Goal: Task Accomplishment & Management: Use online tool/utility

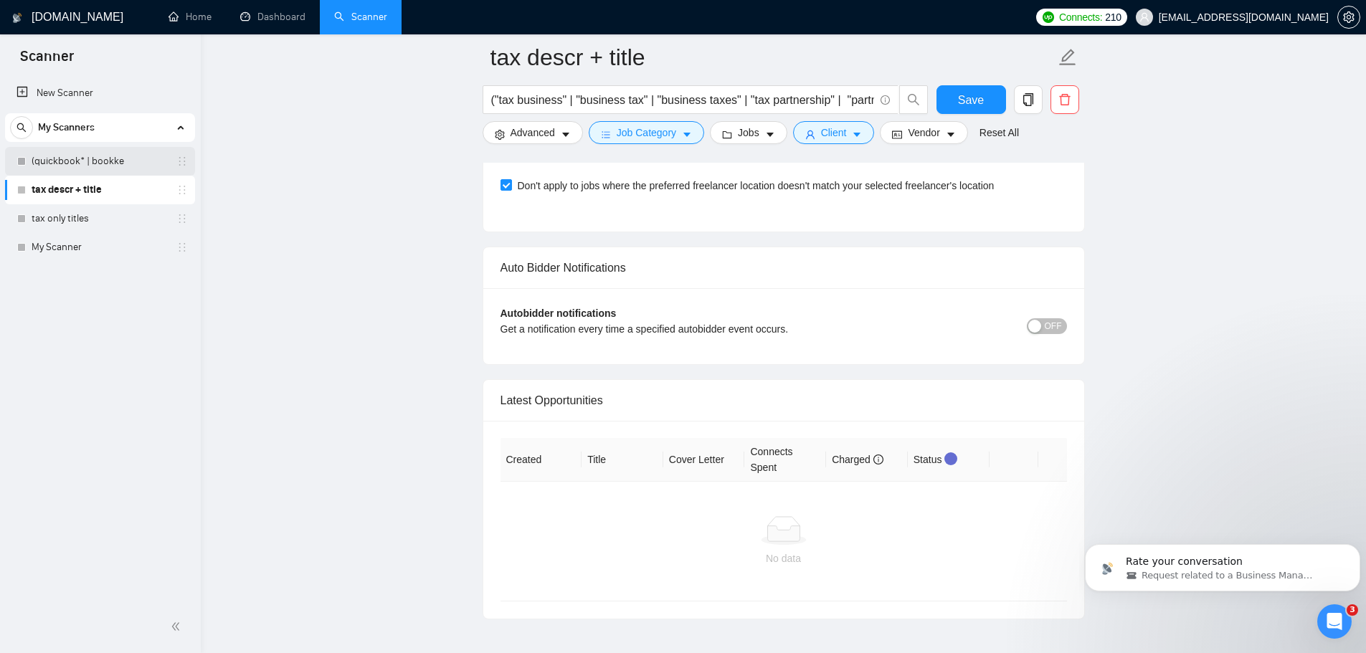
click at [75, 167] on link "(quickbook* | bookke" at bounding box center [100, 161] width 136 height 29
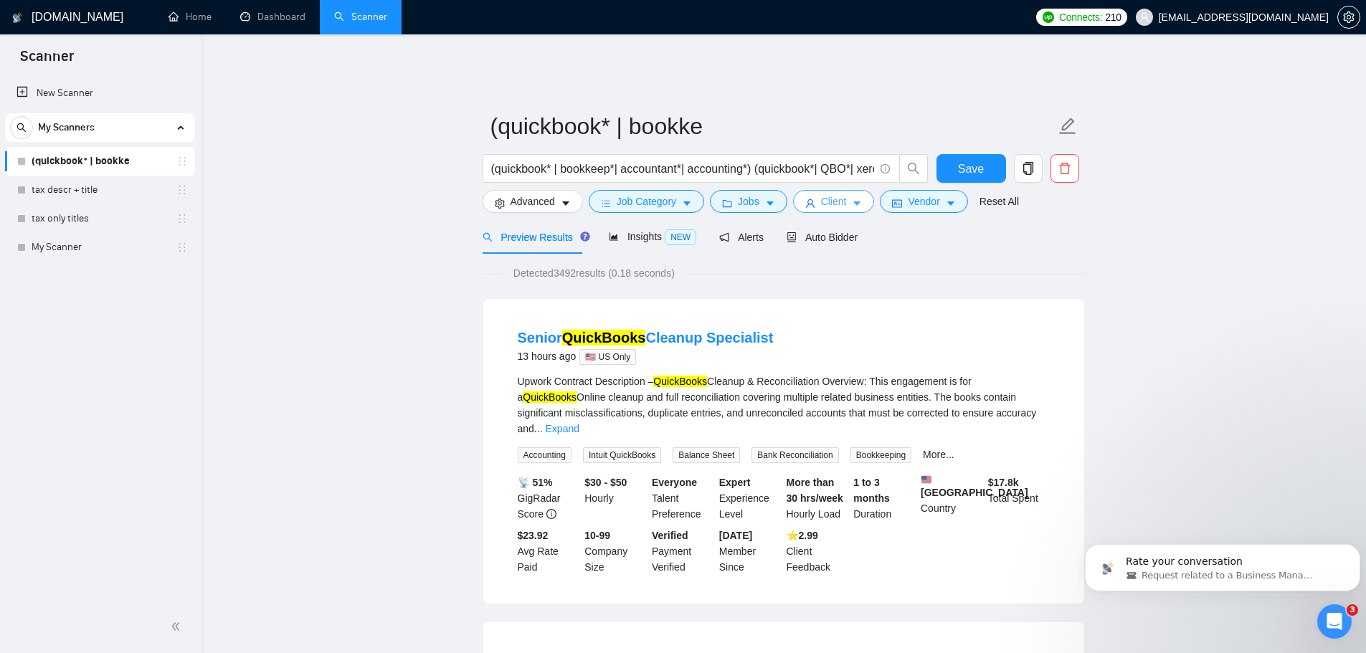
click at [821, 196] on span "Client" at bounding box center [834, 202] width 26 height 16
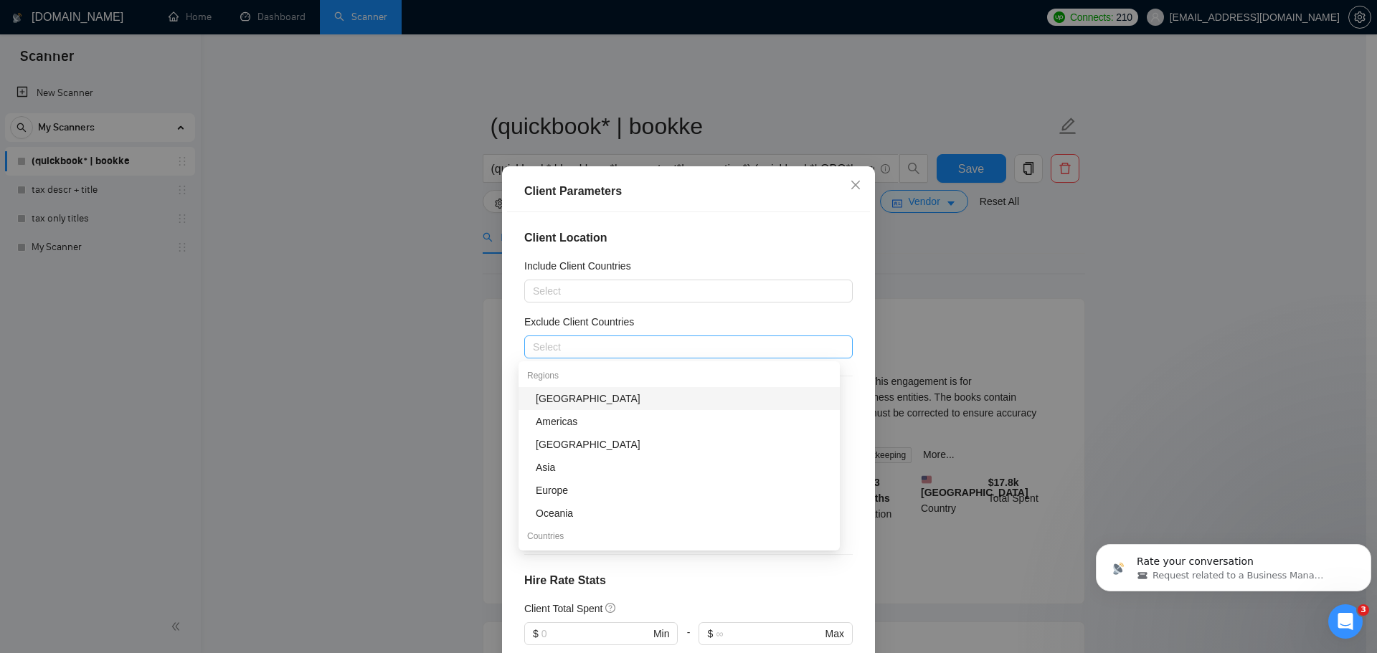
click at [584, 346] on div at bounding box center [681, 346] width 307 height 17
click at [566, 402] on div "Africa" at bounding box center [683, 399] width 295 height 16
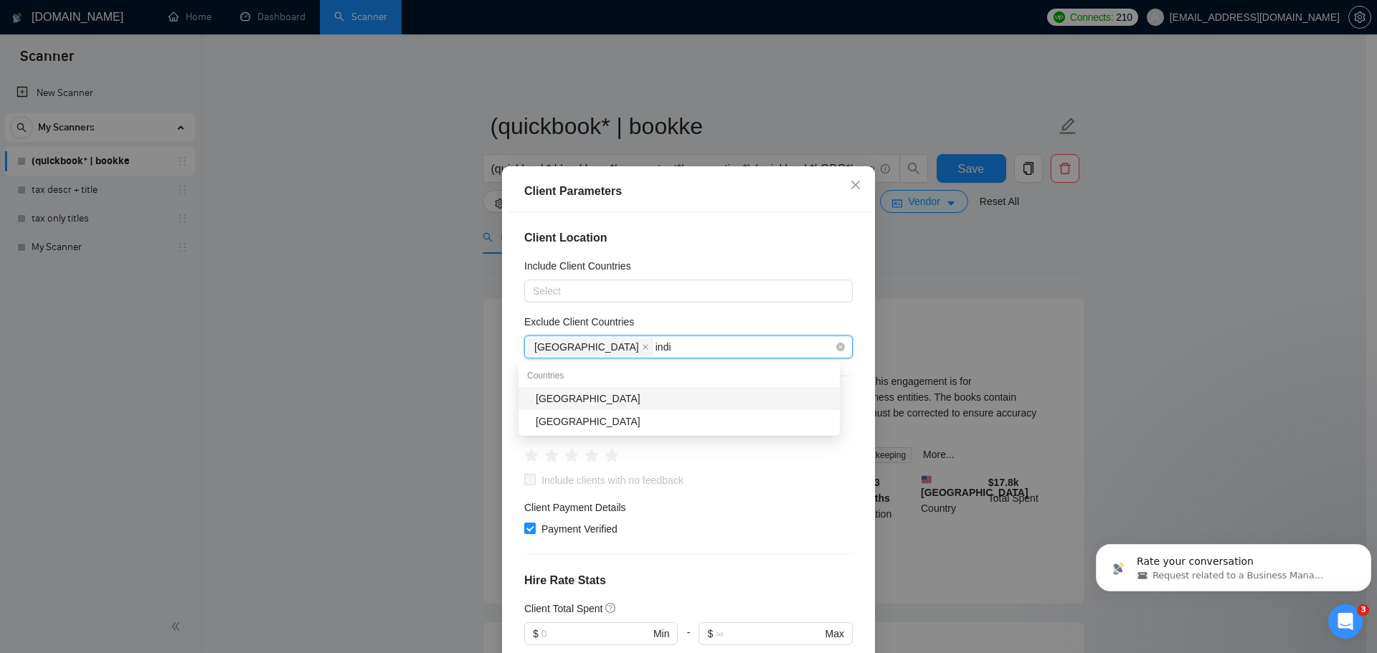
type input "india"
click at [556, 403] on div "India" at bounding box center [683, 399] width 295 height 16
type input "pakis"
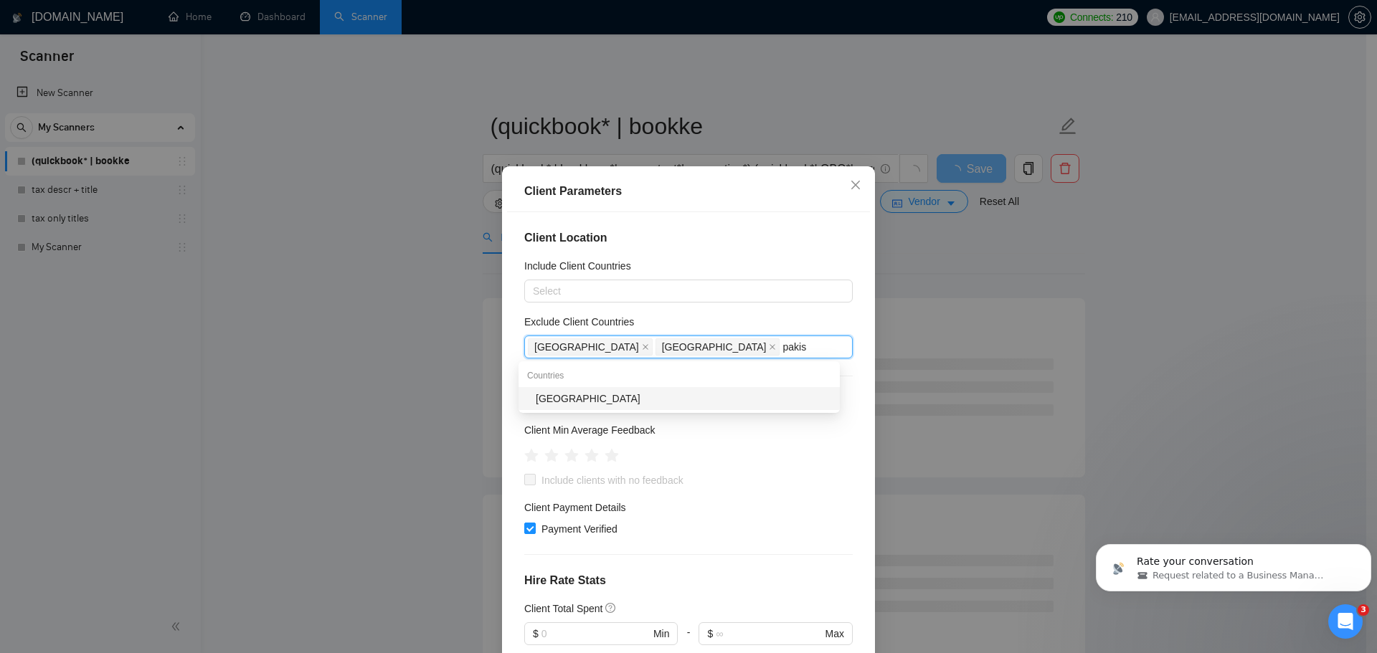
click at [559, 404] on div "Pakistan" at bounding box center [683, 399] width 295 height 16
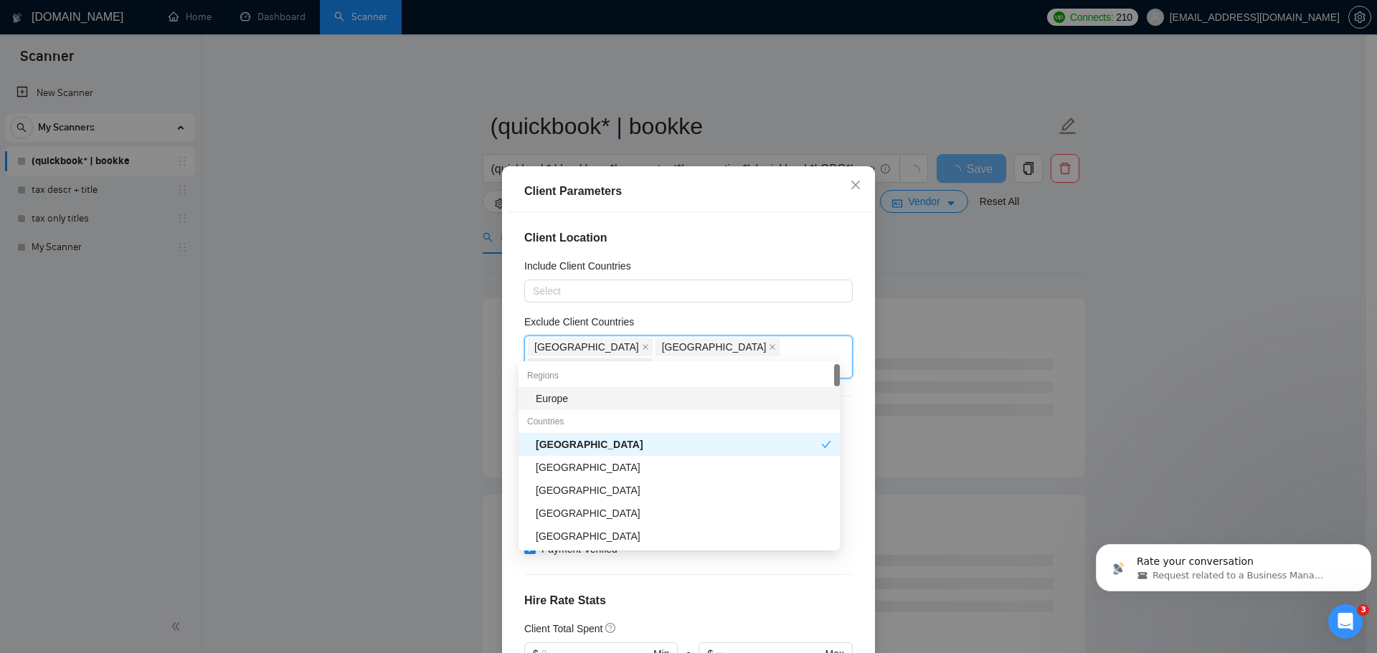
type input "ph"
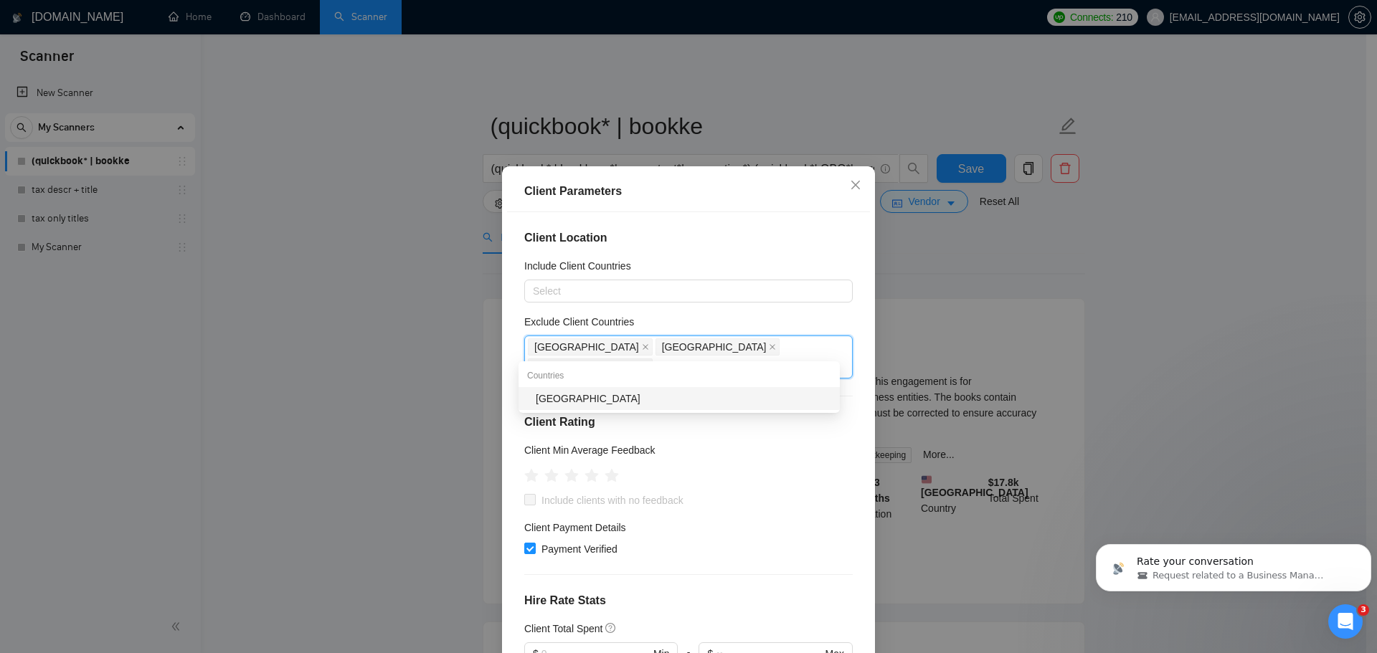
click at [592, 401] on div "Philippines" at bounding box center [683, 399] width 295 height 16
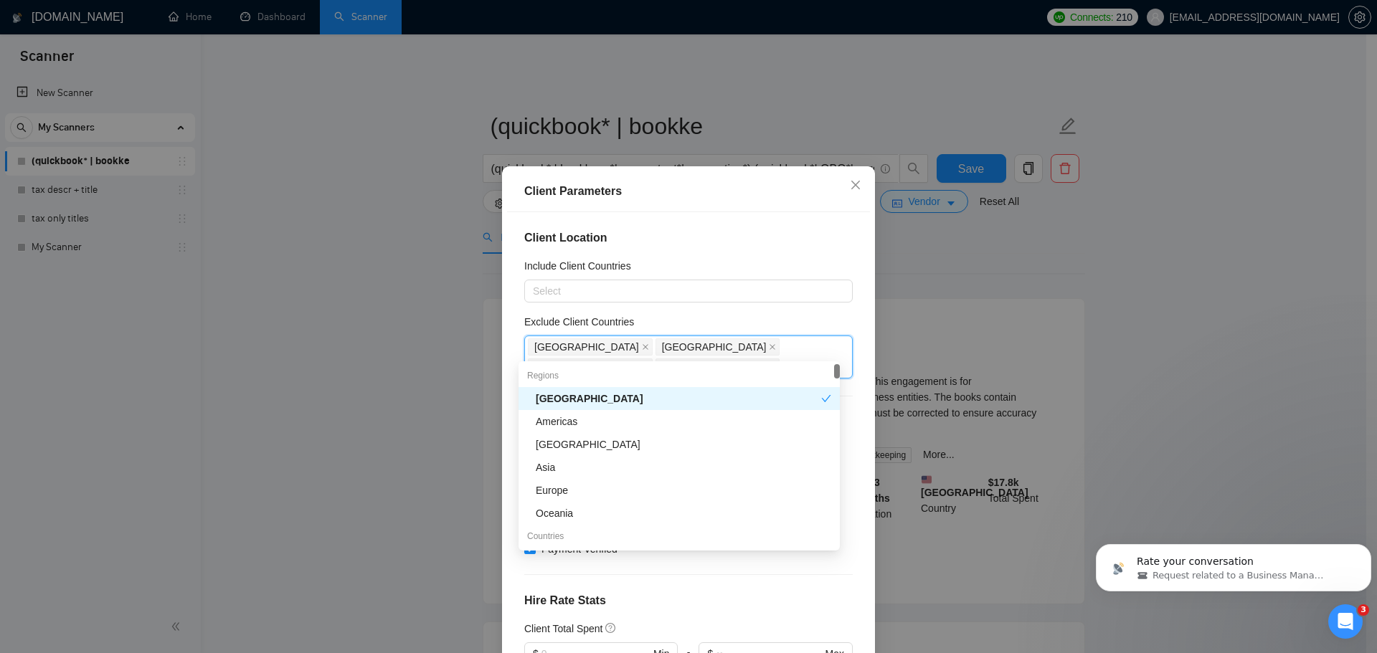
click at [838, 320] on div "Exclude Client Countries" at bounding box center [688, 325] width 328 height 22
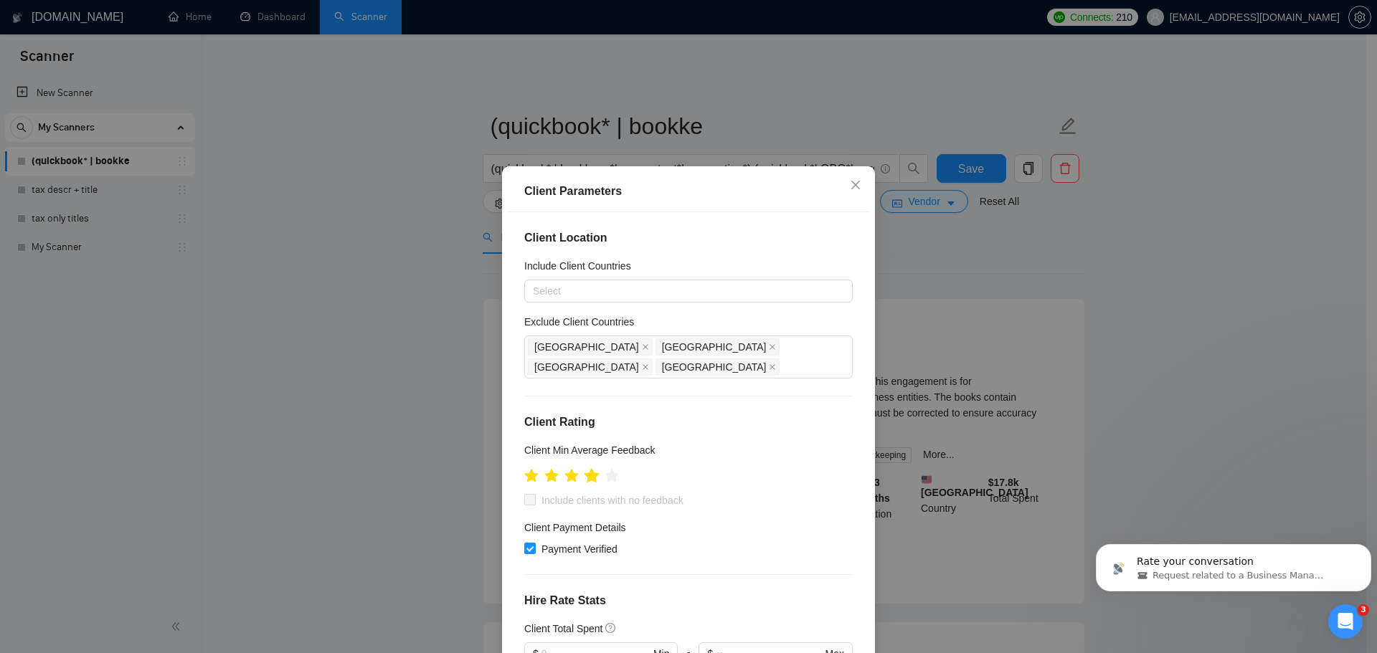
click at [593, 468] on icon "star" at bounding box center [592, 476] width 16 height 16
click at [526, 494] on input "Include clients with no feedback" at bounding box center [529, 499] width 10 height 10
checkbox input "true"
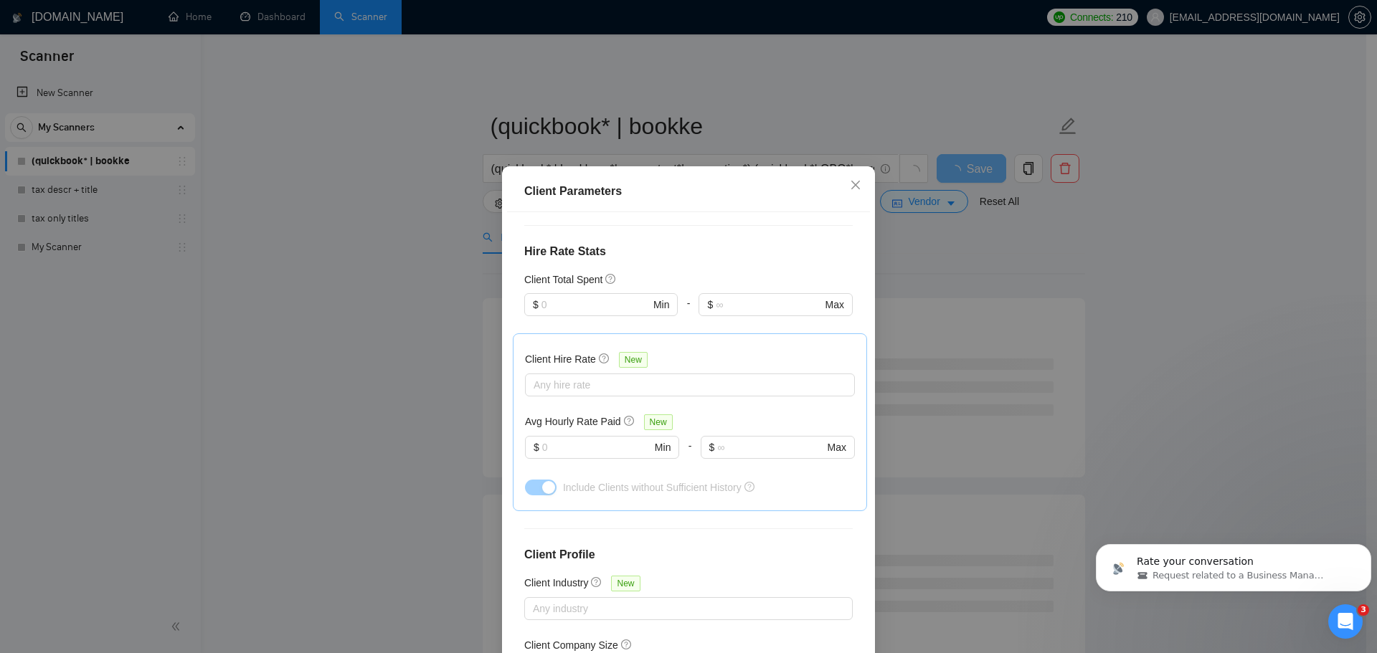
scroll to position [359, 0]
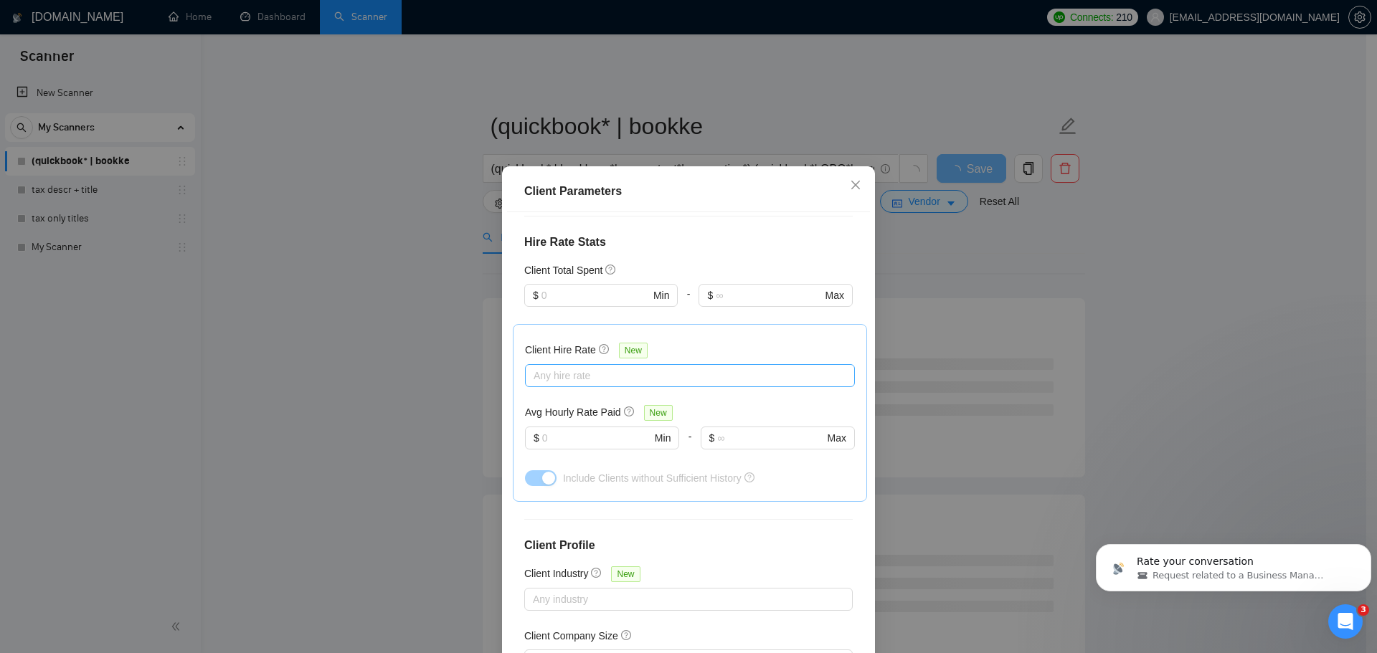
click at [590, 367] on div at bounding box center [682, 375] width 308 height 17
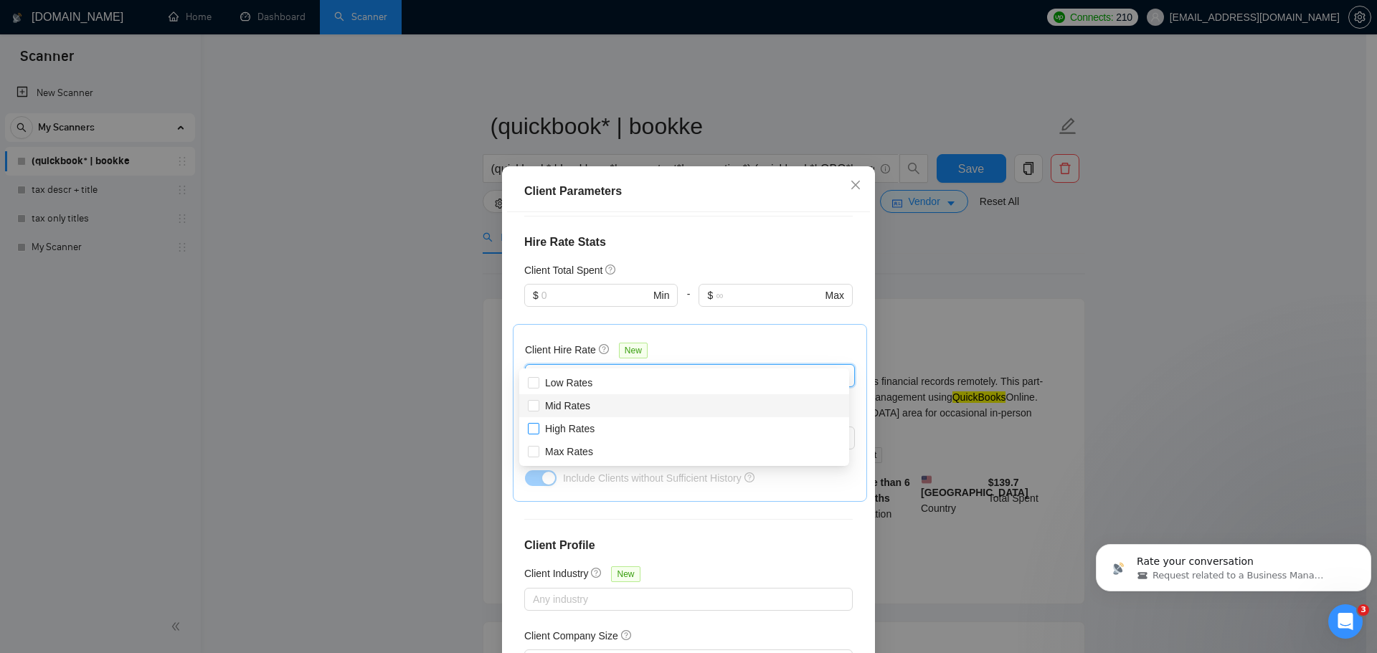
click at [540, 410] on span "Mid Rates" at bounding box center [567, 406] width 57 height 16
click at [538, 410] on input "Mid Rates" at bounding box center [533, 405] width 10 height 10
checkbox input "false"
click at [530, 429] on input "High Rates" at bounding box center [533, 428] width 10 height 10
checkbox input "true"
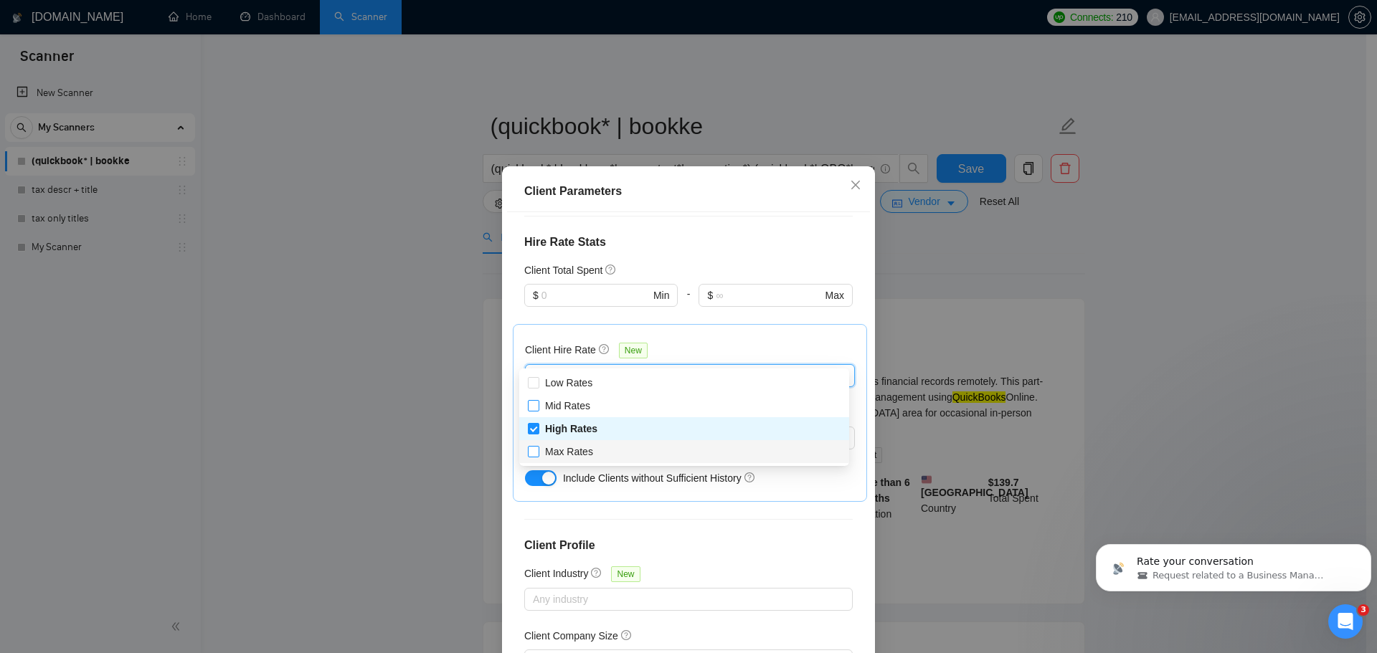
click at [540, 452] on span "Max Rates" at bounding box center [569, 452] width 60 height 16
click at [538, 452] on input "Max Rates" at bounding box center [533, 451] width 10 height 10
checkbox input "false"
click at [532, 404] on input "Mid Rates" at bounding box center [533, 405] width 10 height 10
checkbox input "true"
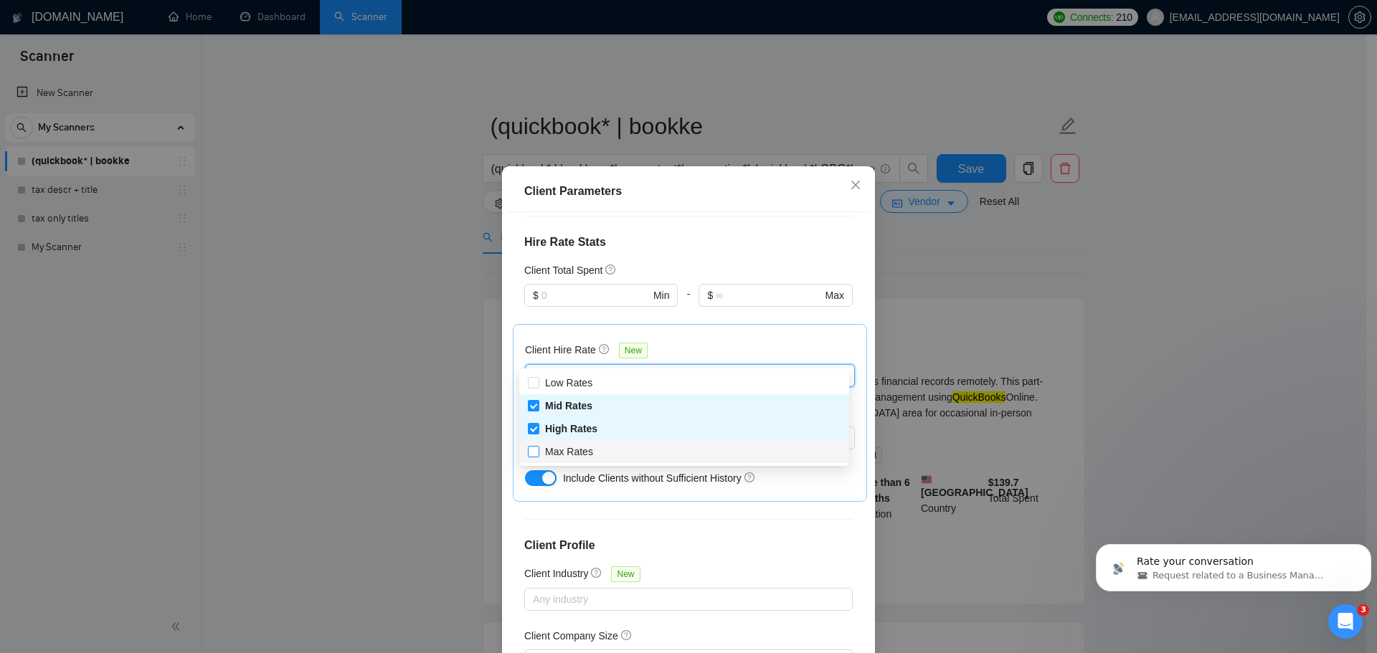
click at [536, 455] on span at bounding box center [533, 451] width 11 height 11
click at [536, 455] on input "Max Rates" at bounding box center [533, 451] width 10 height 10
click at [536, 452] on input "Max Rates" at bounding box center [533, 451] width 10 height 10
checkbox input "true"
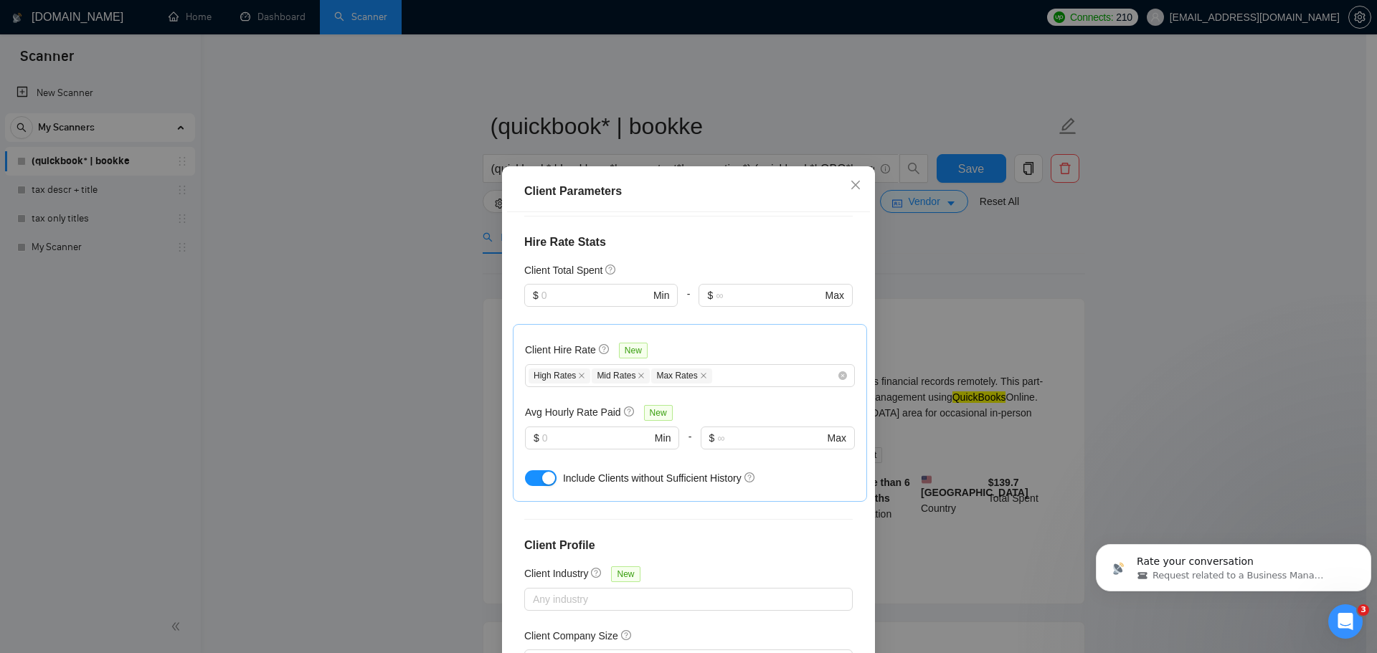
click at [432, 453] on div "Client Parameters Client Location Include Client Countries Select Exclude Clien…" at bounding box center [688, 326] width 1377 height 653
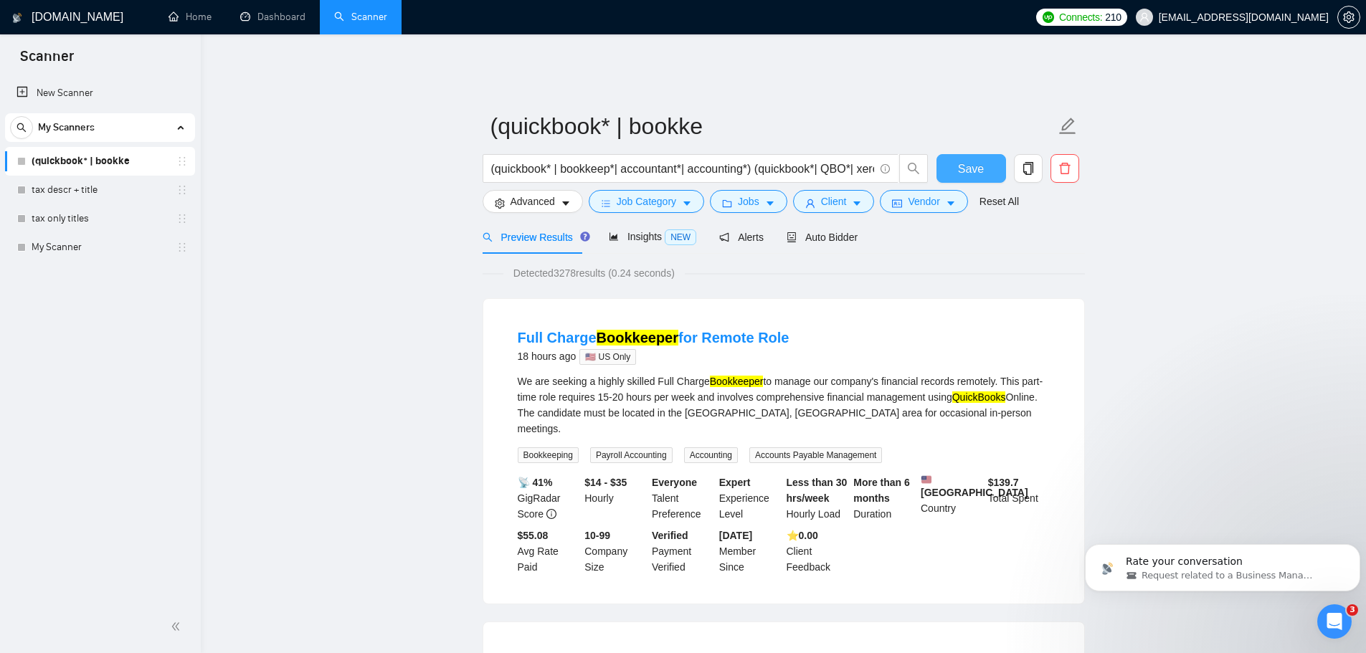
click at [958, 164] on button "Save" at bounding box center [971, 168] width 70 height 29
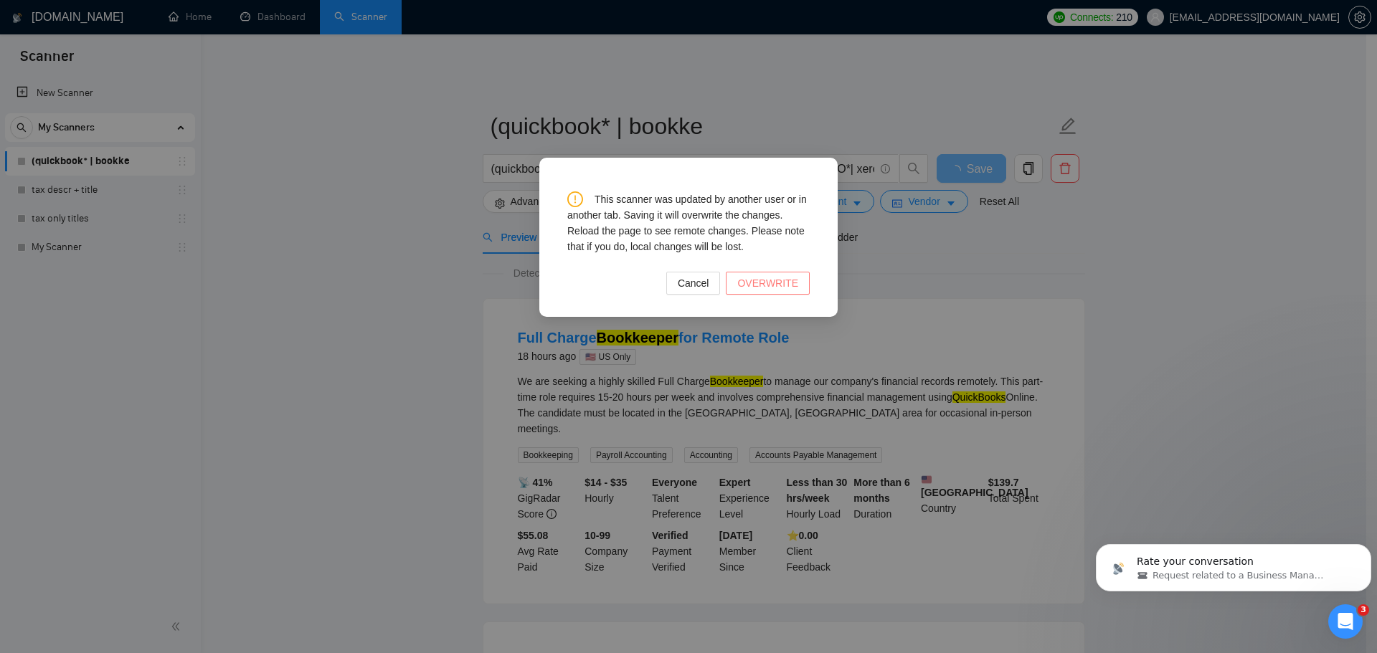
click at [767, 290] on span "OVERWRITE" at bounding box center [767, 283] width 61 height 16
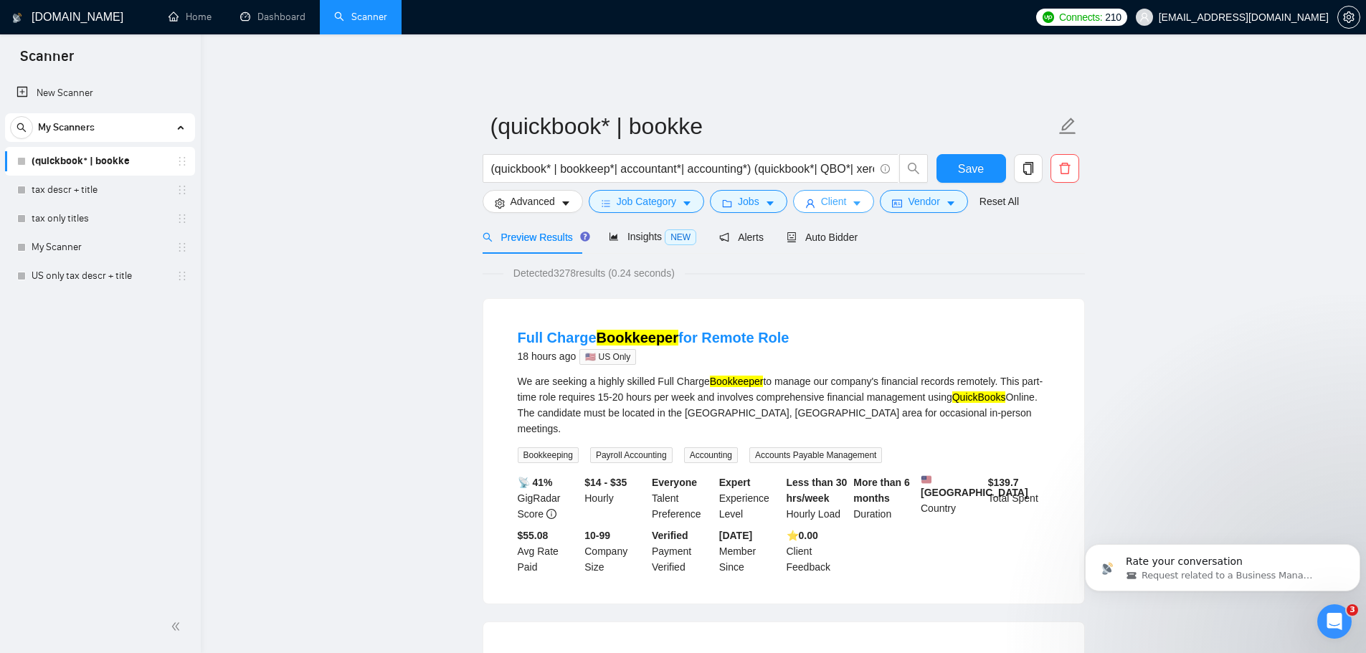
click at [852, 199] on icon "caret-down" at bounding box center [857, 204] width 10 height 10
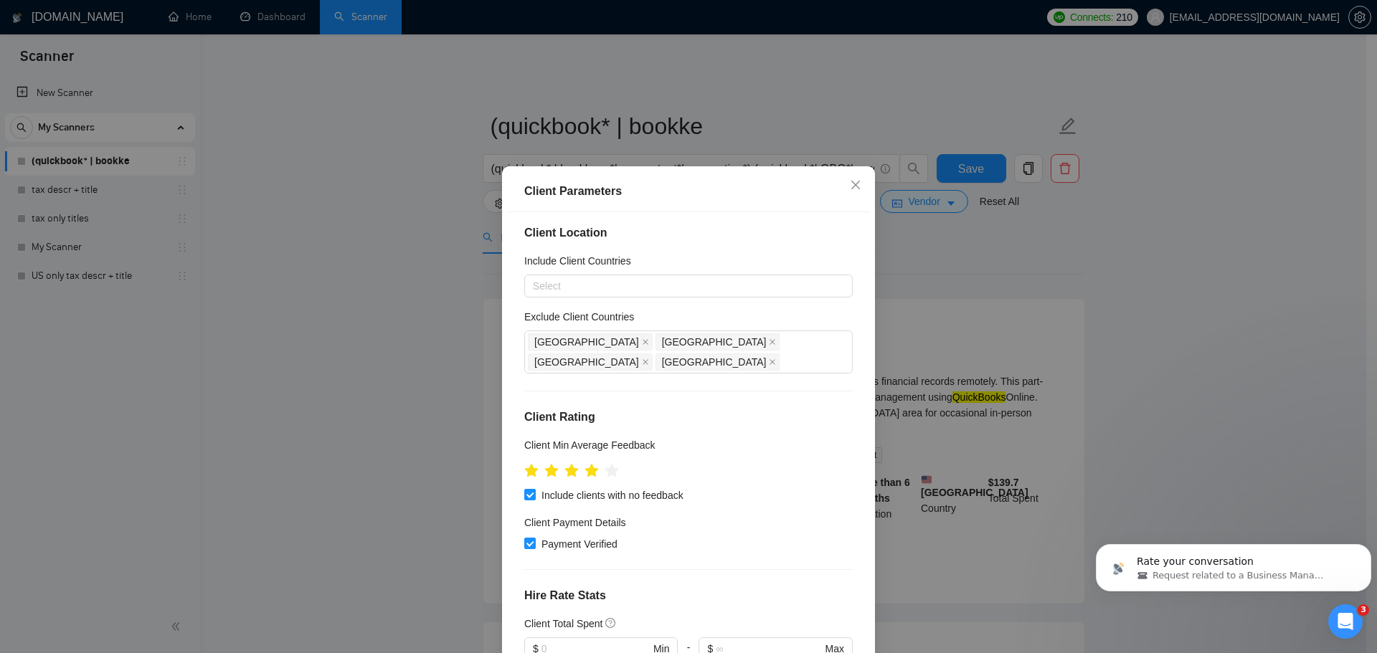
scroll to position [0, 0]
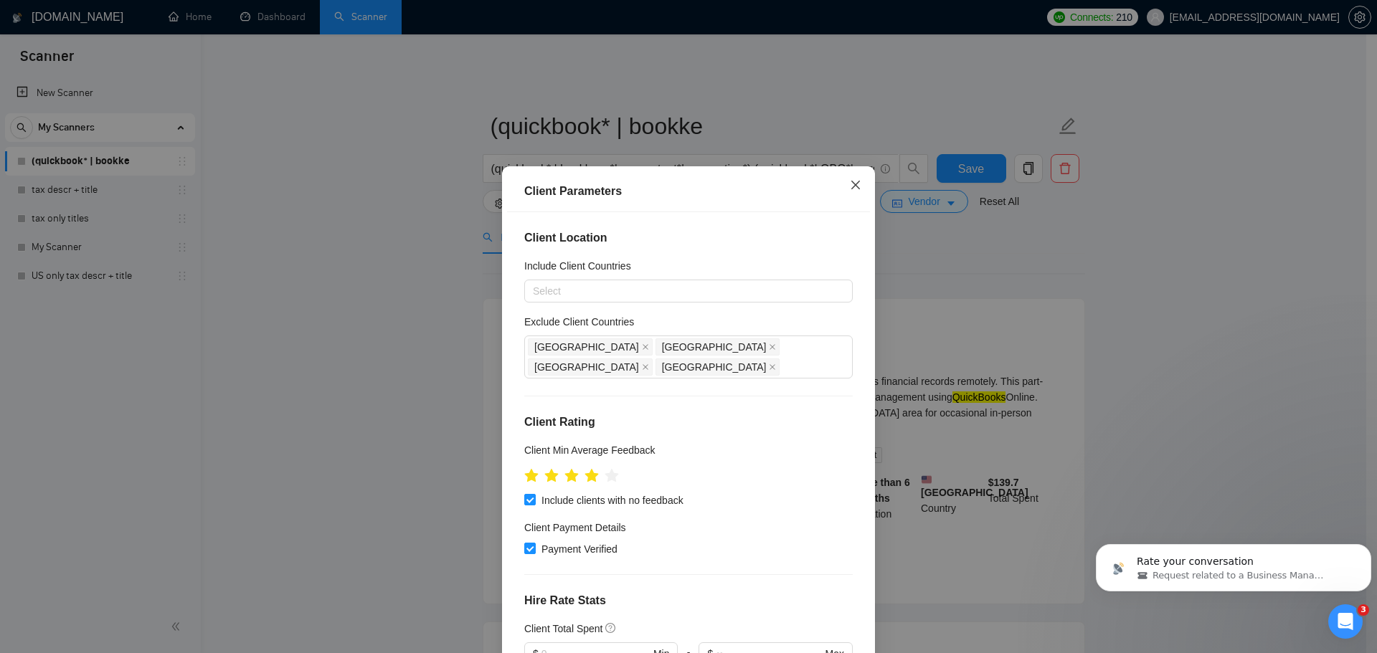
click at [850, 186] on icon "close" at bounding box center [855, 184] width 11 height 11
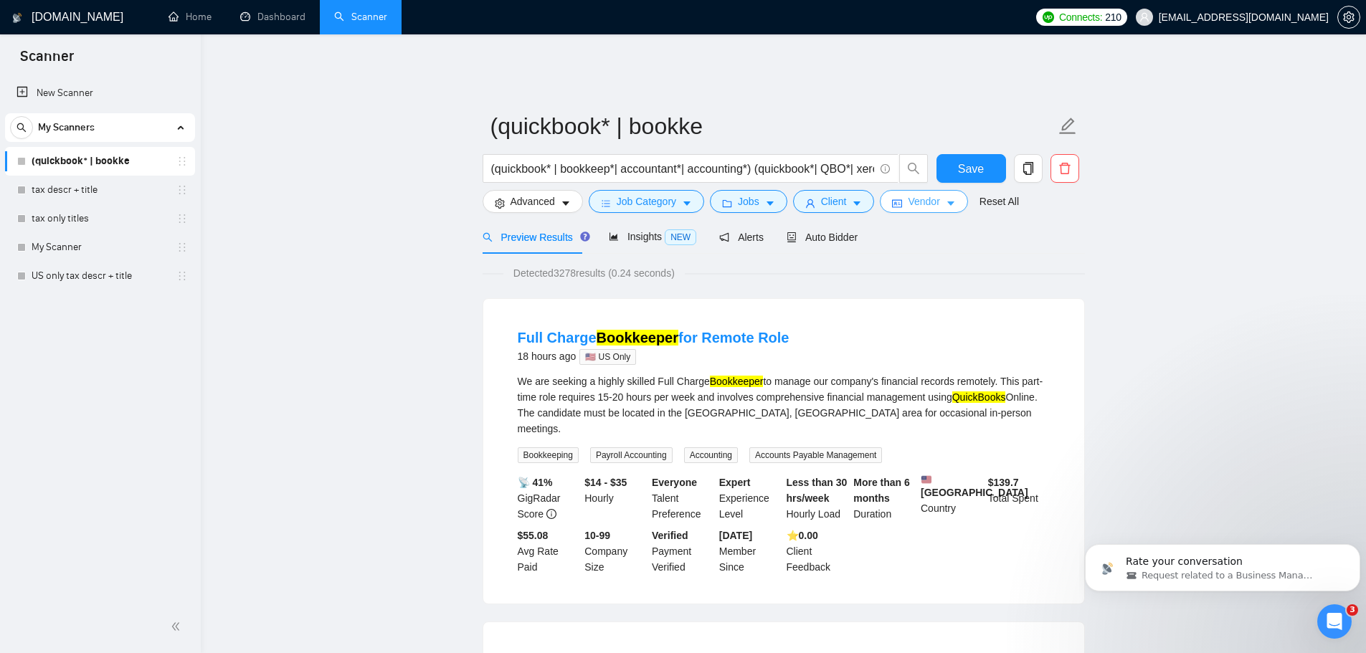
click at [898, 199] on icon "idcard" at bounding box center [897, 204] width 10 height 10
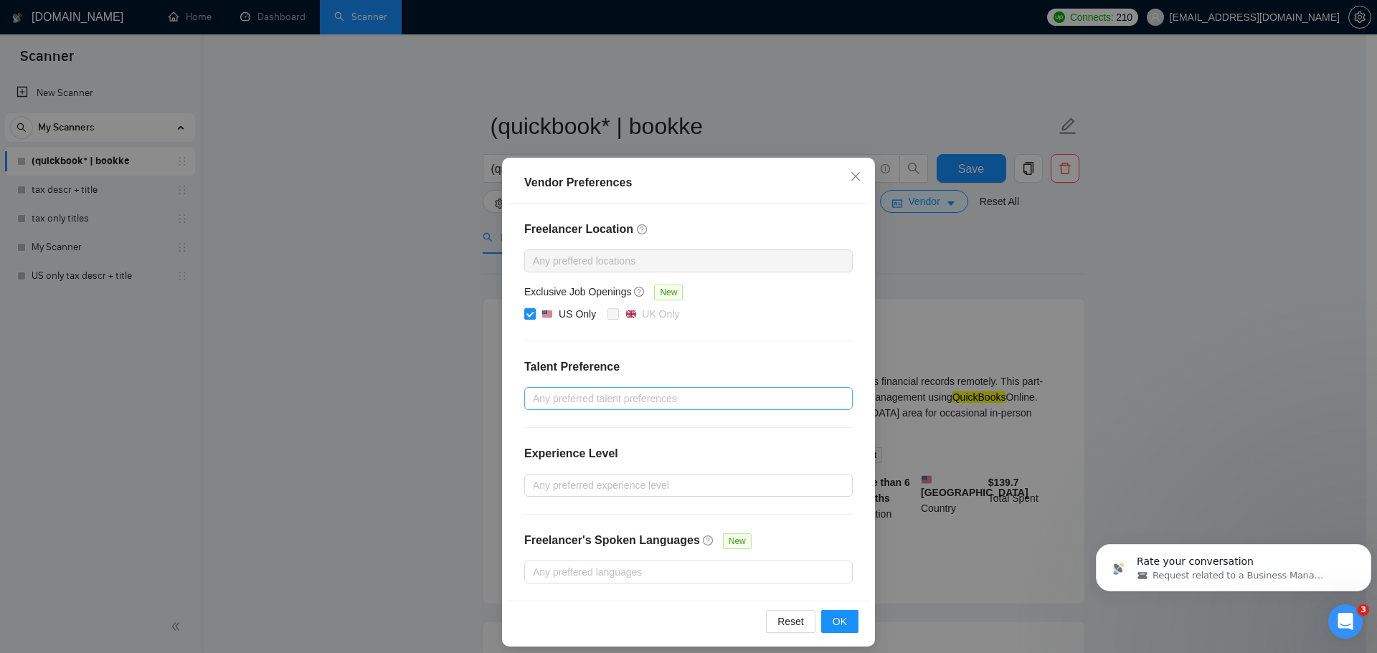
scroll to position [10, 0]
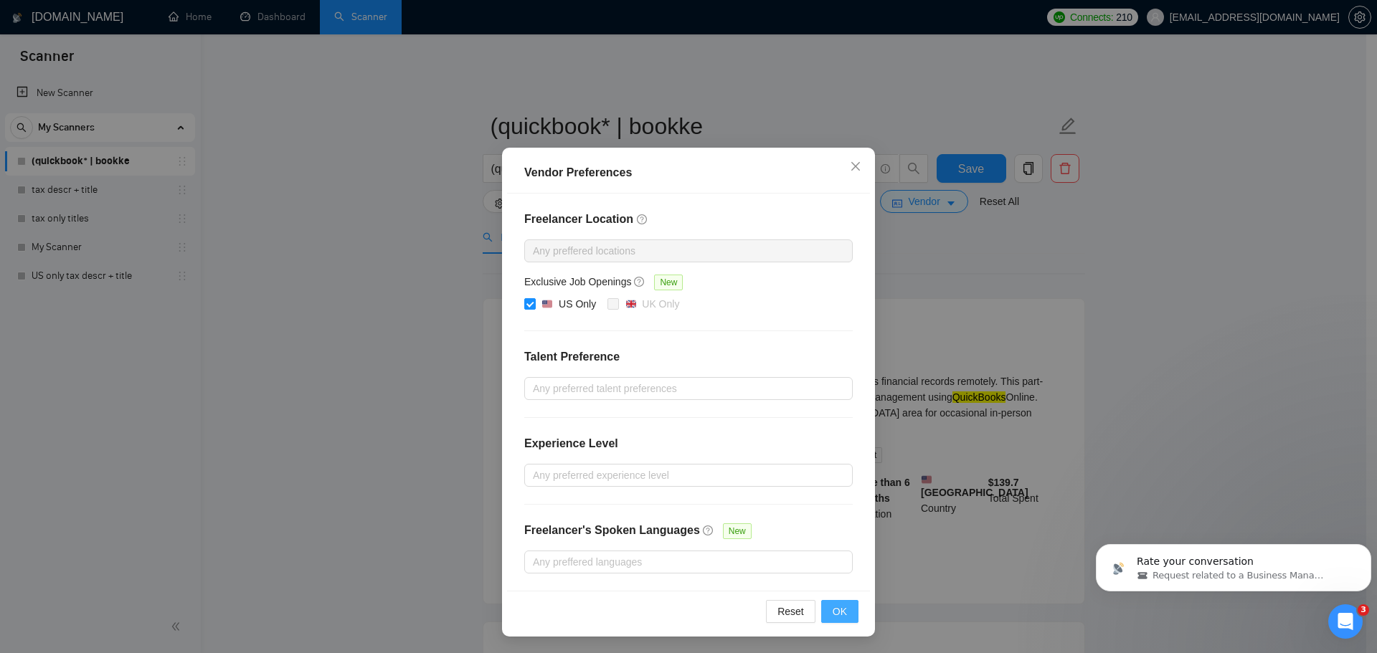
click at [845, 612] on button "OK" at bounding box center [839, 611] width 37 height 23
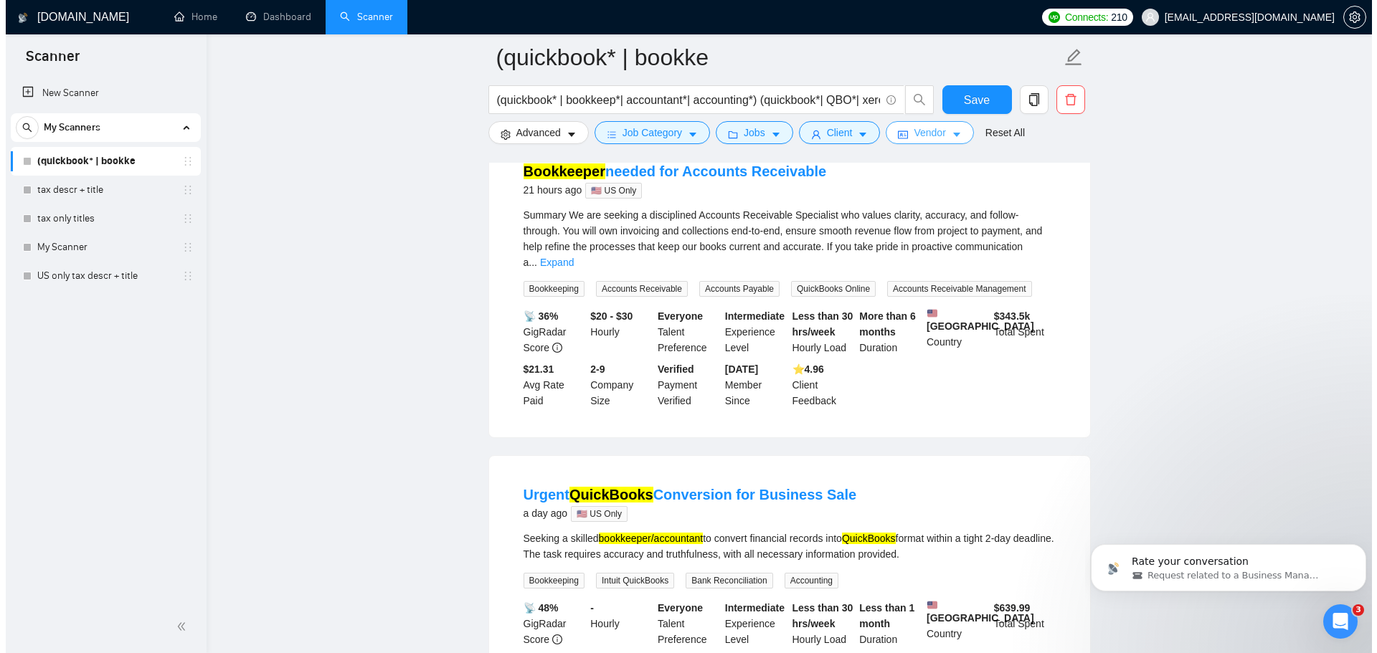
scroll to position [502, 0]
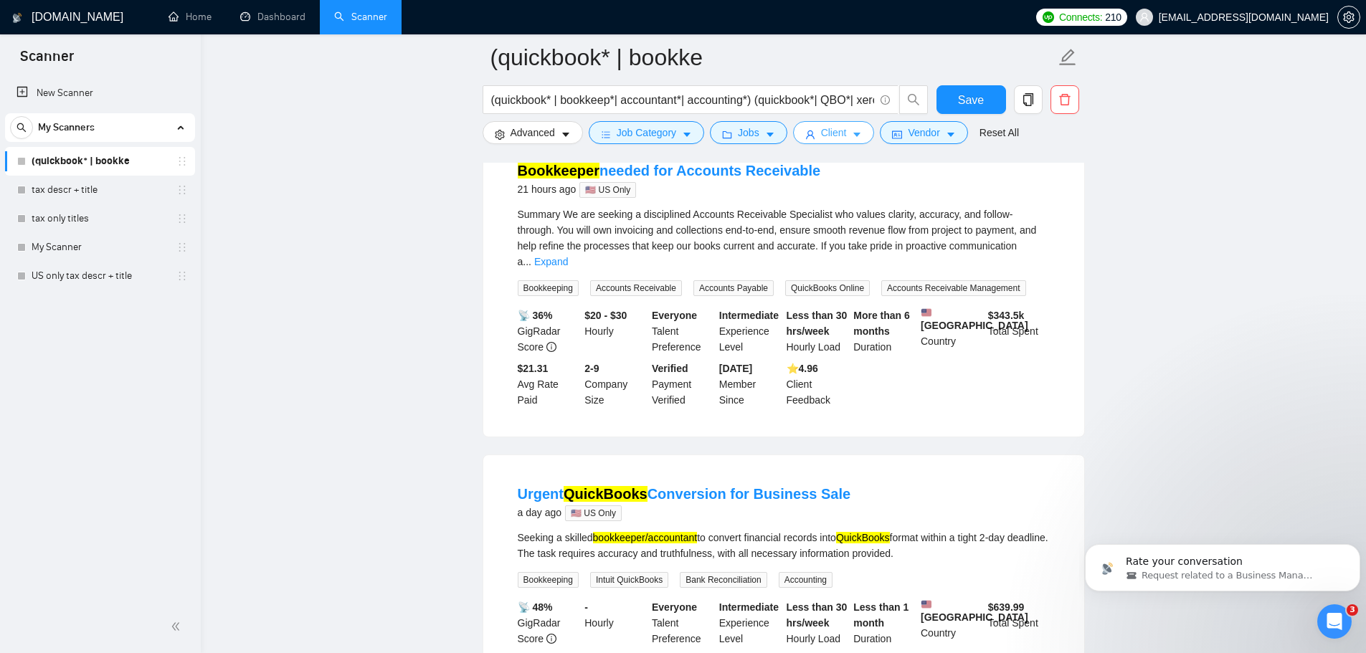
click at [815, 135] on button "Client" at bounding box center [834, 132] width 82 height 23
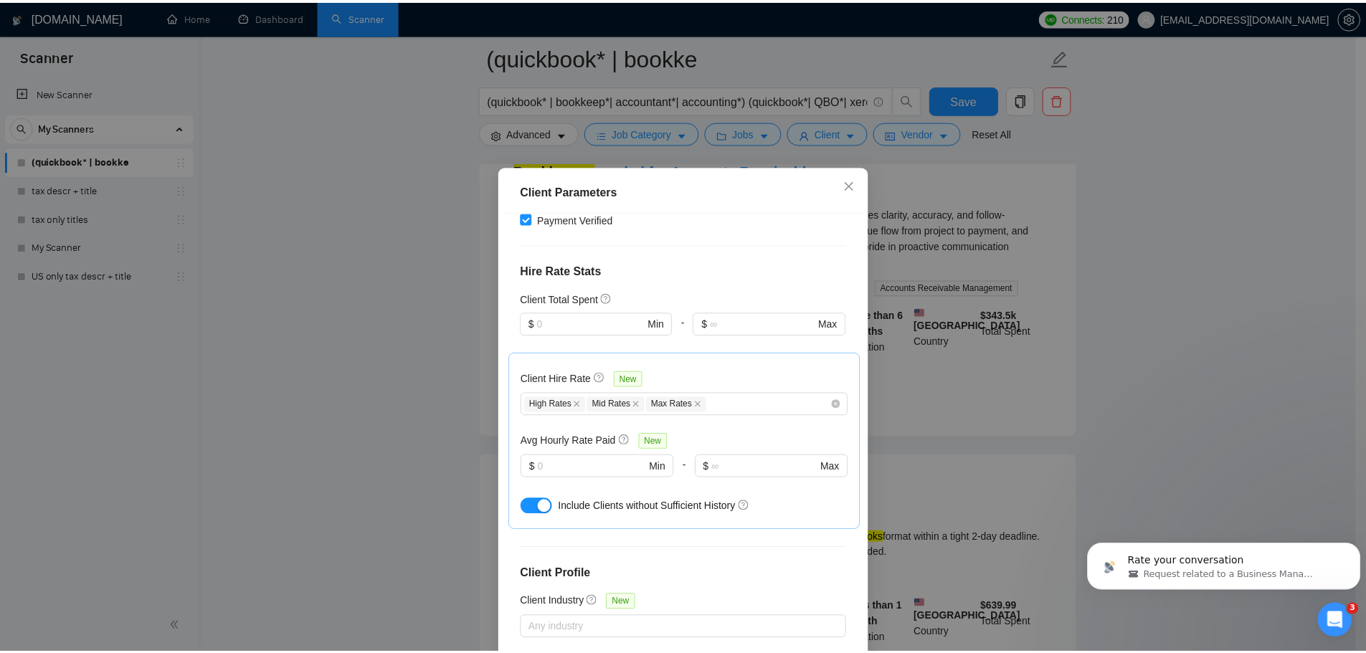
scroll to position [291, 0]
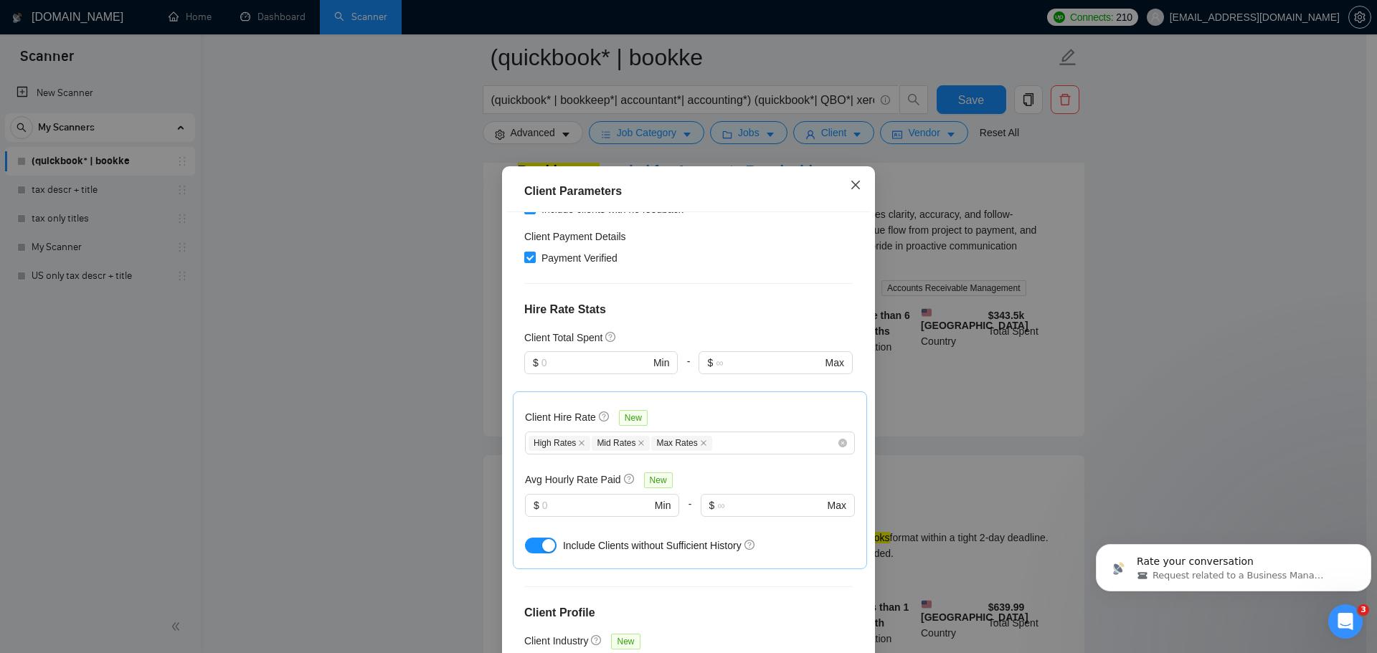
click at [851, 185] on icon "close" at bounding box center [855, 185] width 9 height 9
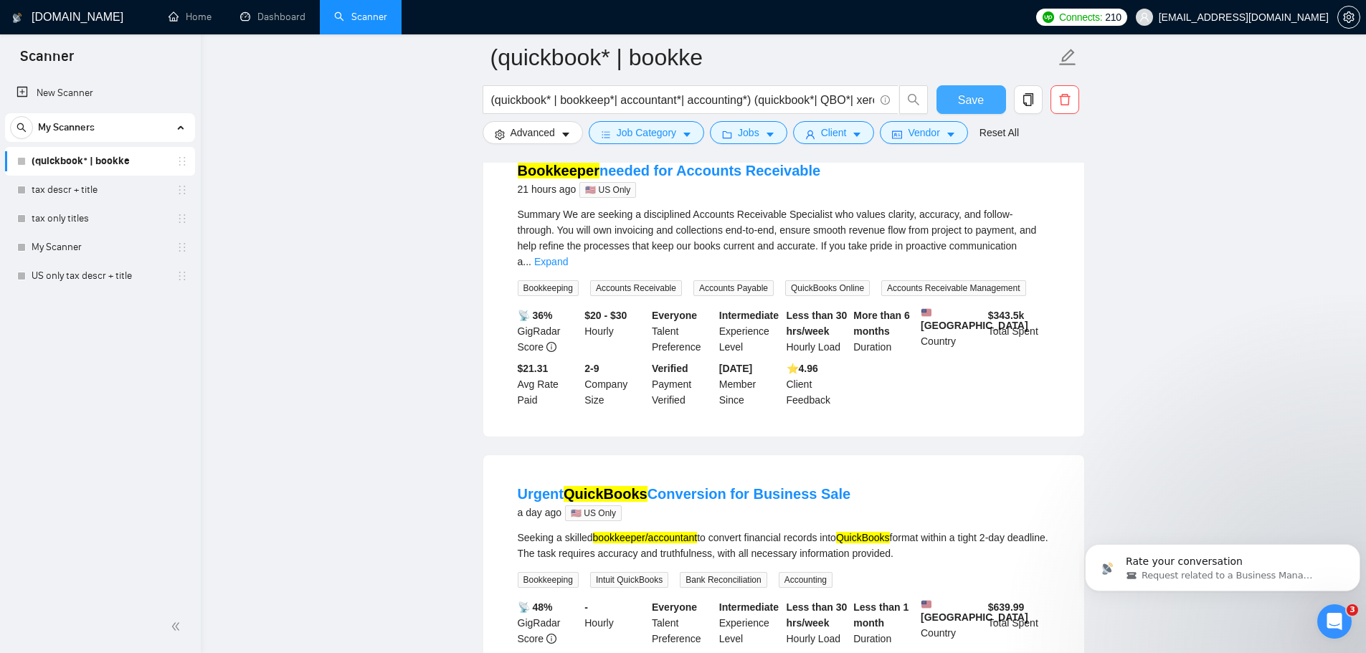
click at [965, 99] on span "Save" at bounding box center [971, 100] width 26 height 18
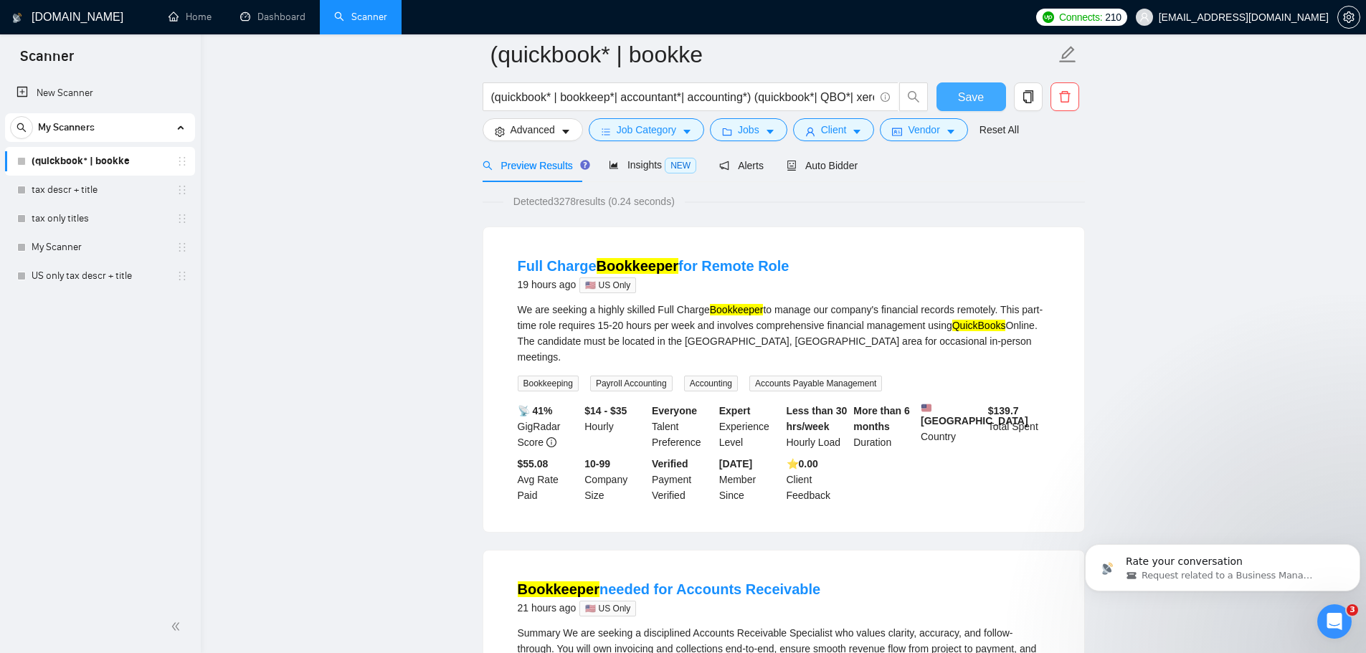
scroll to position [0, 0]
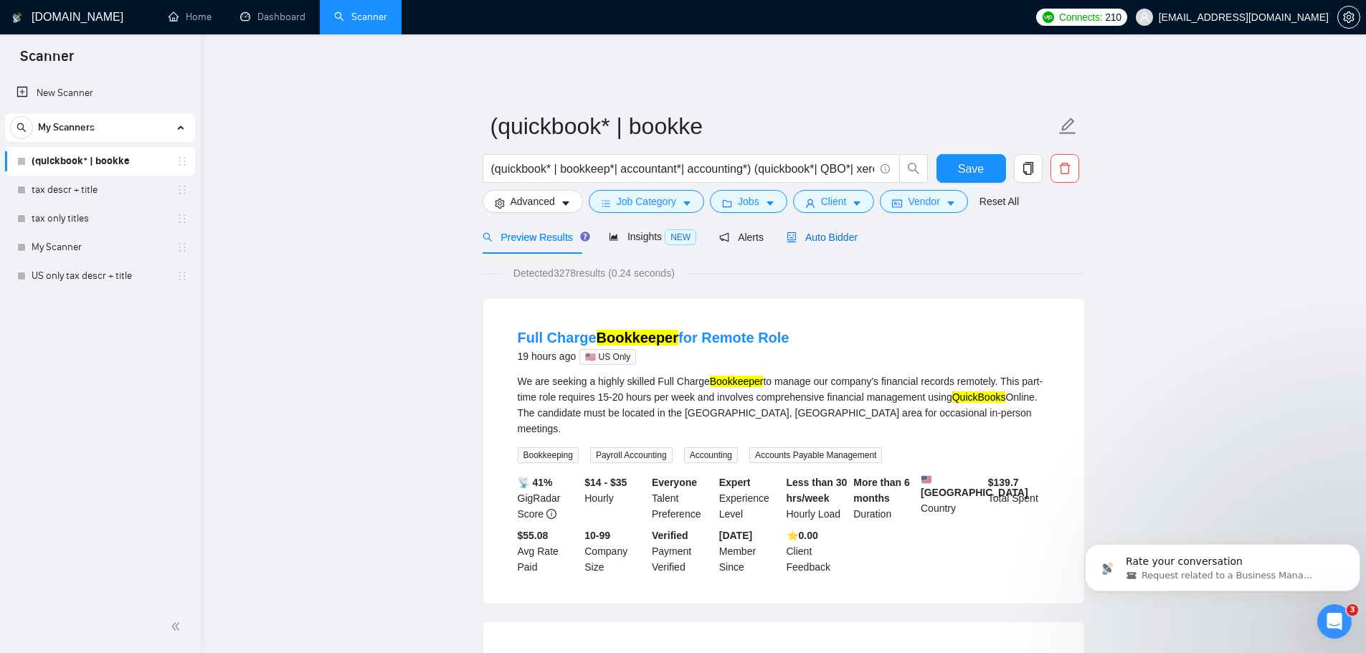
click at [805, 232] on span "Auto Bidder" at bounding box center [822, 237] width 71 height 11
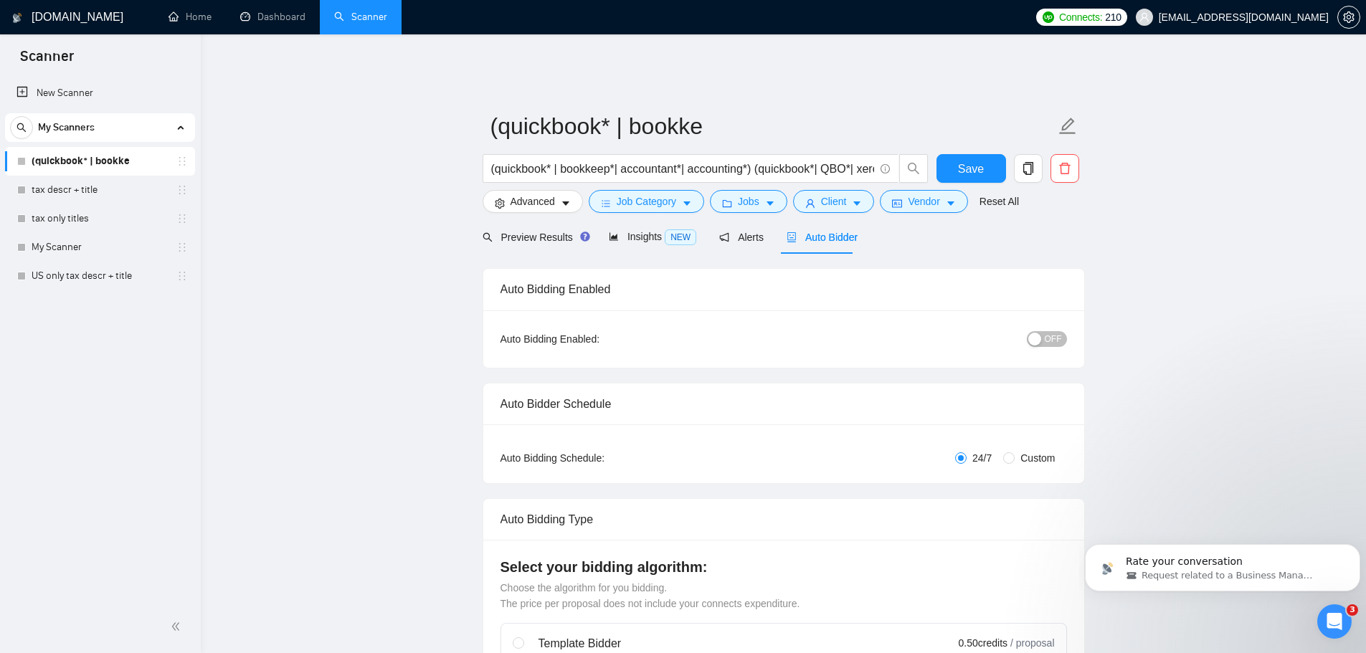
radio input "false"
radio input "true"
checkbox input "true"
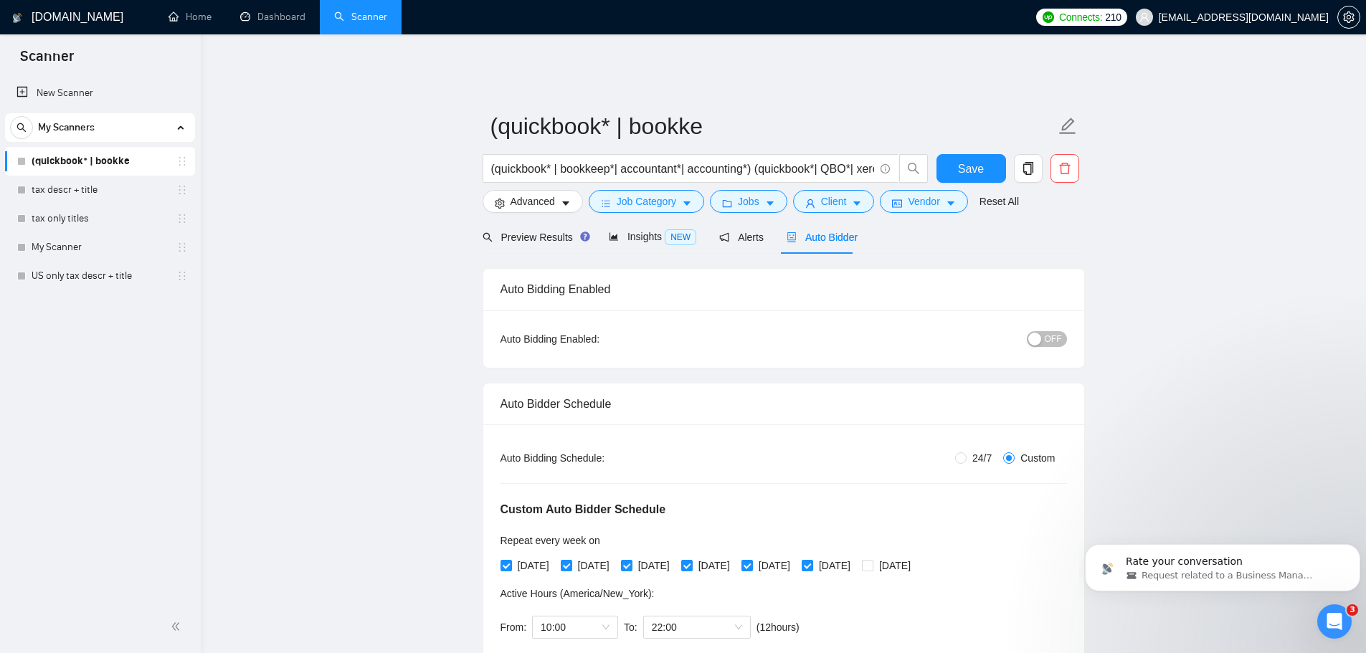
click at [1047, 333] on span "OFF" at bounding box center [1053, 339] width 17 height 16
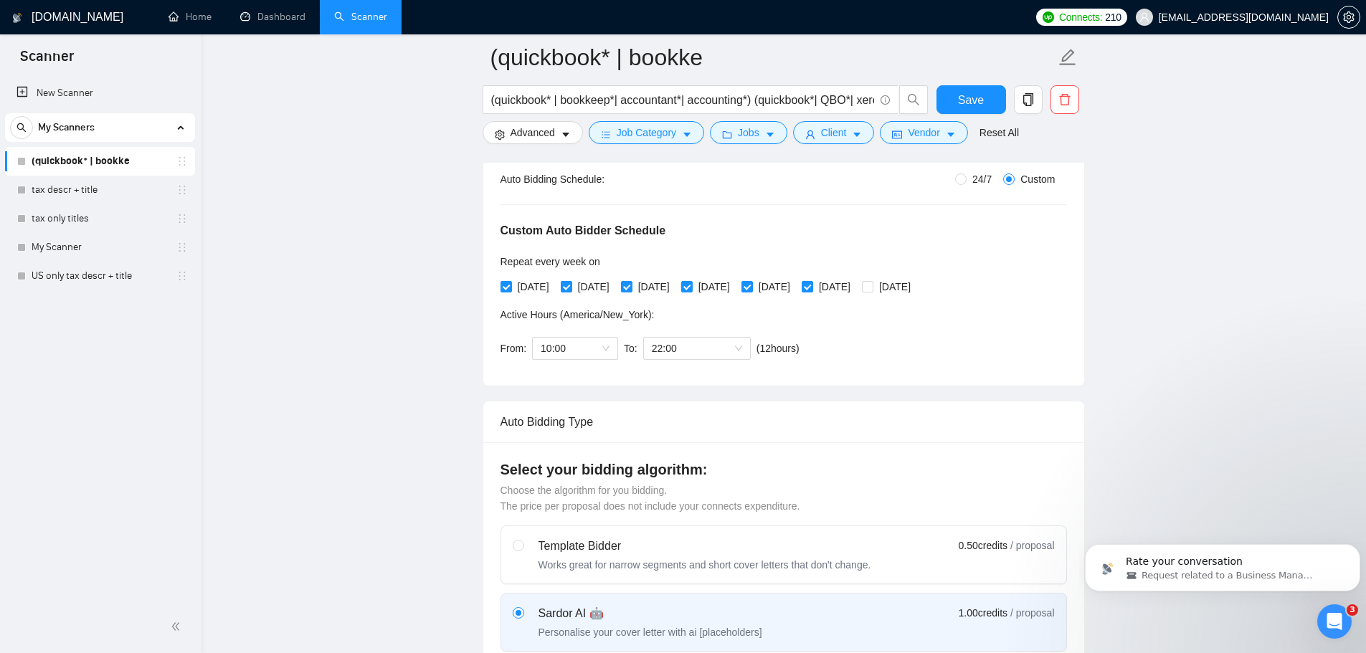
scroll to position [215, 0]
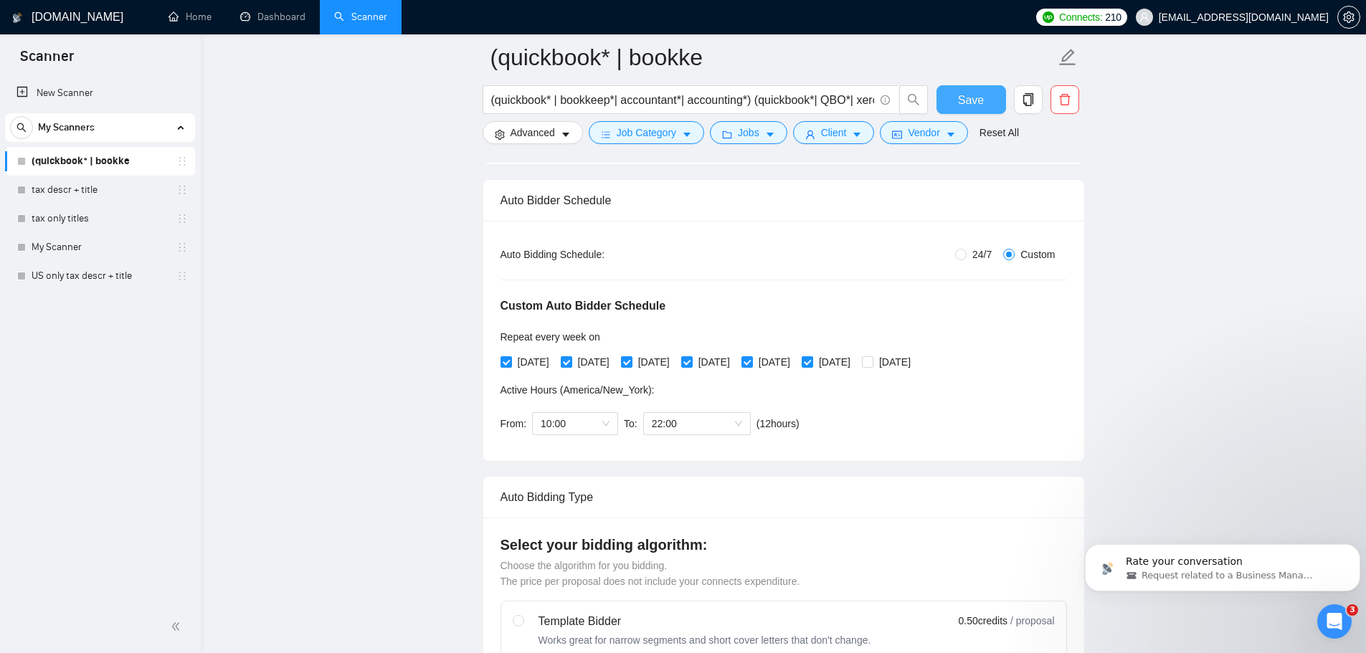
click at [973, 96] on span "Save" at bounding box center [971, 100] width 26 height 18
checkbox input "true"
click at [95, 184] on link "tax descr + title" at bounding box center [100, 190] width 136 height 29
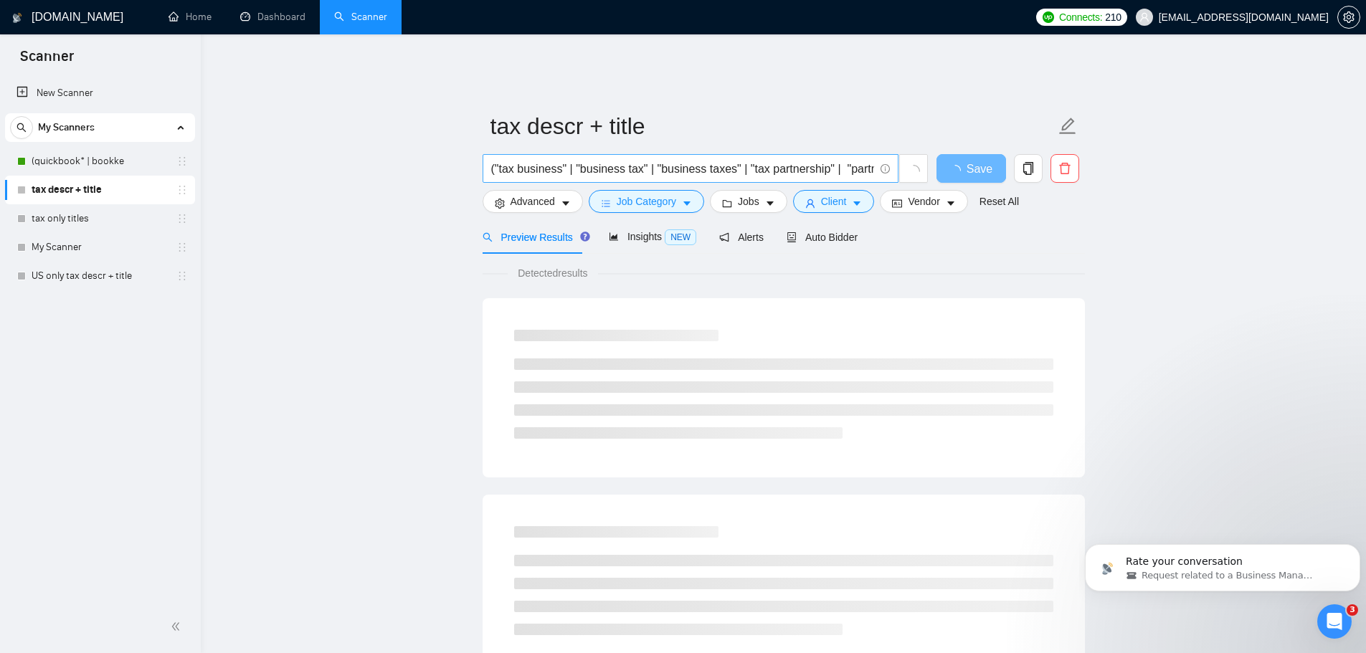
click at [810, 160] on input "("tax business" | "business tax" | "business taxes" | "tax partnership" | "part…" at bounding box center [682, 169] width 383 height 18
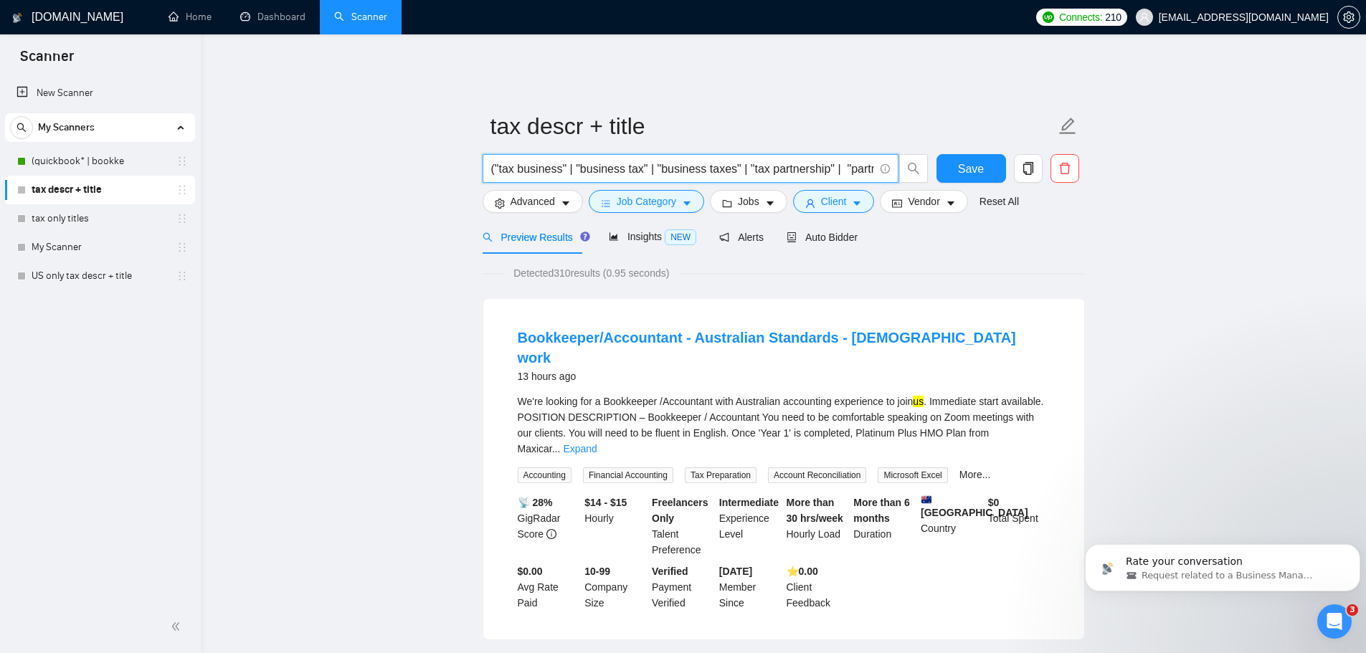
click at [857, 160] on input "("tax business" | "business tax" | "business taxes" | "tax partnership" | "part…" at bounding box center [682, 169] width 383 height 18
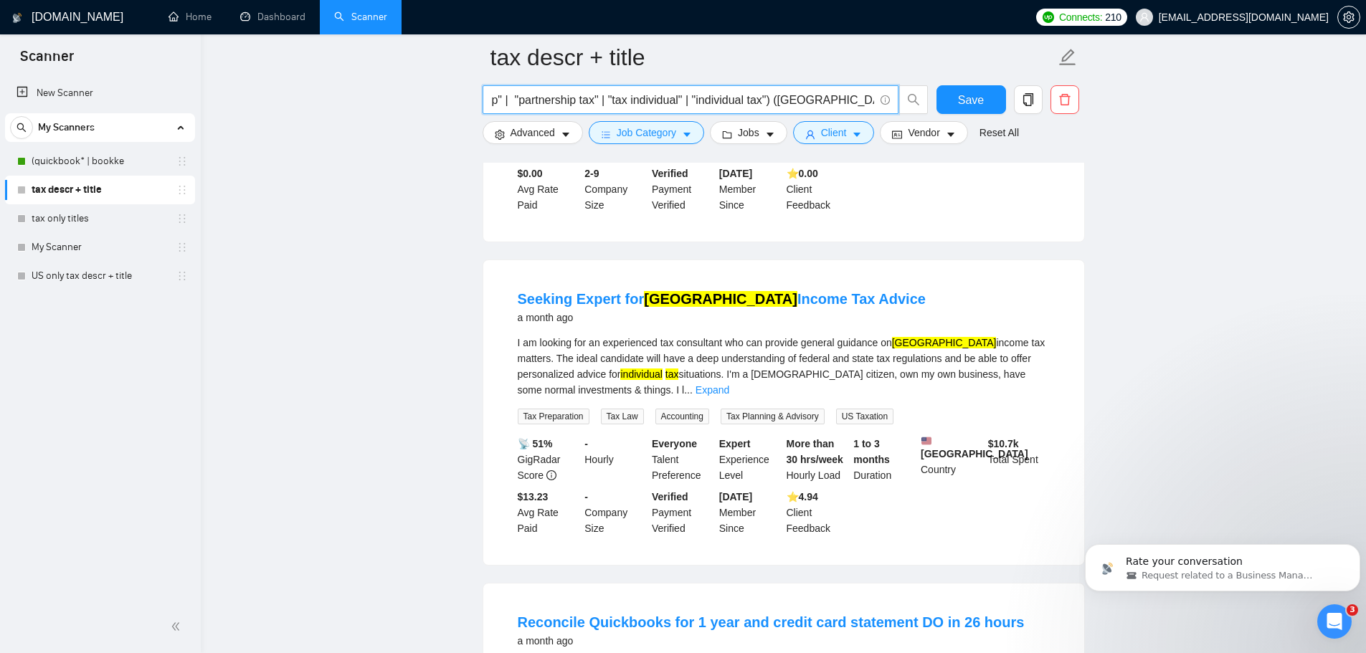
scroll to position [0, 335]
drag, startPoint x: 784, startPoint y: 100, endPoint x: 886, endPoint y: 164, distance: 120.5
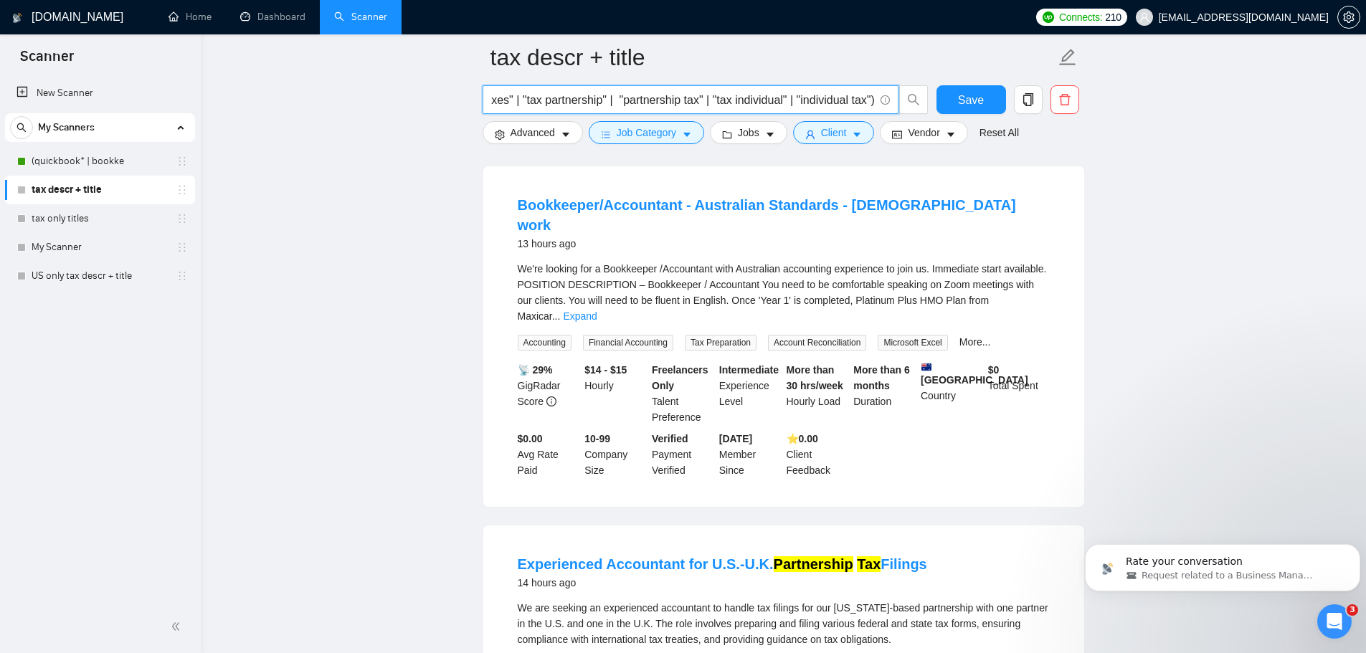
scroll to position [143, 0]
type input "("tax business" | "business tax" | "business taxes" | "tax partnership" | "part…"
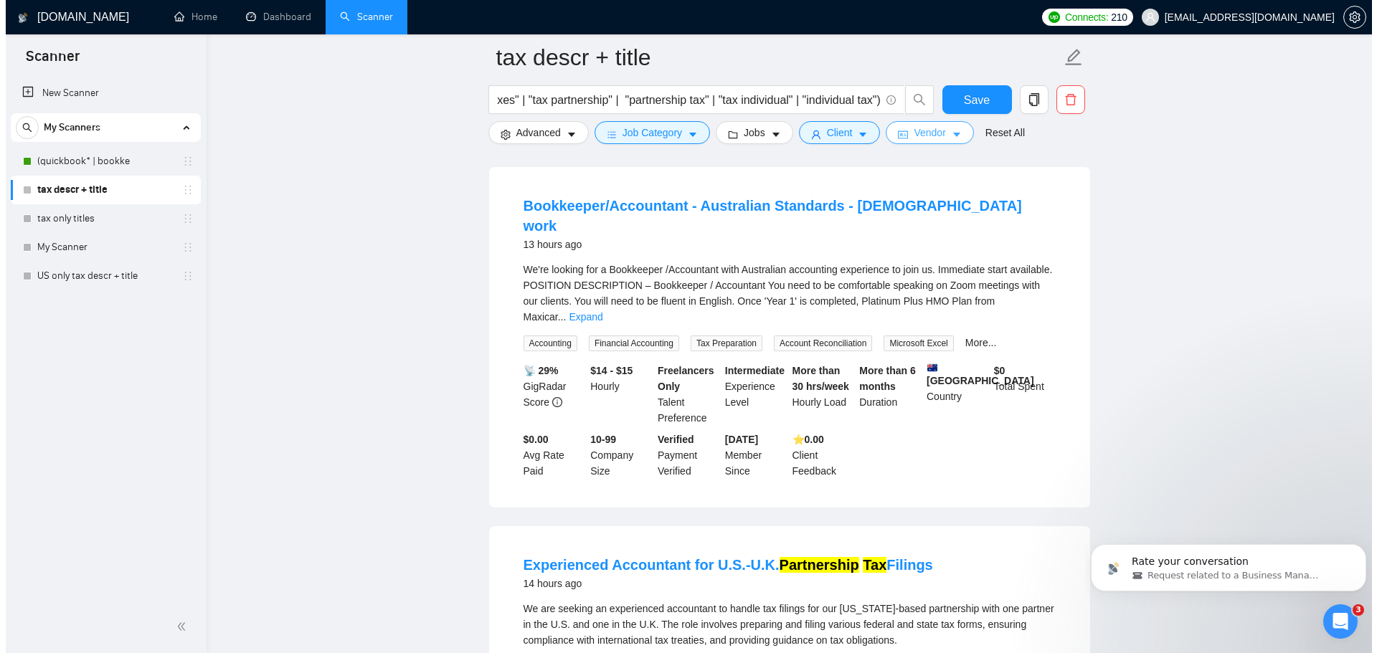
scroll to position [0, 0]
click at [912, 139] on span "Vendor" at bounding box center [924, 133] width 32 height 16
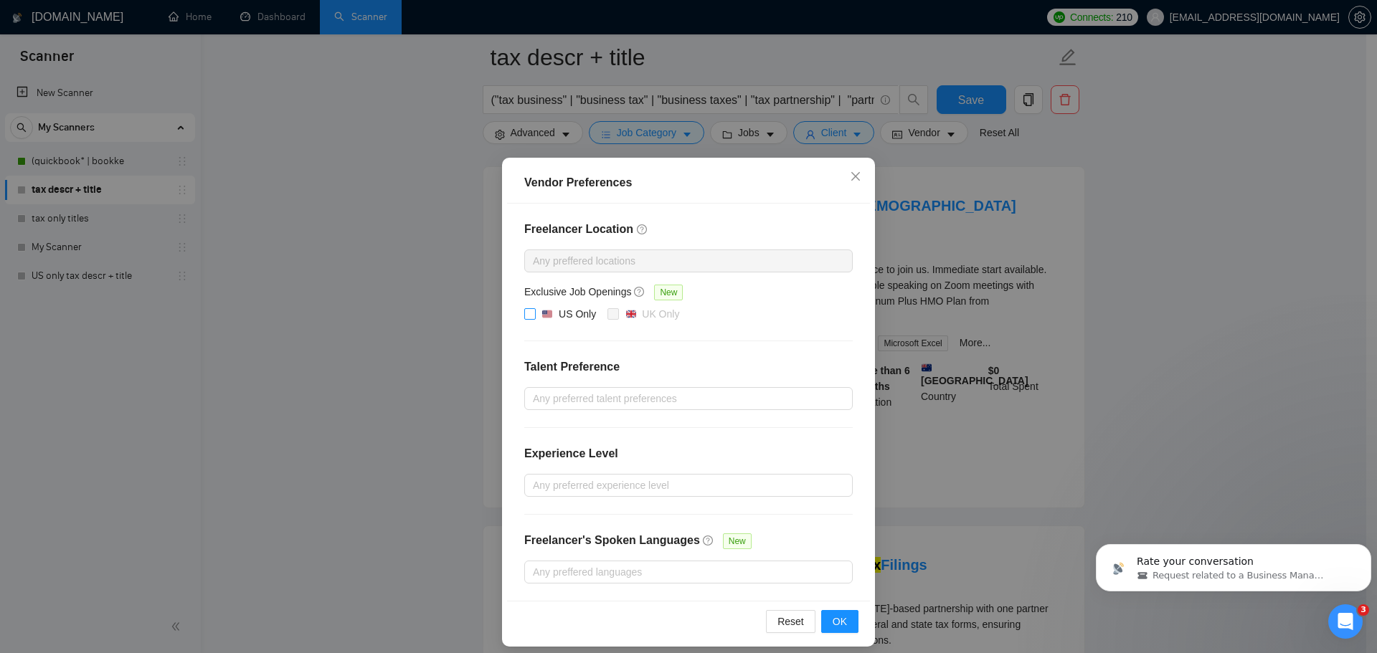
click at [526, 313] on input "US Only" at bounding box center [529, 313] width 10 height 10
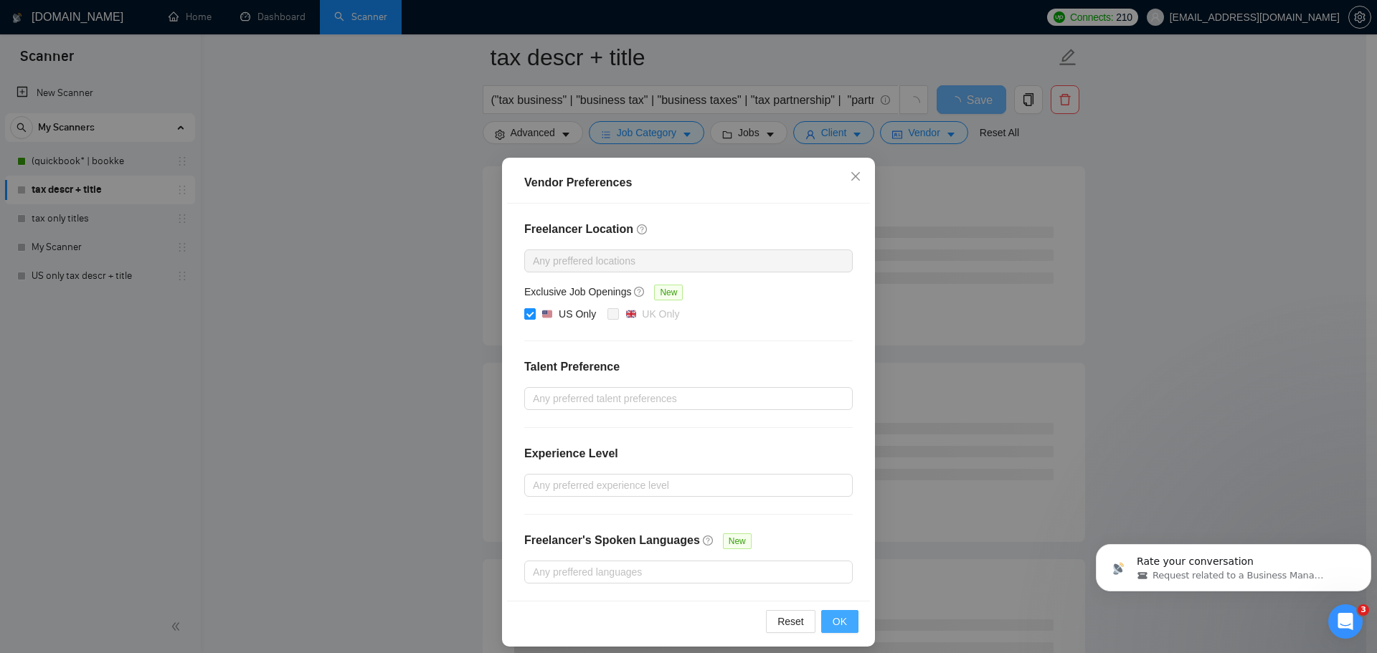
click at [832, 617] on span "OK" at bounding box center [839, 622] width 14 height 16
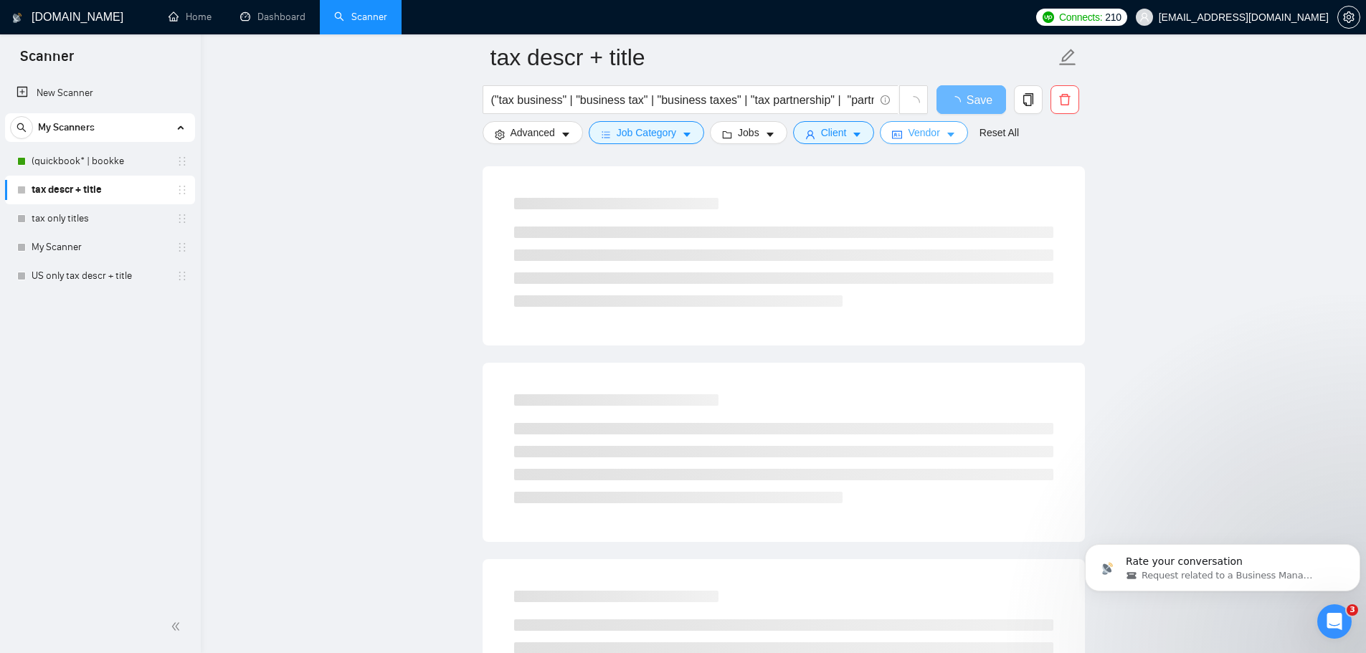
click at [926, 136] on span "Vendor" at bounding box center [924, 133] width 32 height 16
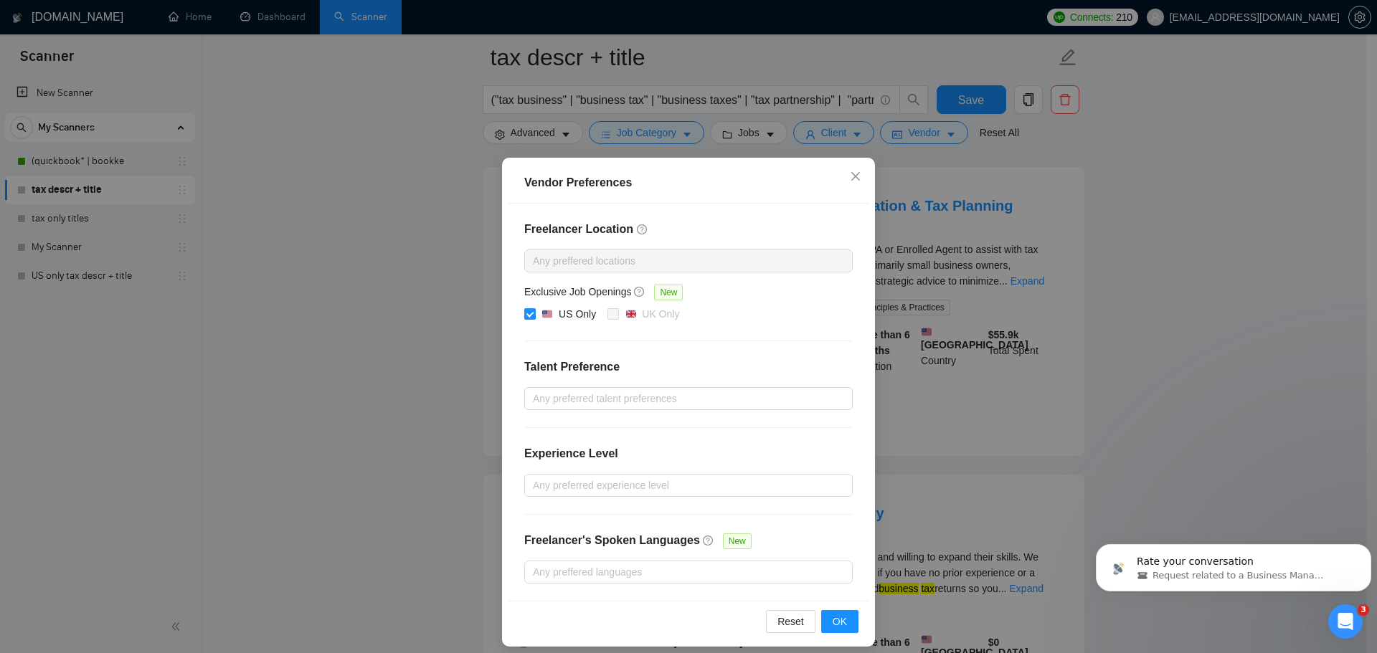
click at [528, 313] on input "US Only" at bounding box center [529, 313] width 10 height 10
checkbox input "false"
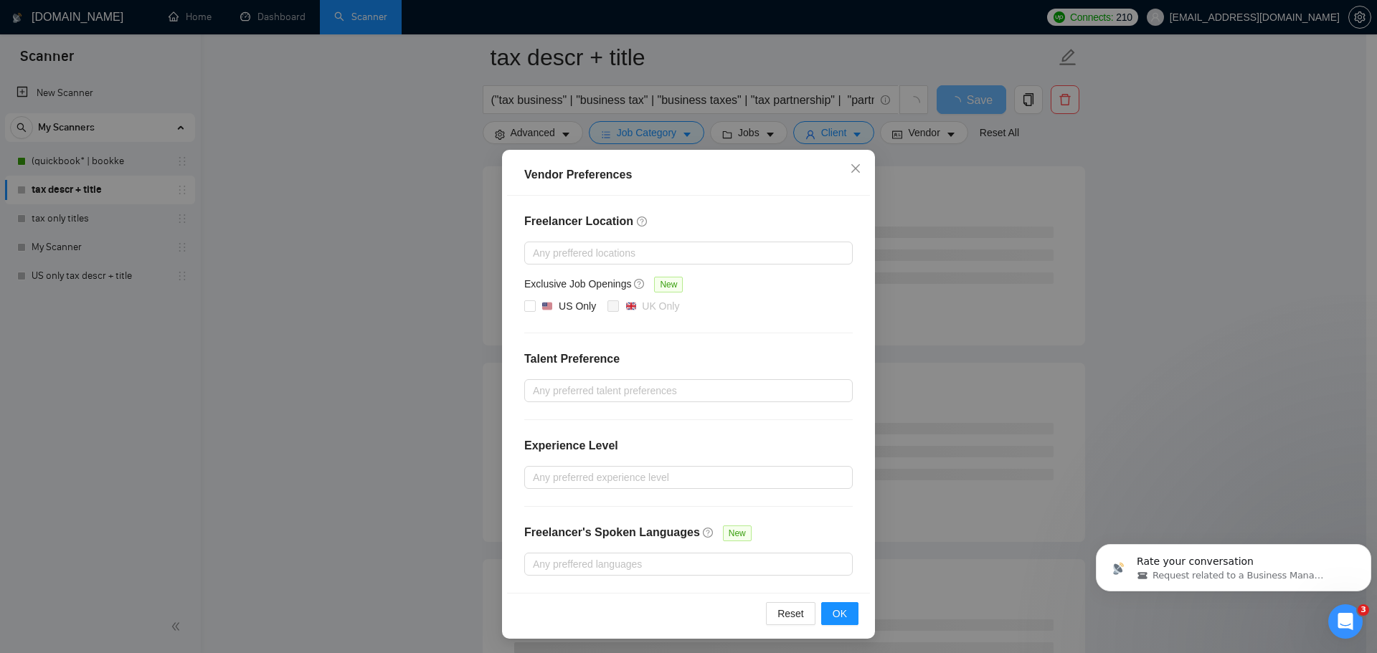
scroll to position [10, 0]
click at [832, 606] on span "OK" at bounding box center [839, 612] width 14 height 16
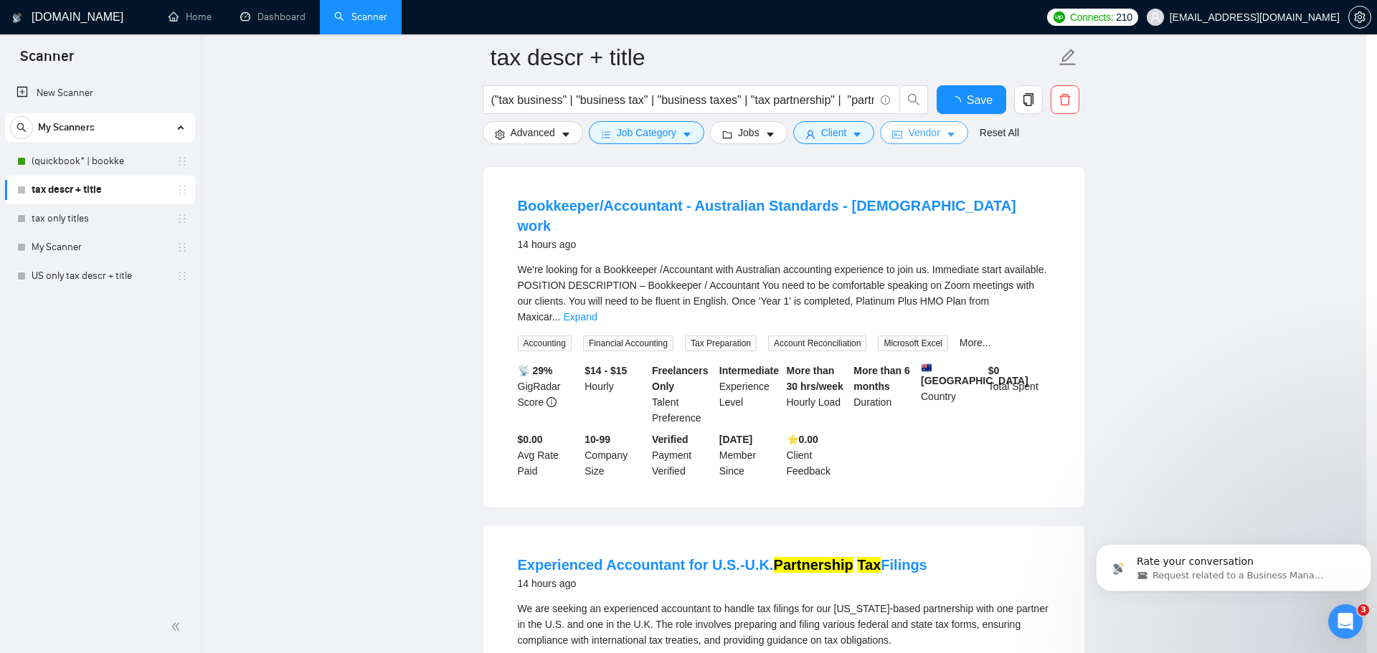
scroll to position [0, 0]
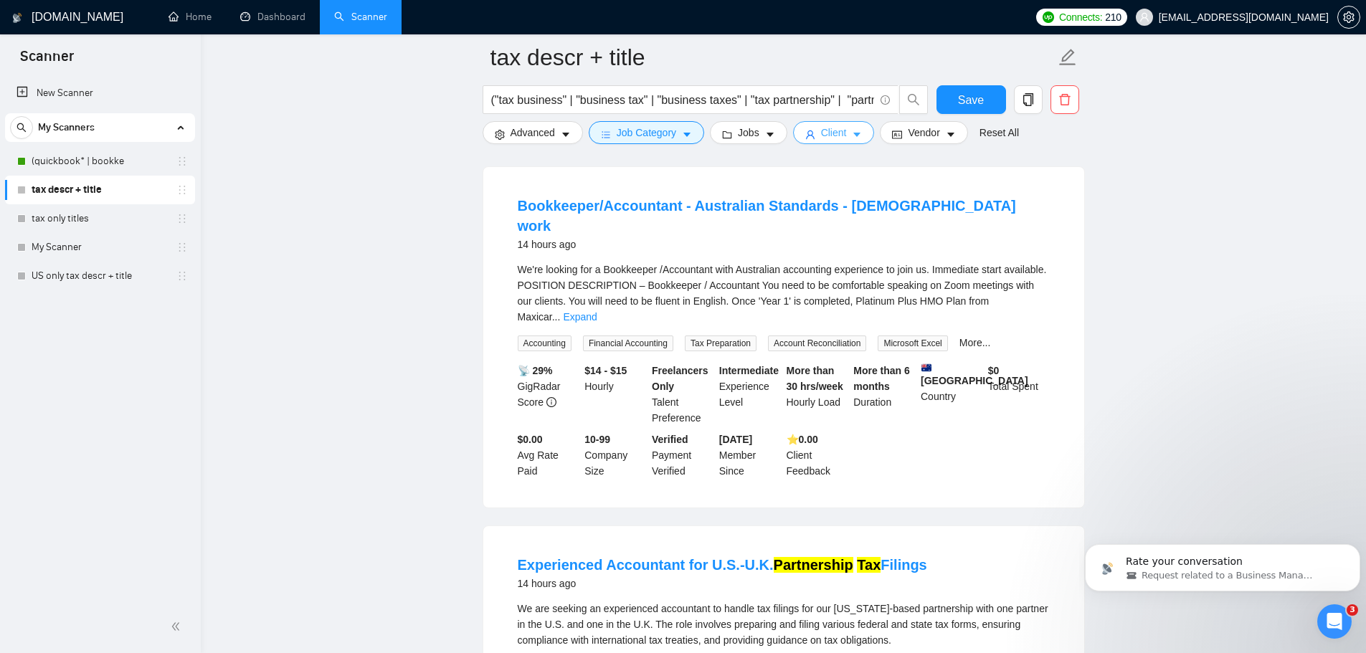
click at [821, 129] on span "Client" at bounding box center [834, 133] width 26 height 16
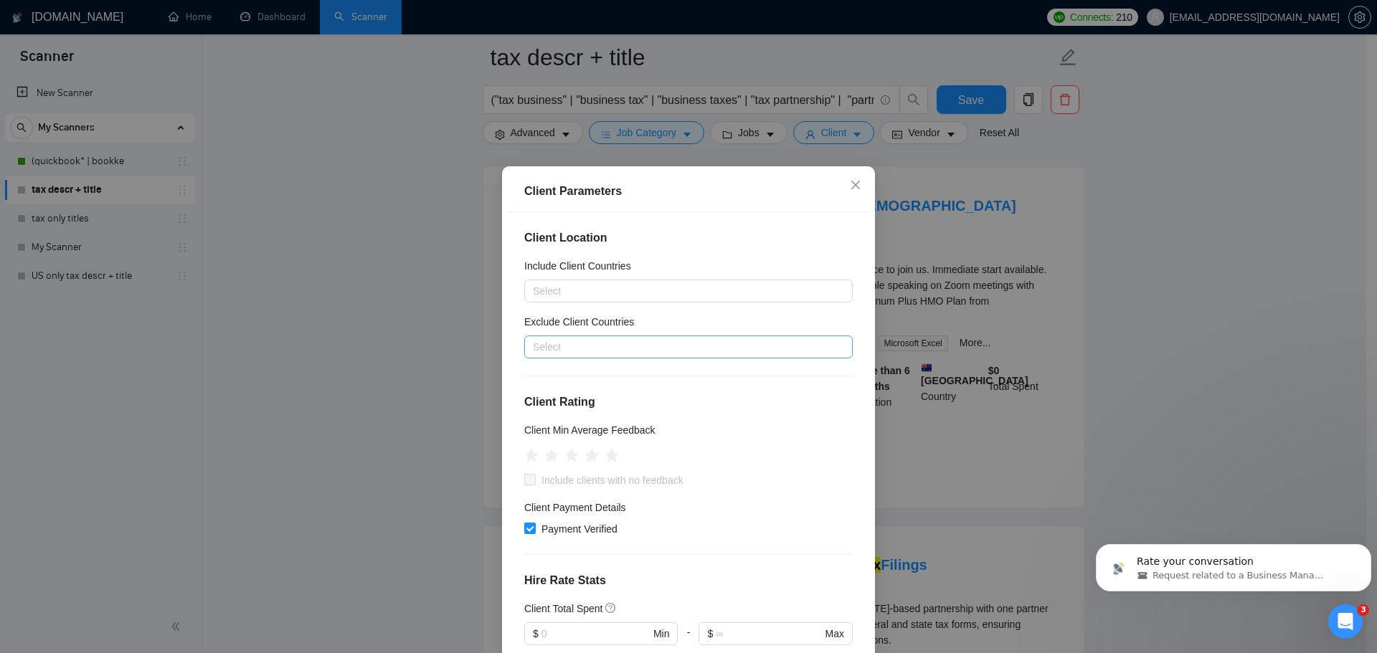
drag, startPoint x: 602, startPoint y: 346, endPoint x: 603, endPoint y: 353, distance: 7.3
click at [602, 346] on div at bounding box center [681, 346] width 307 height 17
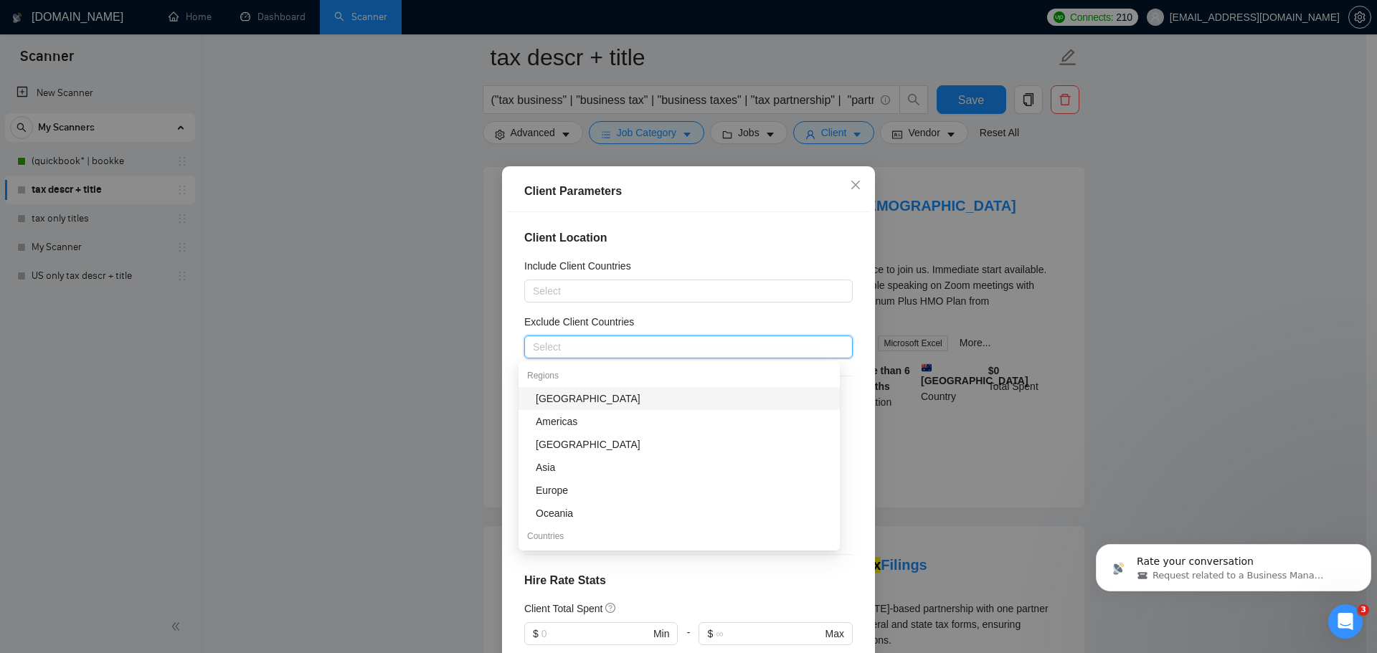
click at [357, 403] on div "Client Parameters Client Location Include Client Countries Select Exclude Clien…" at bounding box center [688, 326] width 1377 height 653
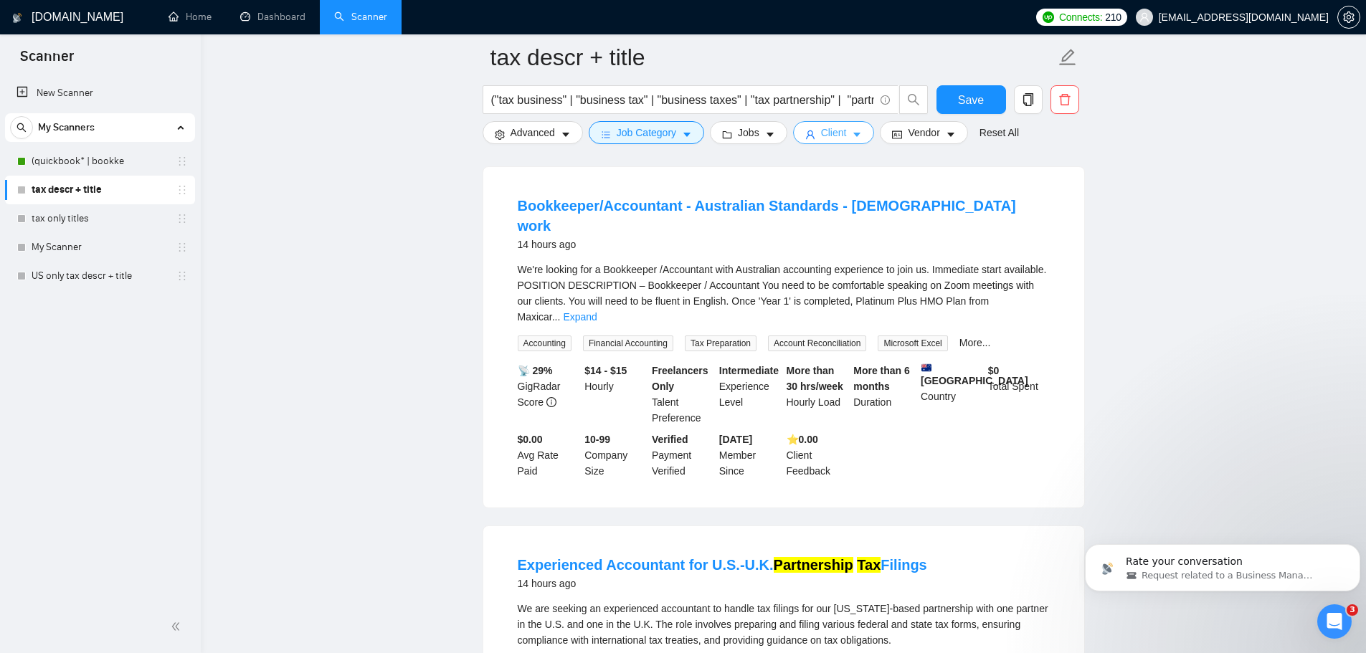
click at [829, 138] on span "Client" at bounding box center [834, 133] width 26 height 16
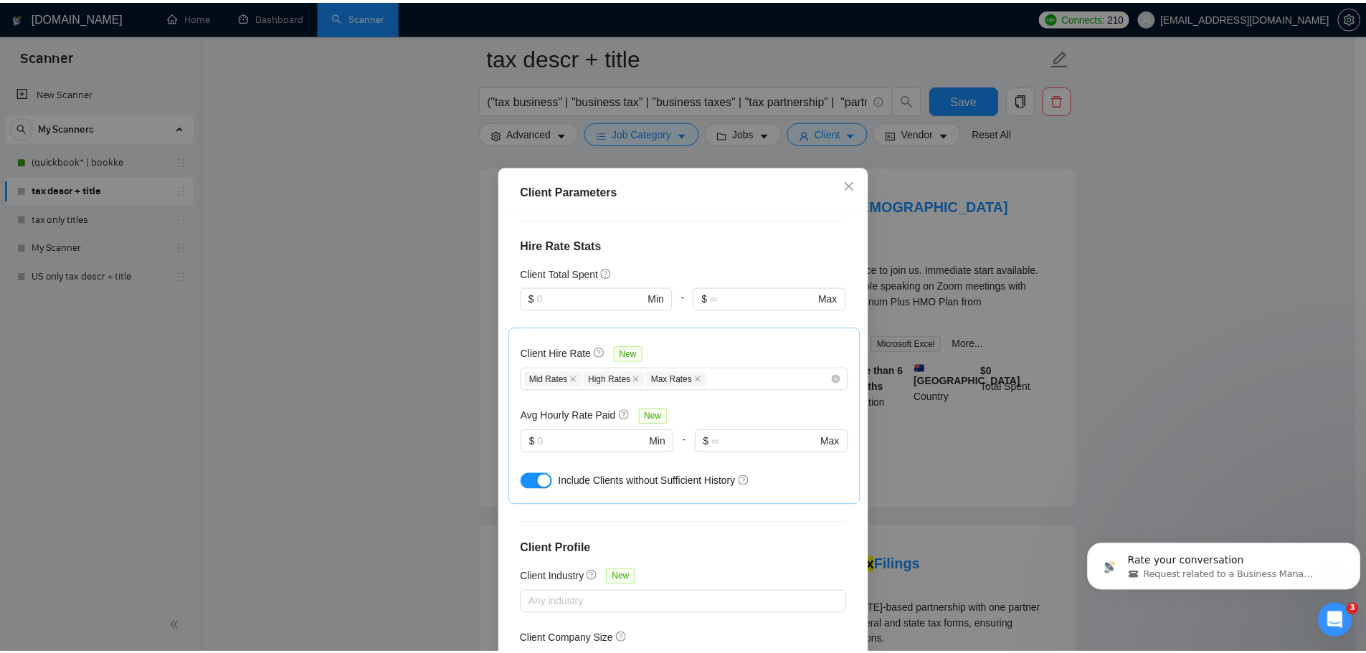
scroll to position [435, 0]
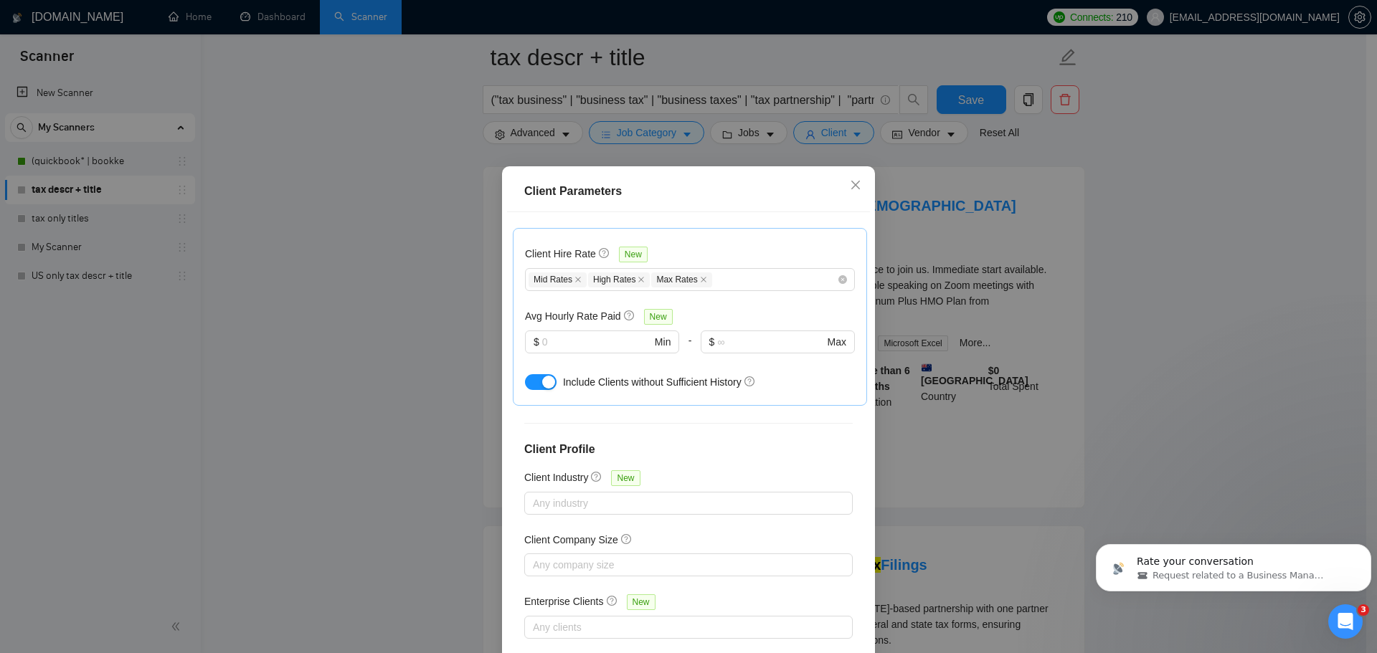
click at [388, 464] on div "Client Parameters Client Location Include Client Countries Select Exclude Clien…" at bounding box center [688, 326] width 1377 height 653
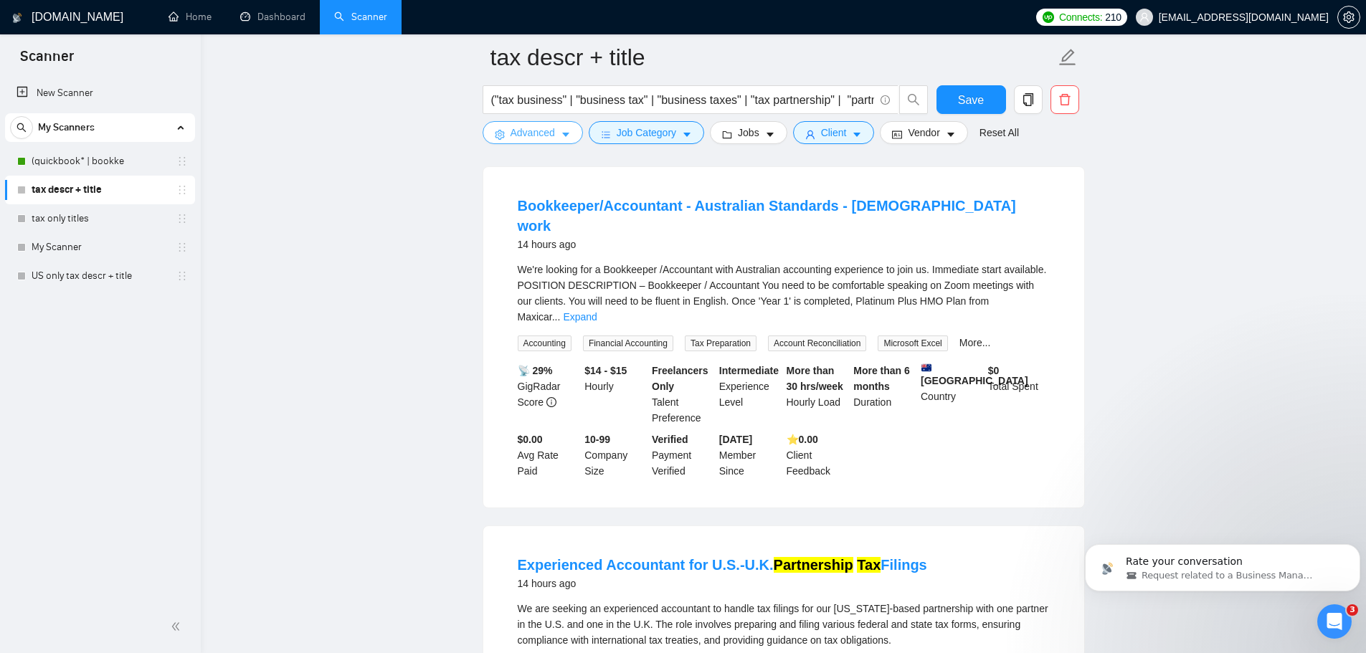
click at [540, 140] on span "Advanced" at bounding box center [533, 133] width 44 height 16
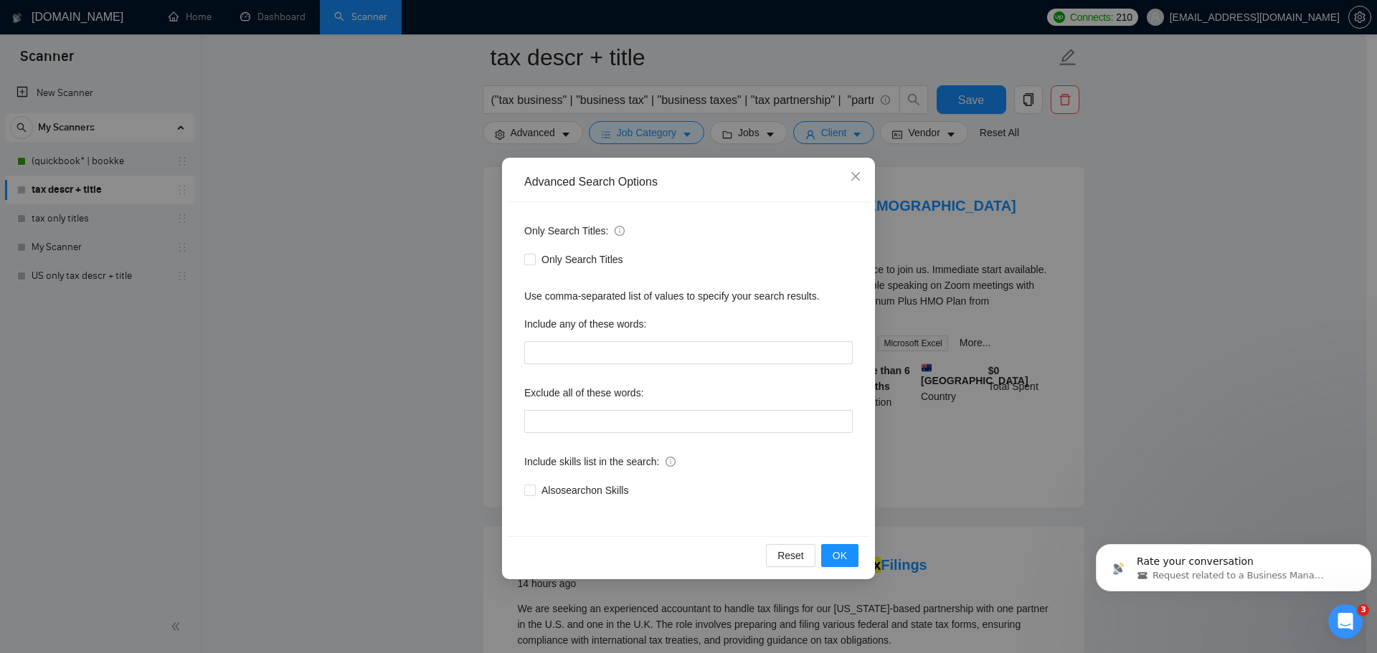
drag, startPoint x: 401, startPoint y: 397, endPoint x: 507, endPoint y: 283, distance: 156.3
click at [404, 396] on div "Advanced Search Options Only Search Titles: Only Search Titles Use comma-separa…" at bounding box center [688, 326] width 1377 height 653
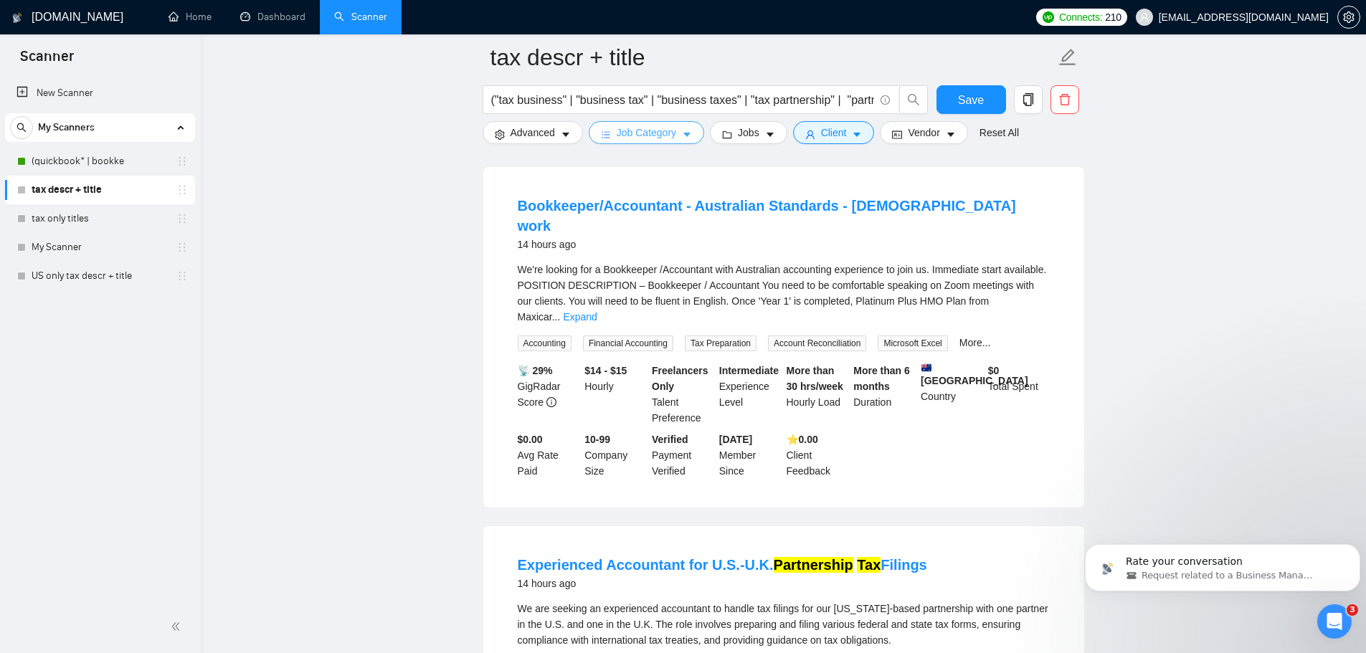
click at [645, 143] on button "Job Category" at bounding box center [646, 132] width 115 height 23
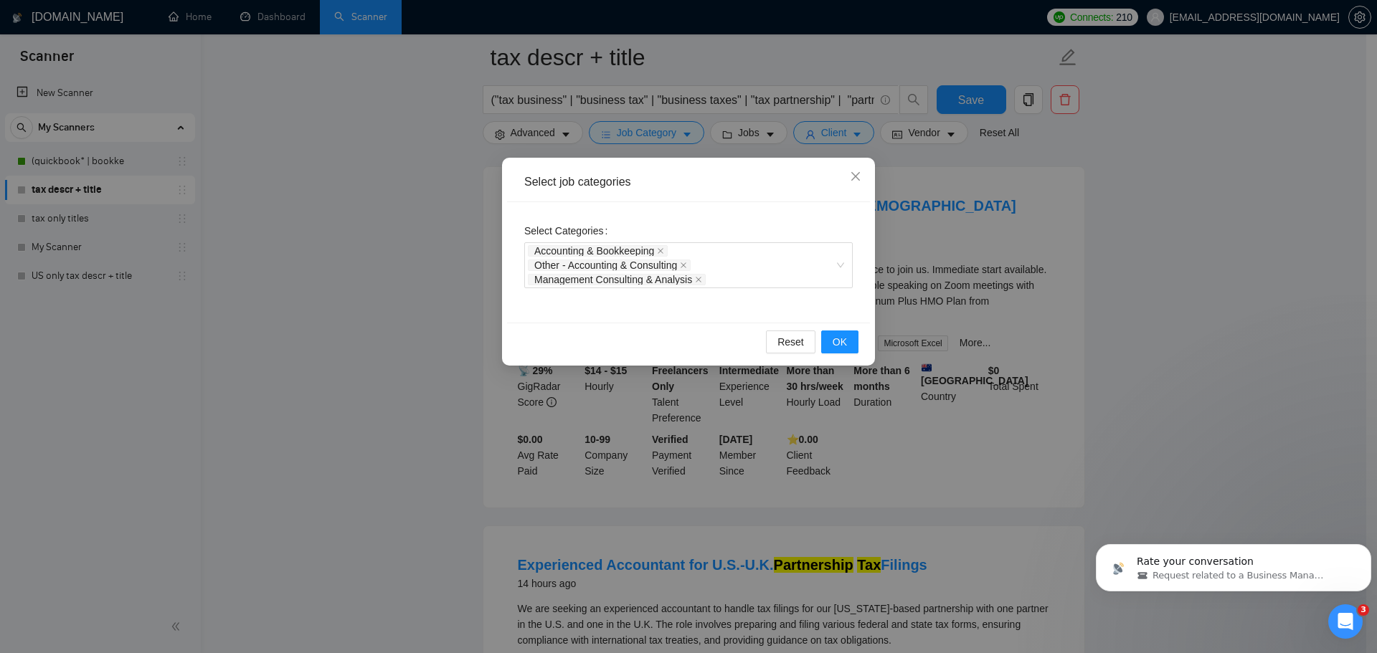
click at [394, 348] on div "Select job categories Select Categories Accounting & Bookkeeping Other - Accoun…" at bounding box center [688, 326] width 1377 height 653
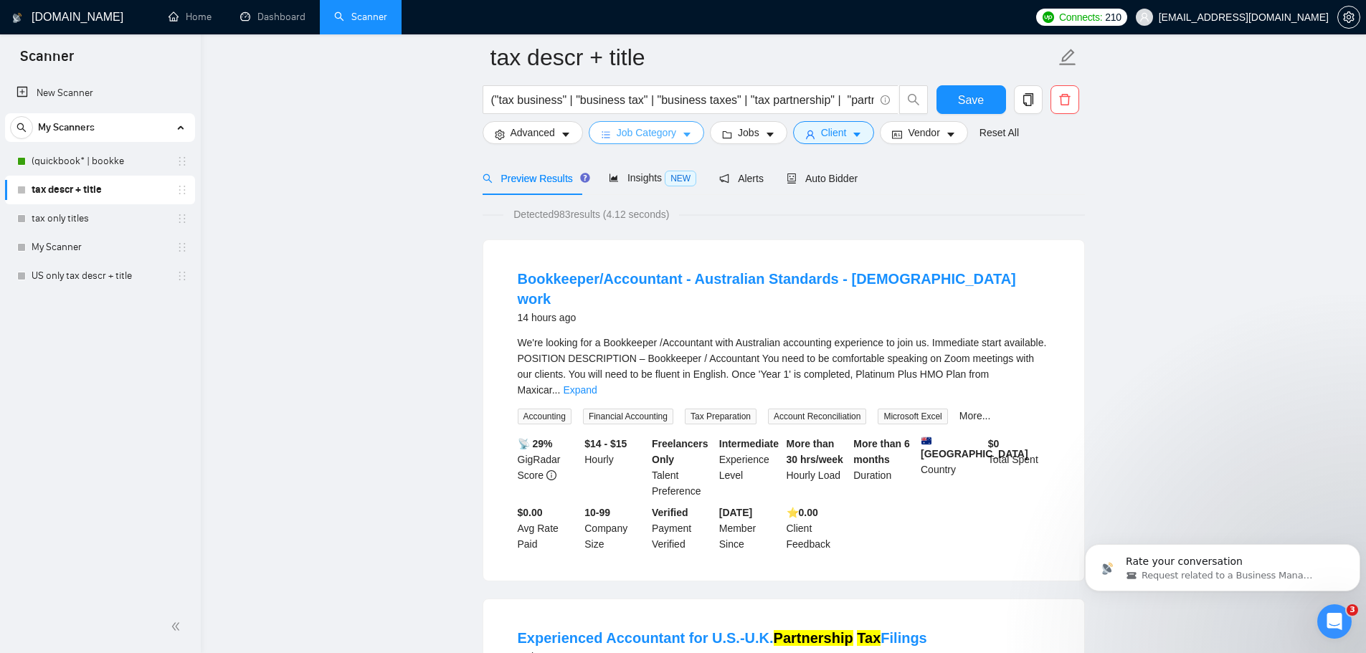
scroll to position [0, 0]
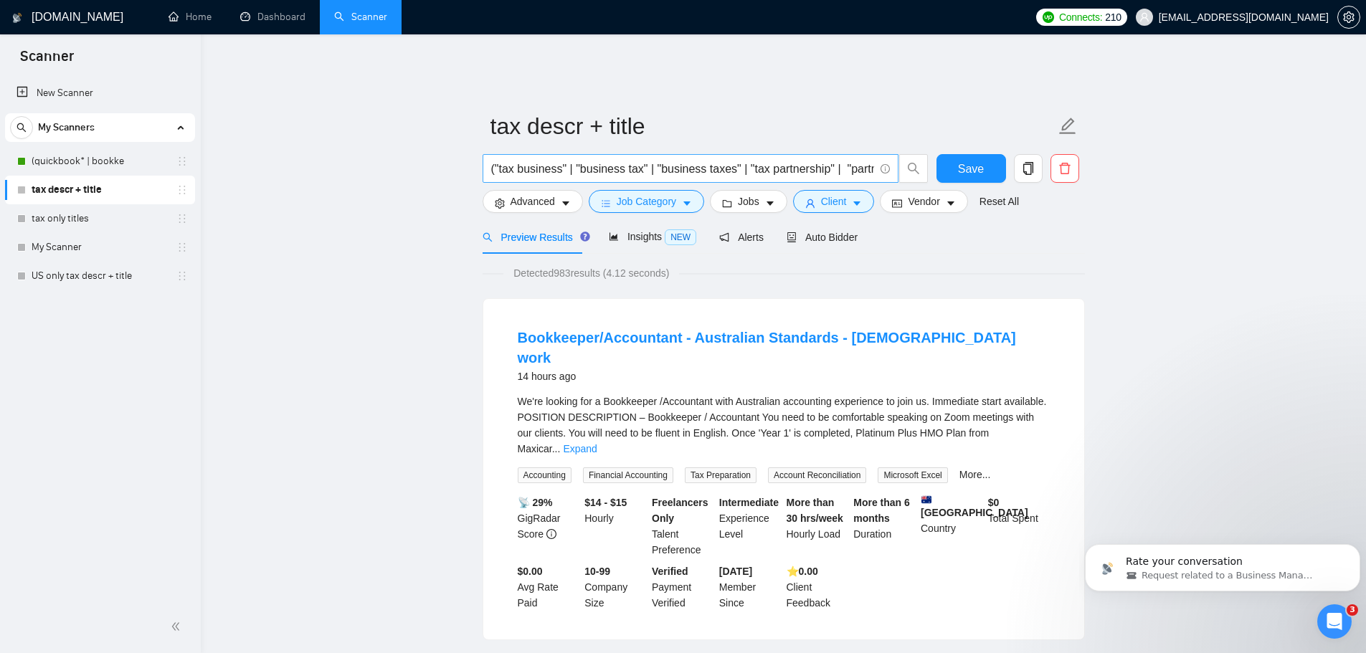
click at [823, 164] on input "("tax business" | "business tax" | "business taxes" | "tax partnership" | "part…" at bounding box center [682, 169] width 383 height 18
click at [829, 194] on span "Client" at bounding box center [834, 202] width 26 height 16
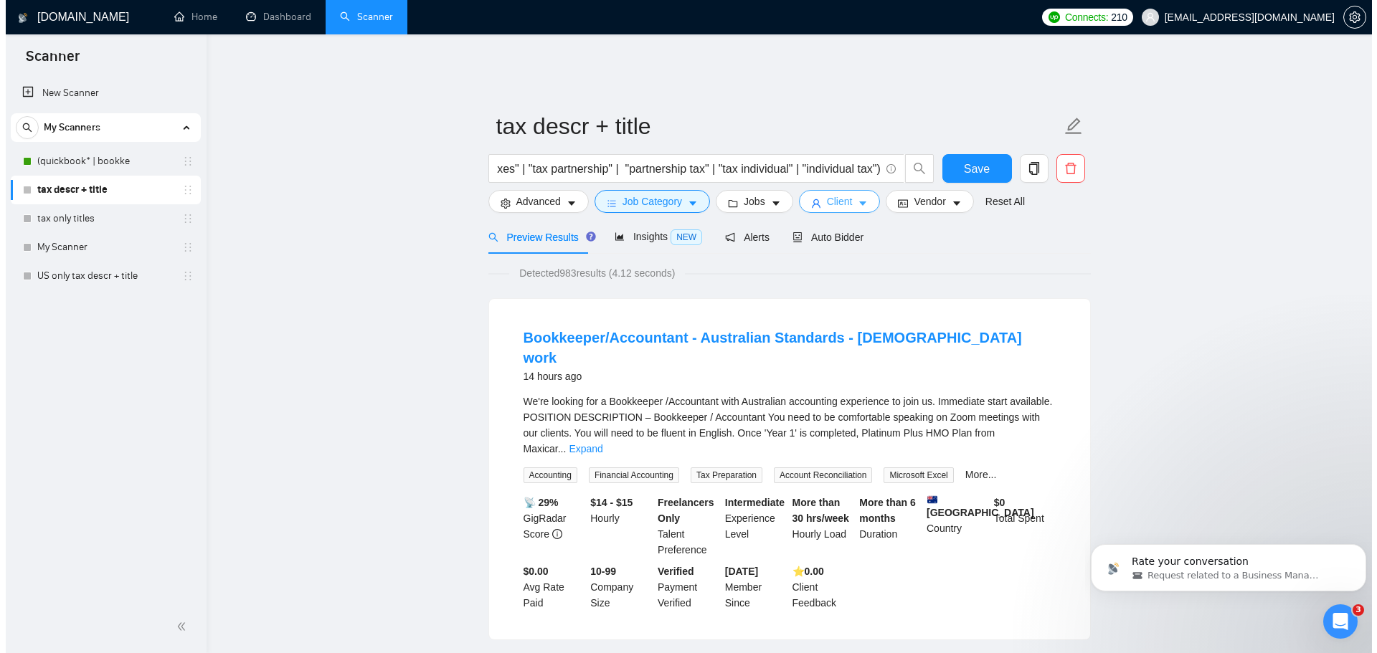
scroll to position [0, 0]
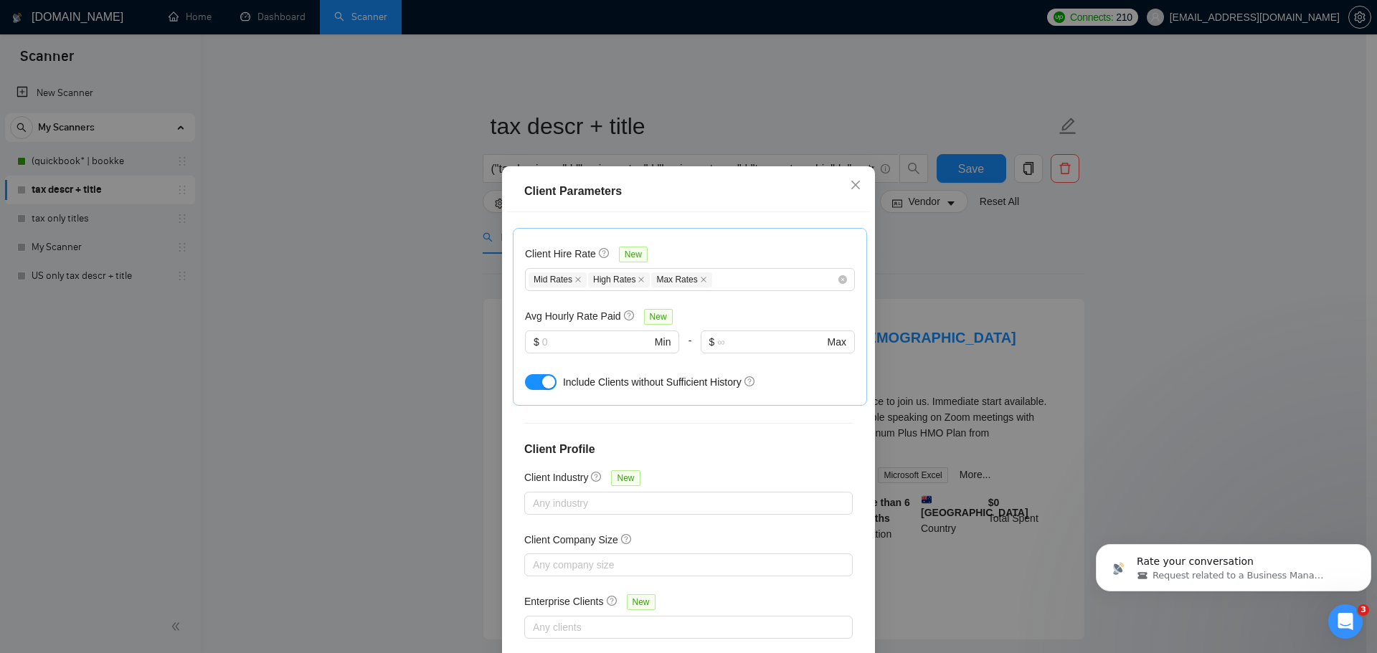
click at [1082, 241] on div "Client Parameters Client Location Include Client Countries Select Exclude Clien…" at bounding box center [688, 326] width 1377 height 653
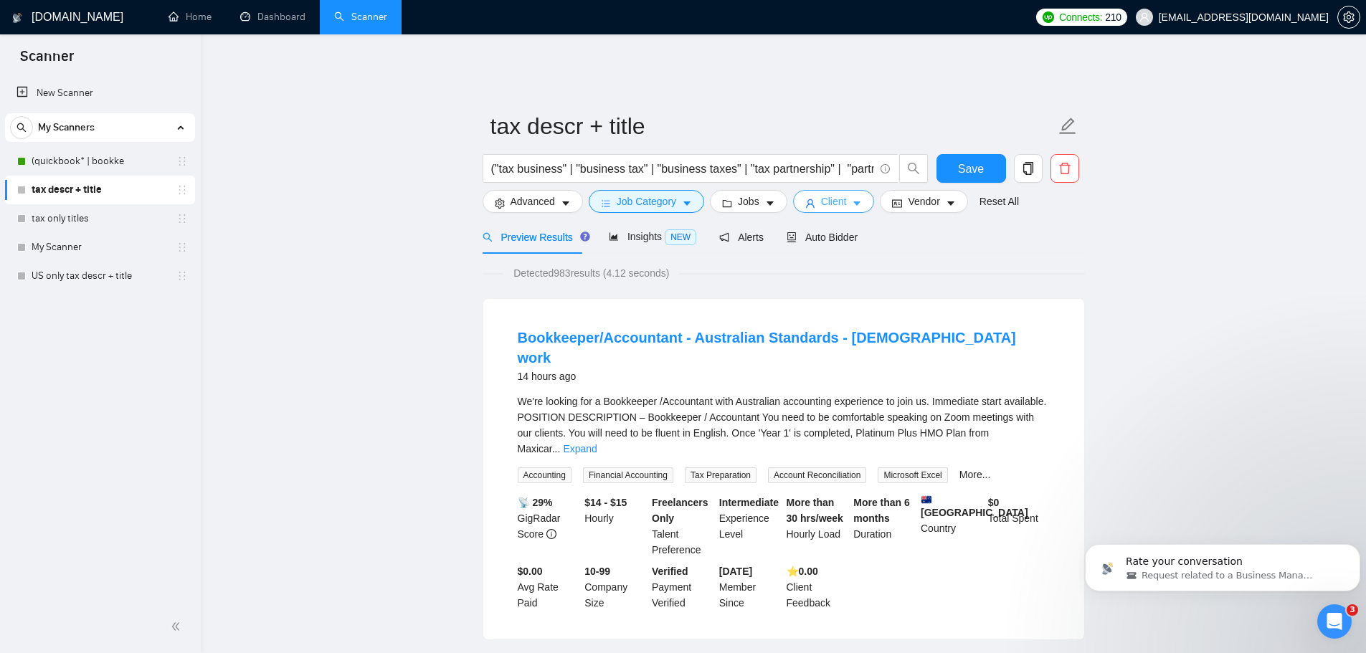
click at [813, 191] on button "Client" at bounding box center [834, 201] width 82 height 23
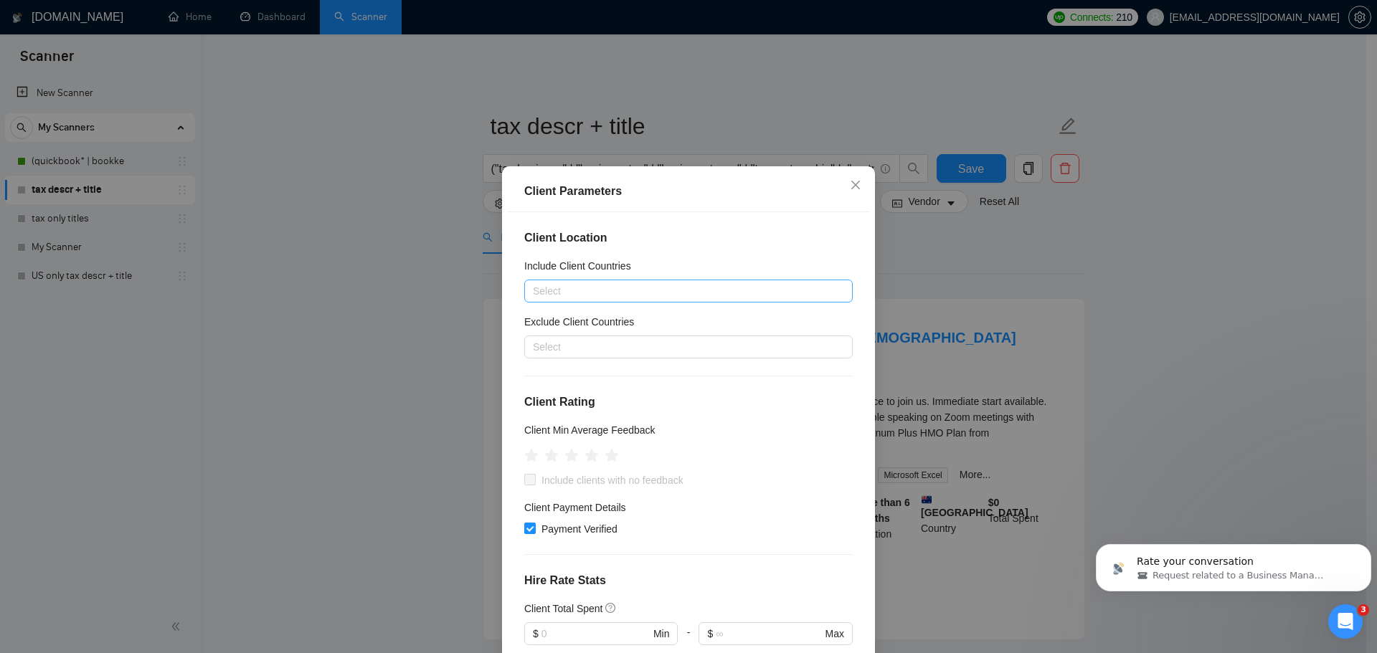
click at [556, 296] on div at bounding box center [681, 291] width 307 height 17
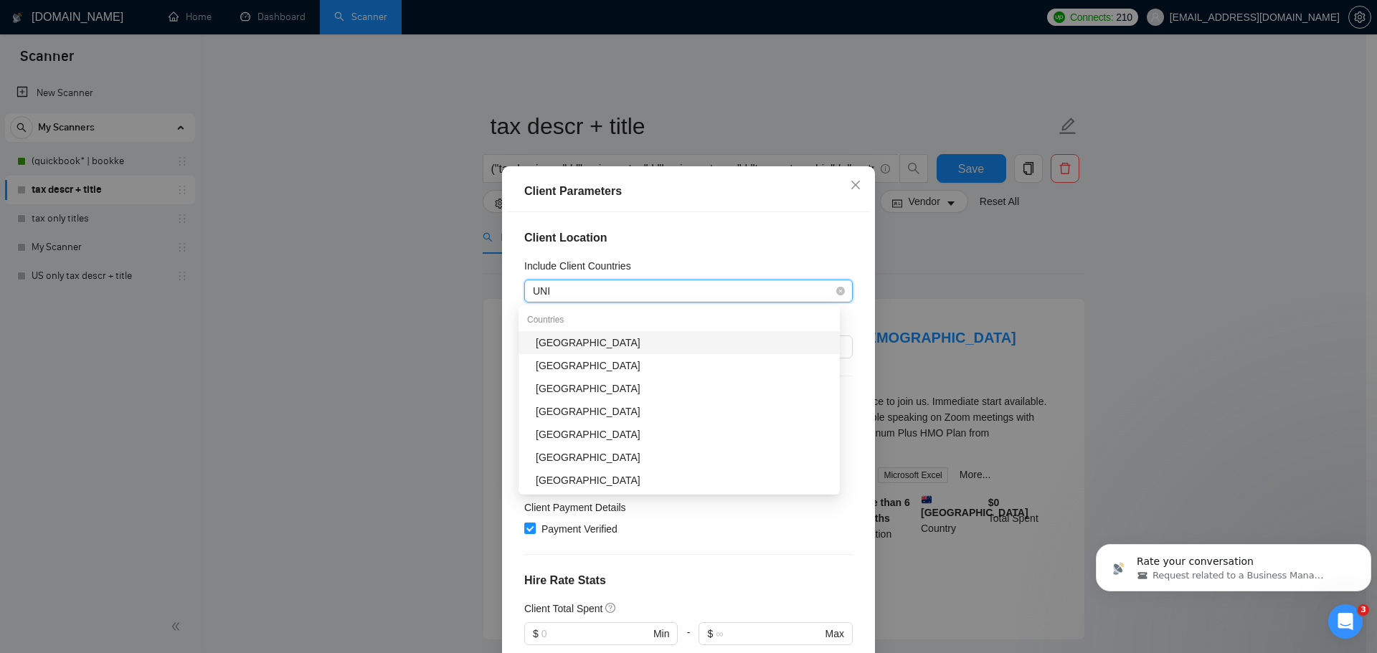
type input "UNIT"
click at [580, 338] on div "United States" at bounding box center [683, 343] width 295 height 16
click at [445, 333] on div "Client Parameters Client Location Include Client Countries United States Exclud…" at bounding box center [688, 326] width 1377 height 653
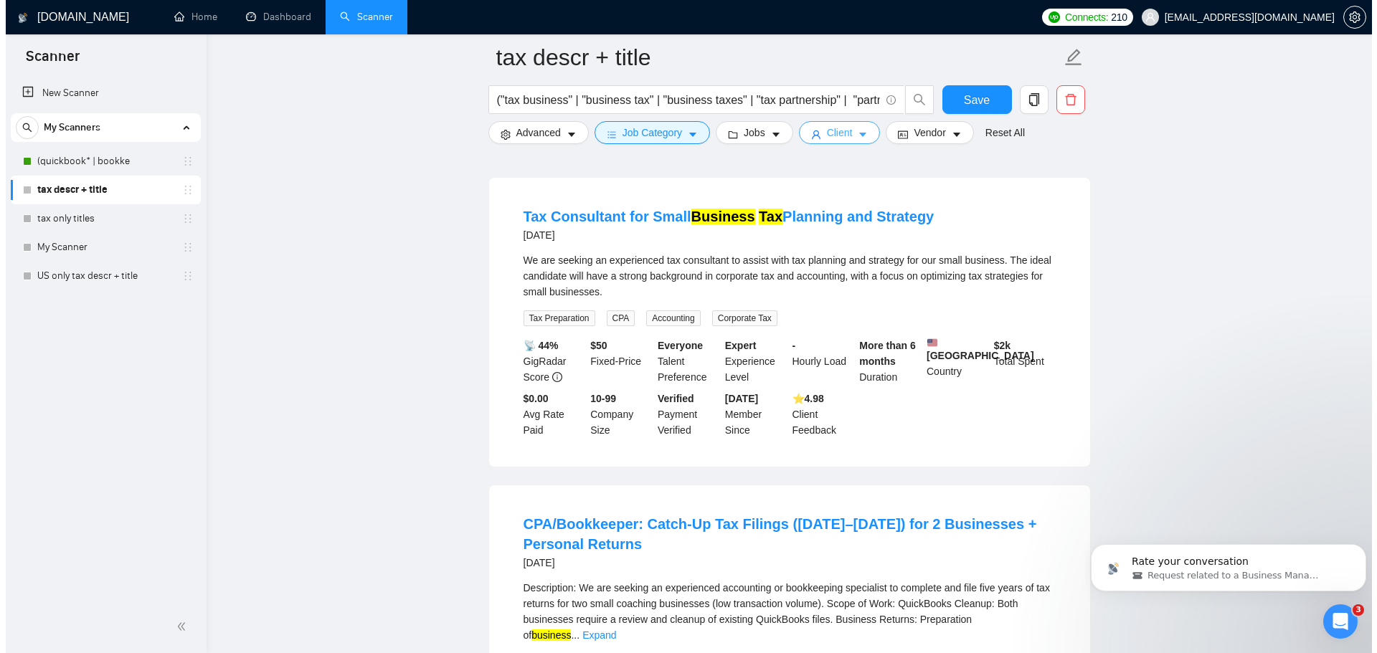
scroll to position [760, 0]
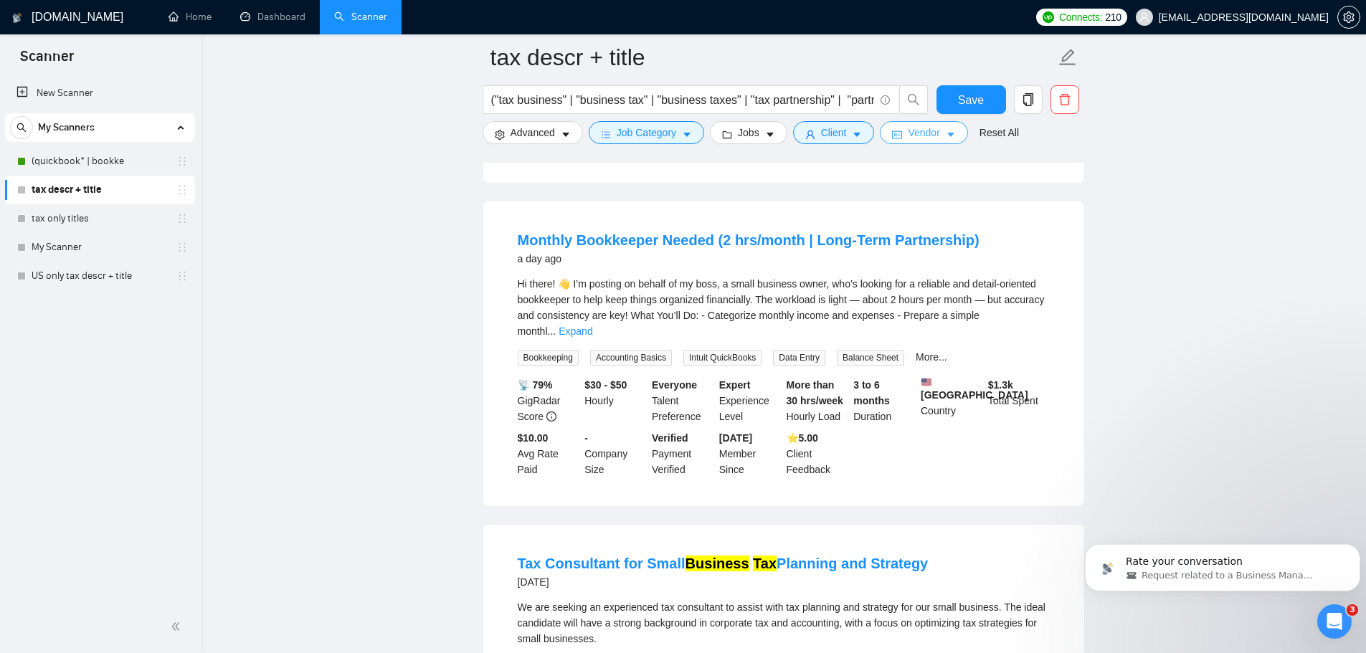
click at [949, 135] on icon "caret-down" at bounding box center [950, 135] width 7 height 4
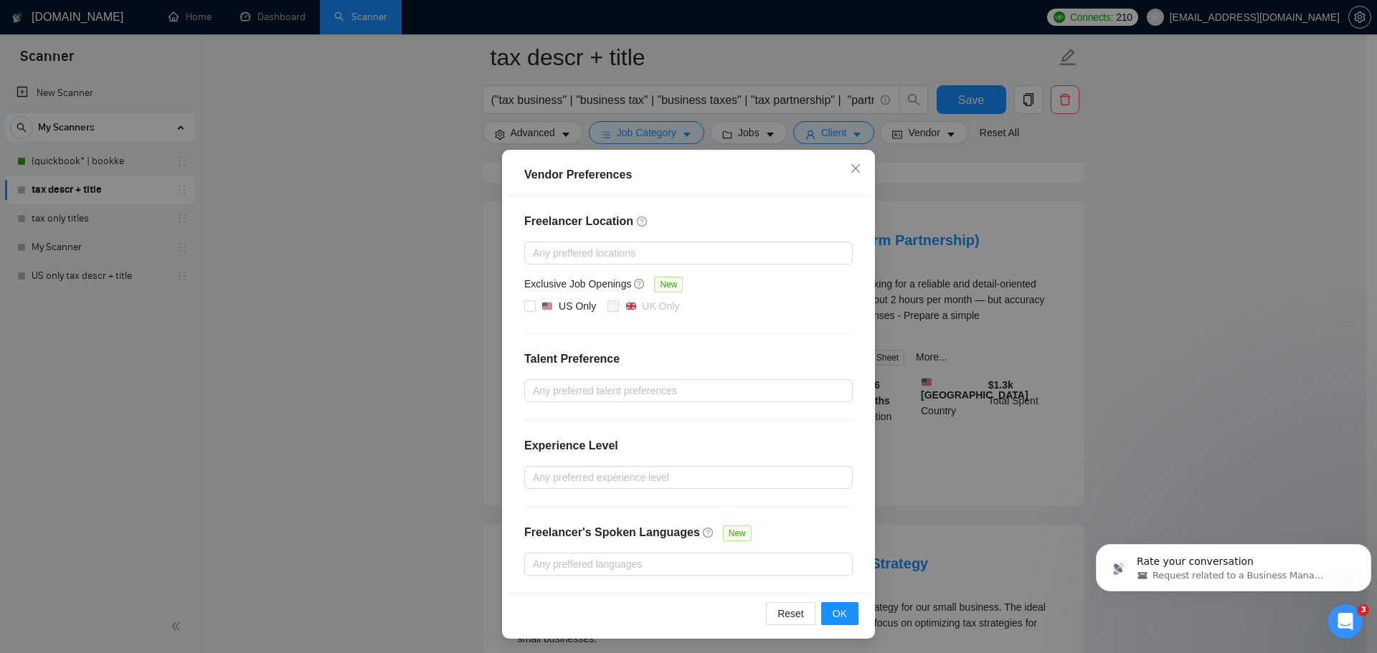
scroll to position [10, 0]
click at [838, 619] on button "OK" at bounding box center [839, 611] width 37 height 23
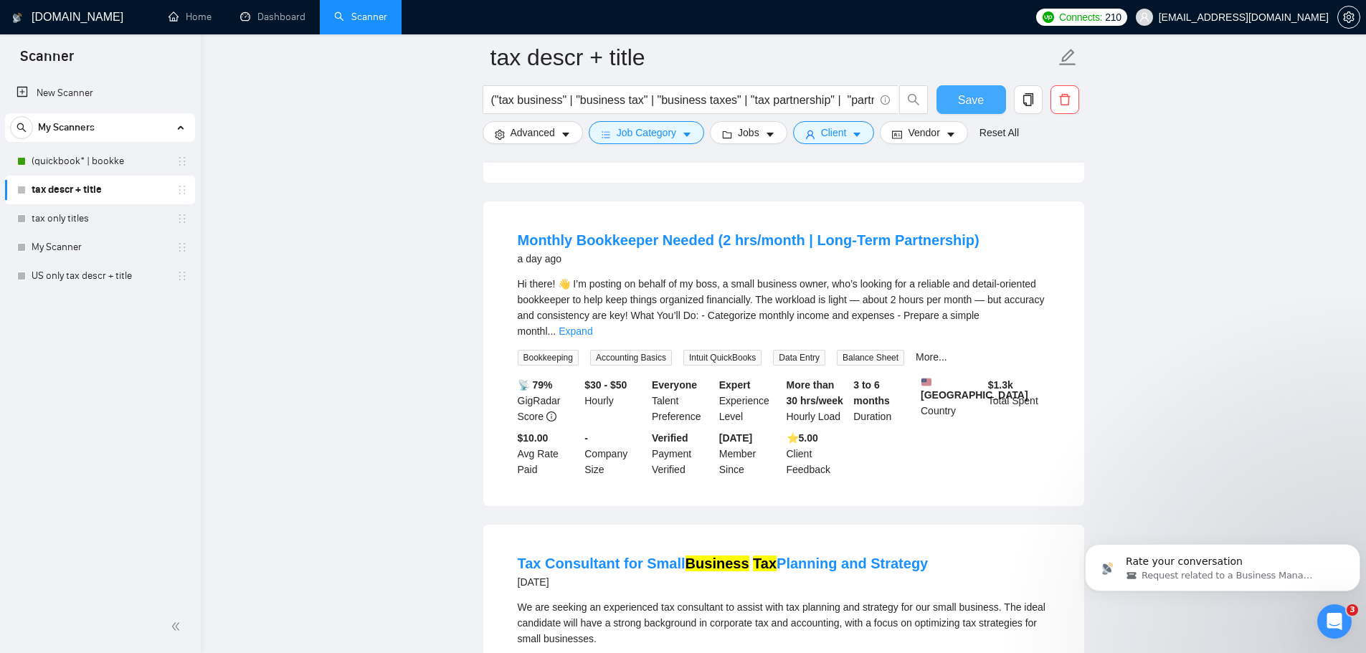
click at [975, 95] on span "Save" at bounding box center [971, 100] width 26 height 18
click at [827, 138] on span "Client" at bounding box center [834, 133] width 26 height 16
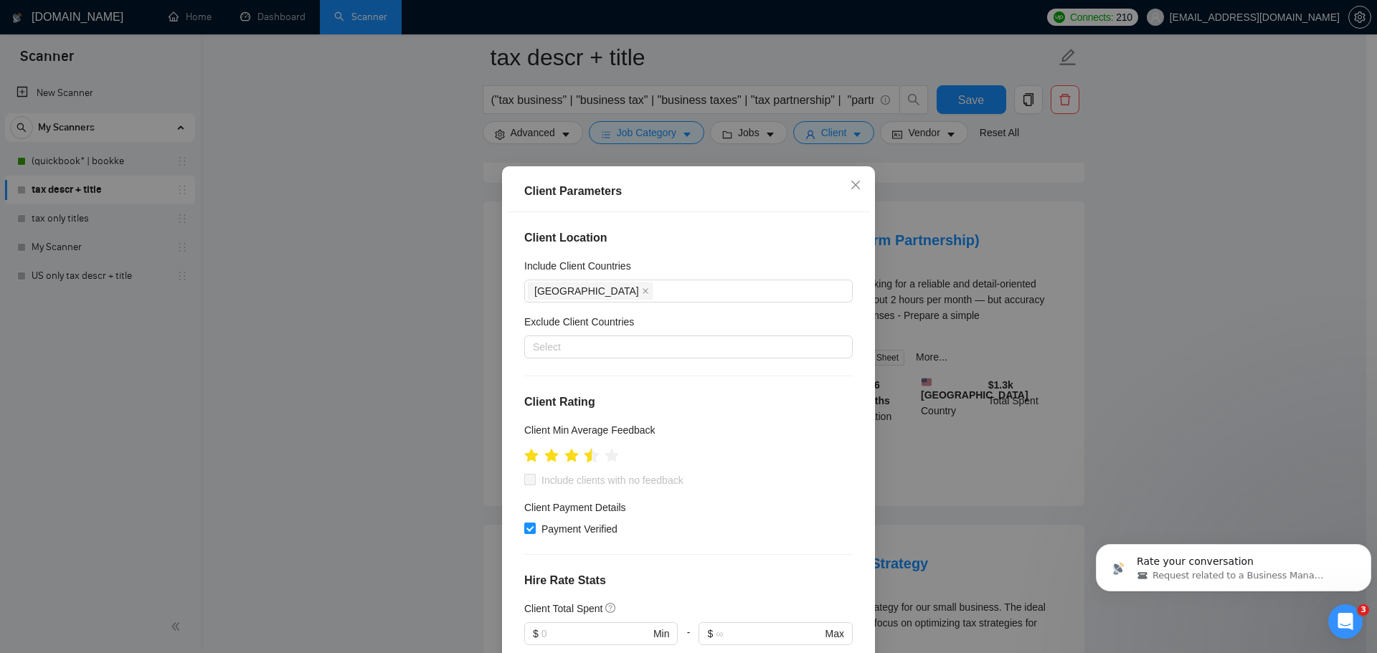
click at [584, 460] on icon "star" at bounding box center [591, 455] width 15 height 14
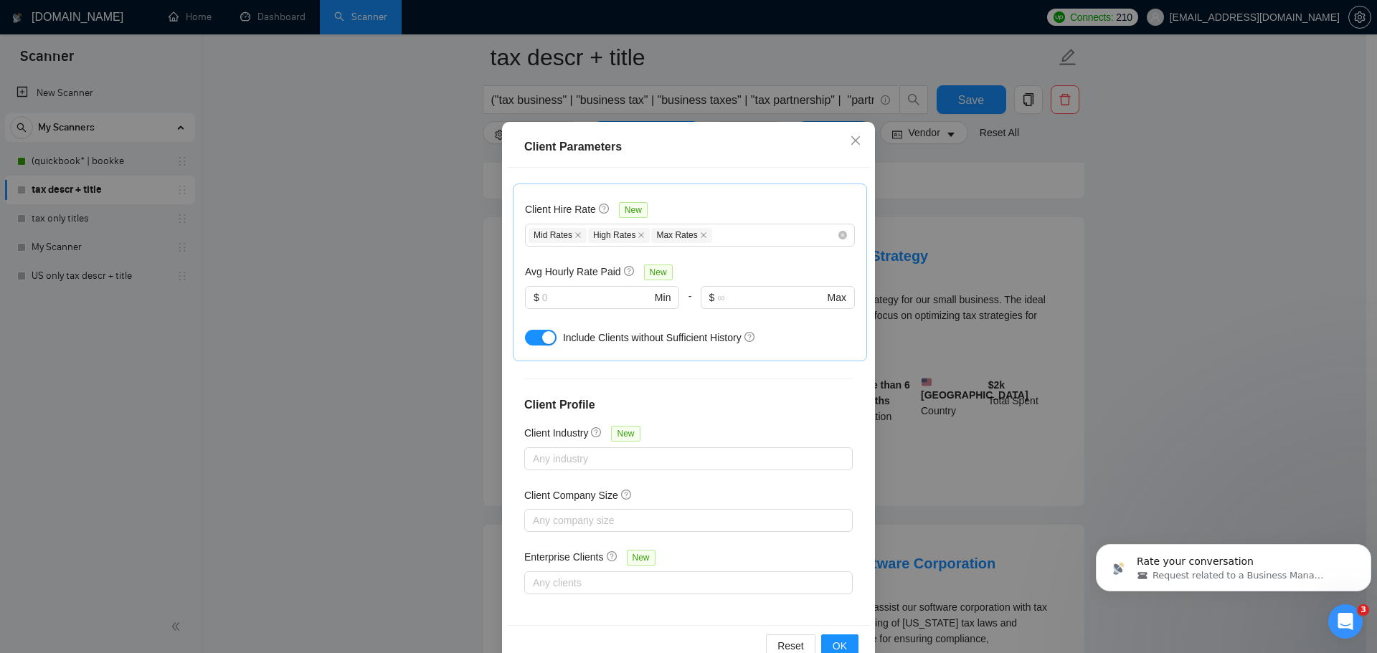
scroll to position [80, 0]
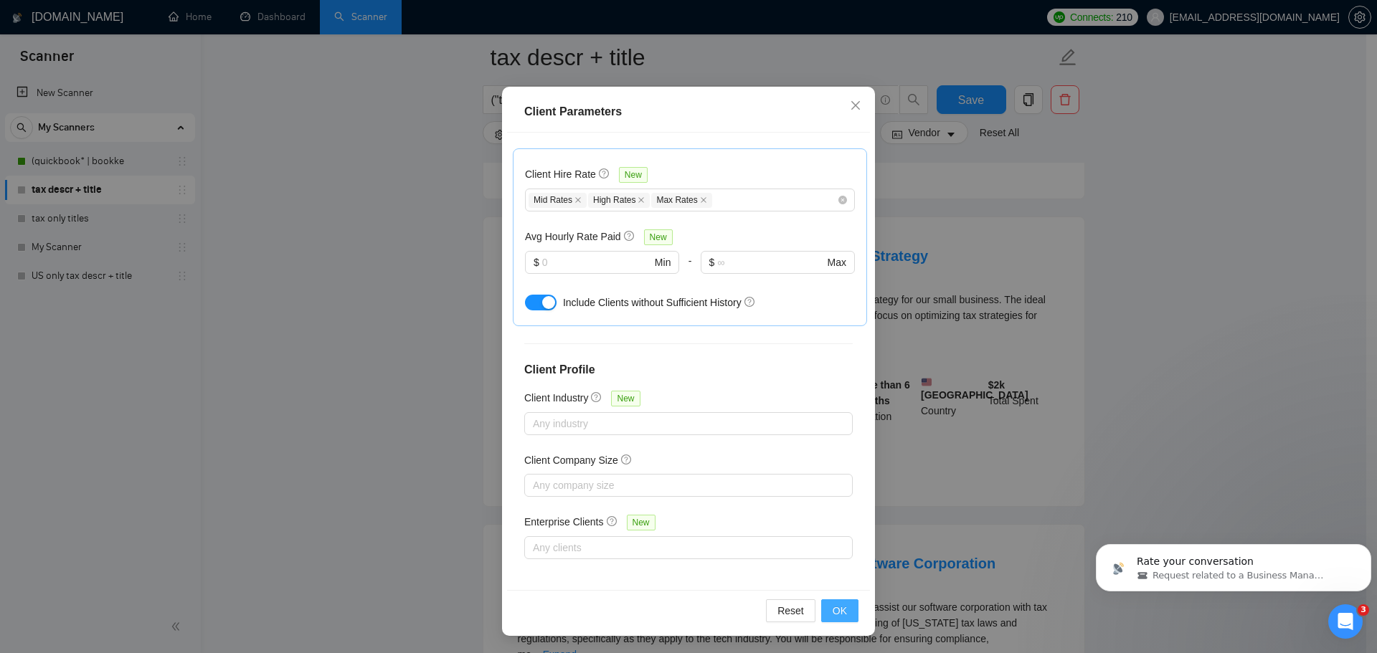
click at [848, 609] on button "OK" at bounding box center [839, 610] width 37 height 23
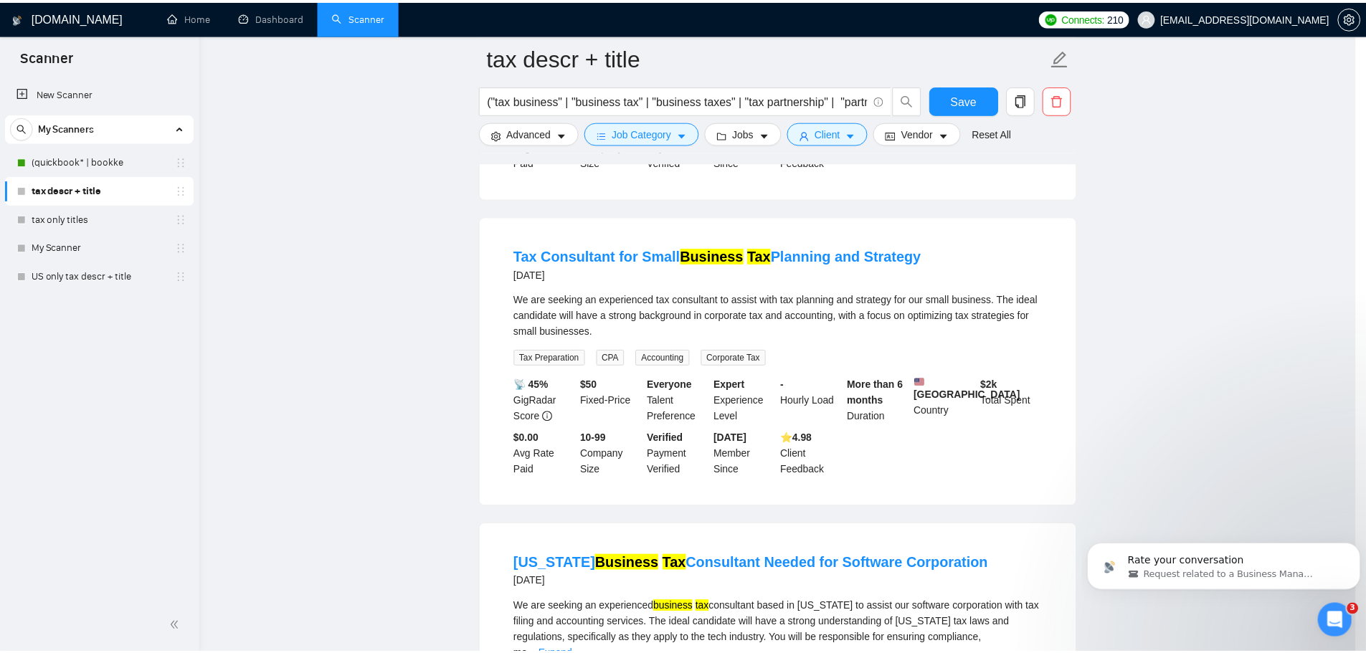
scroll to position [0, 0]
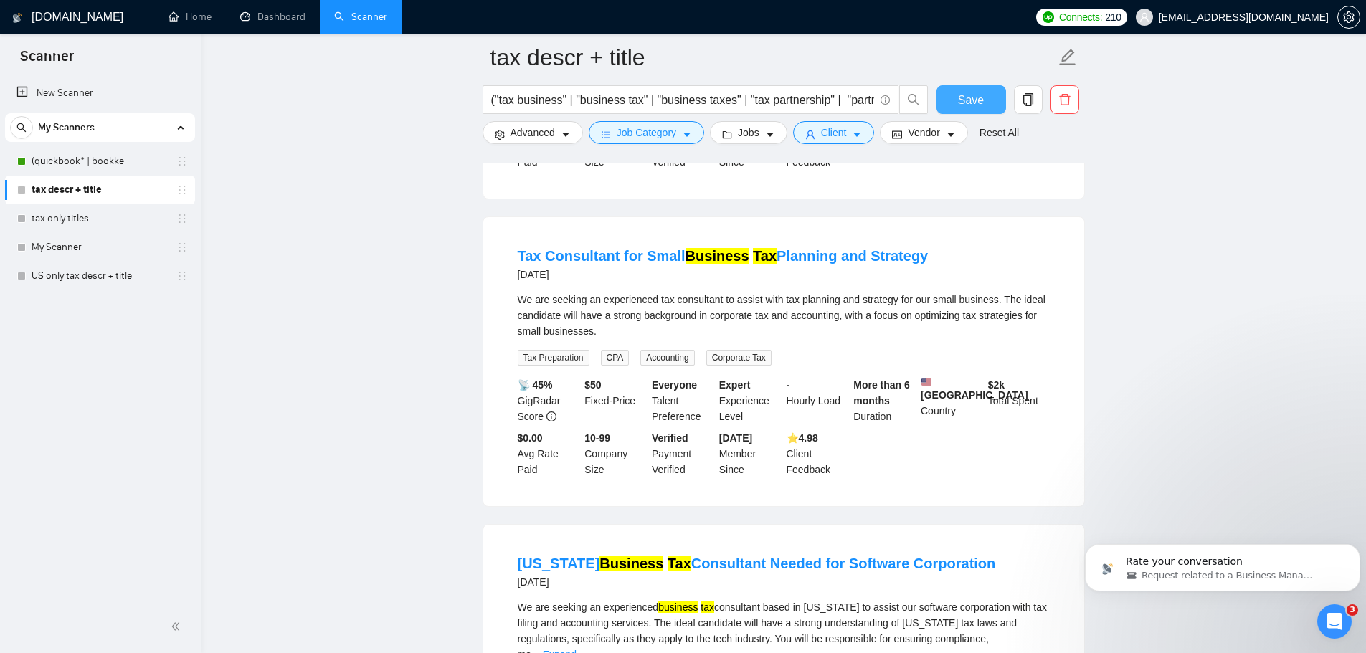
click at [967, 100] on span "Save" at bounding box center [971, 100] width 26 height 18
click at [93, 217] on link "tax only titles" at bounding box center [100, 218] width 136 height 29
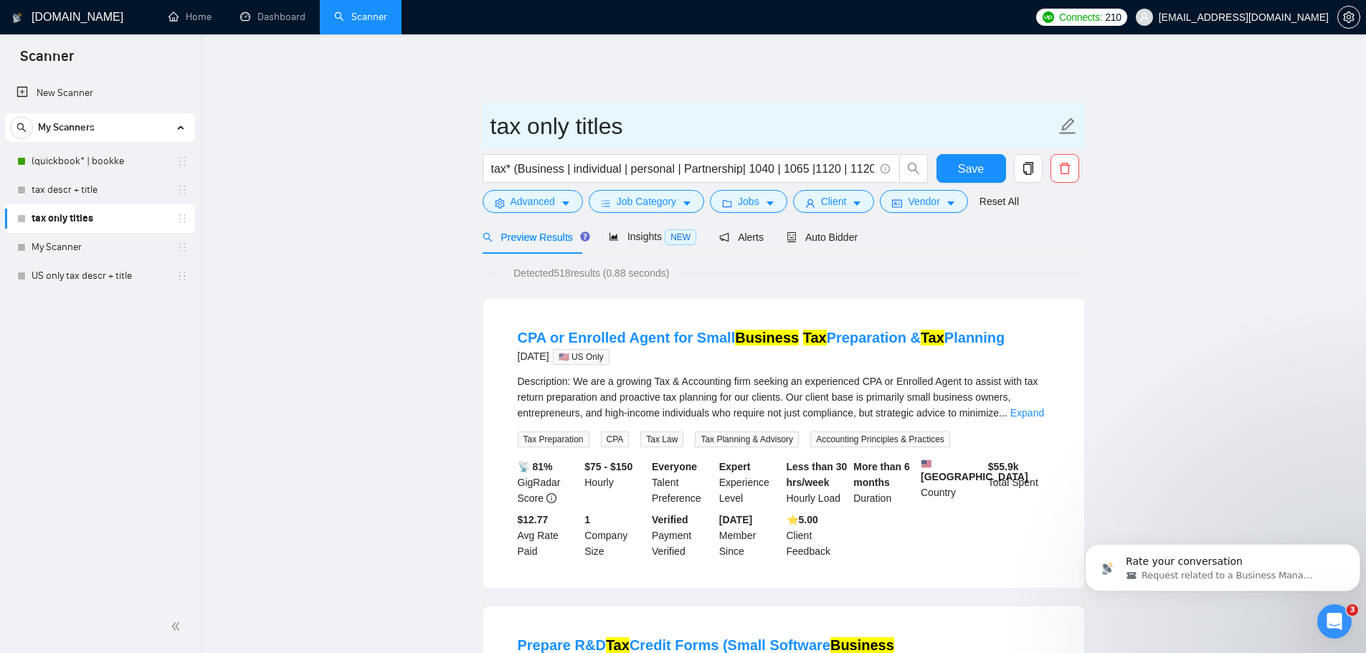
click at [494, 117] on input "tax only titles" at bounding box center [772, 126] width 565 height 36
type input "US Only tax only titles"
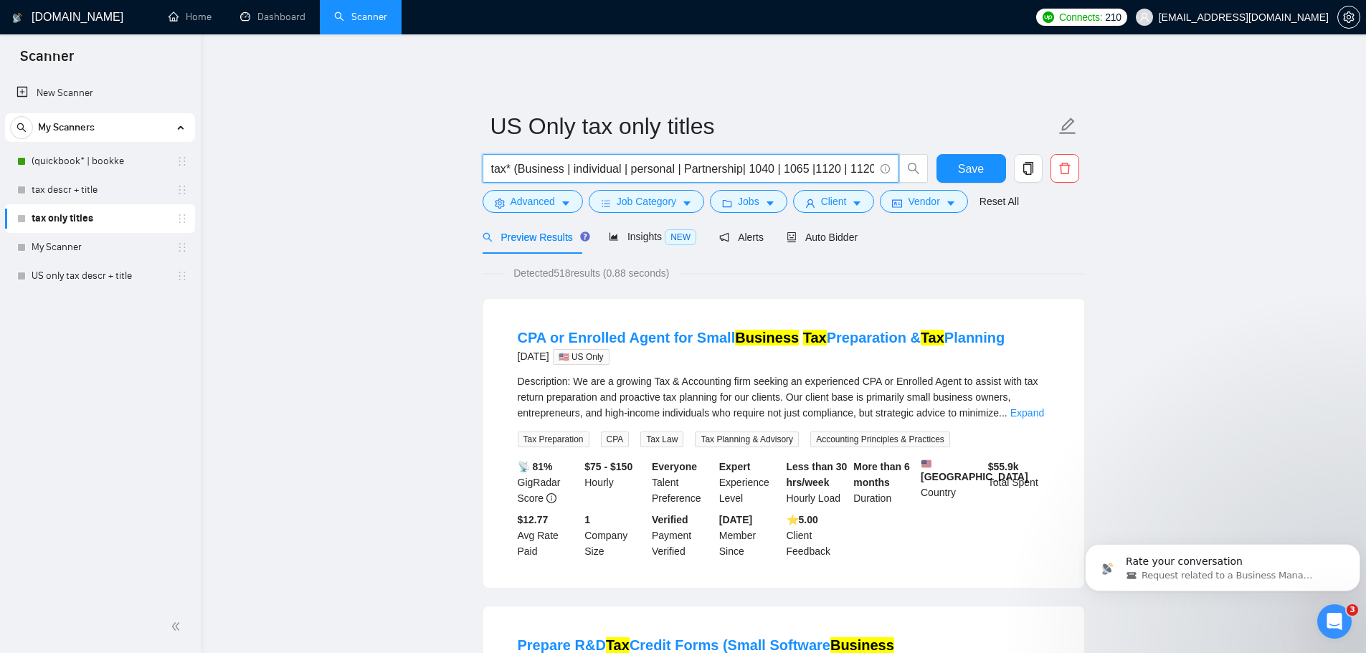
scroll to position [0, 4]
drag, startPoint x: 743, startPoint y: 161, endPoint x: 882, endPoint y: 164, distance: 139.1
click at [882, 164] on span "tax* (Business | individual | personal | Partnership| 1040 | 1065 |1120 | 1120S…" at bounding box center [691, 168] width 416 height 29
click at [969, 160] on span "Save" at bounding box center [971, 169] width 26 height 18
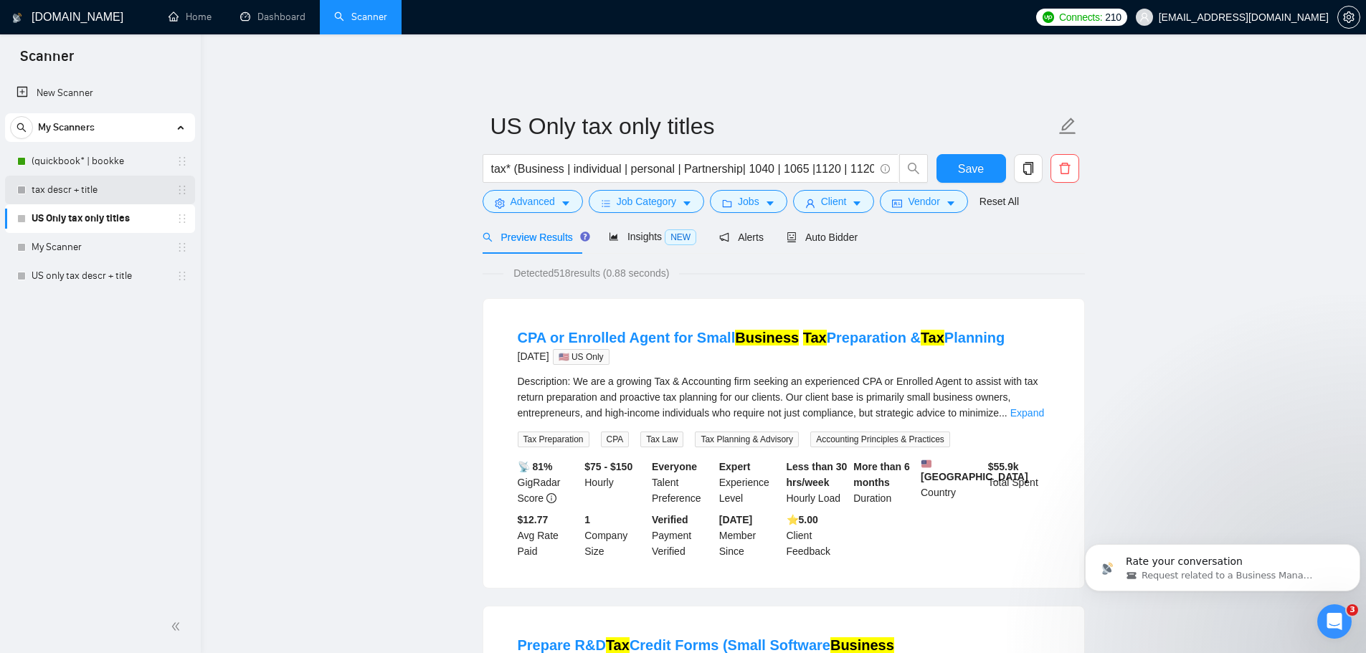
click at [77, 192] on link "tax descr + title" at bounding box center [100, 190] width 136 height 29
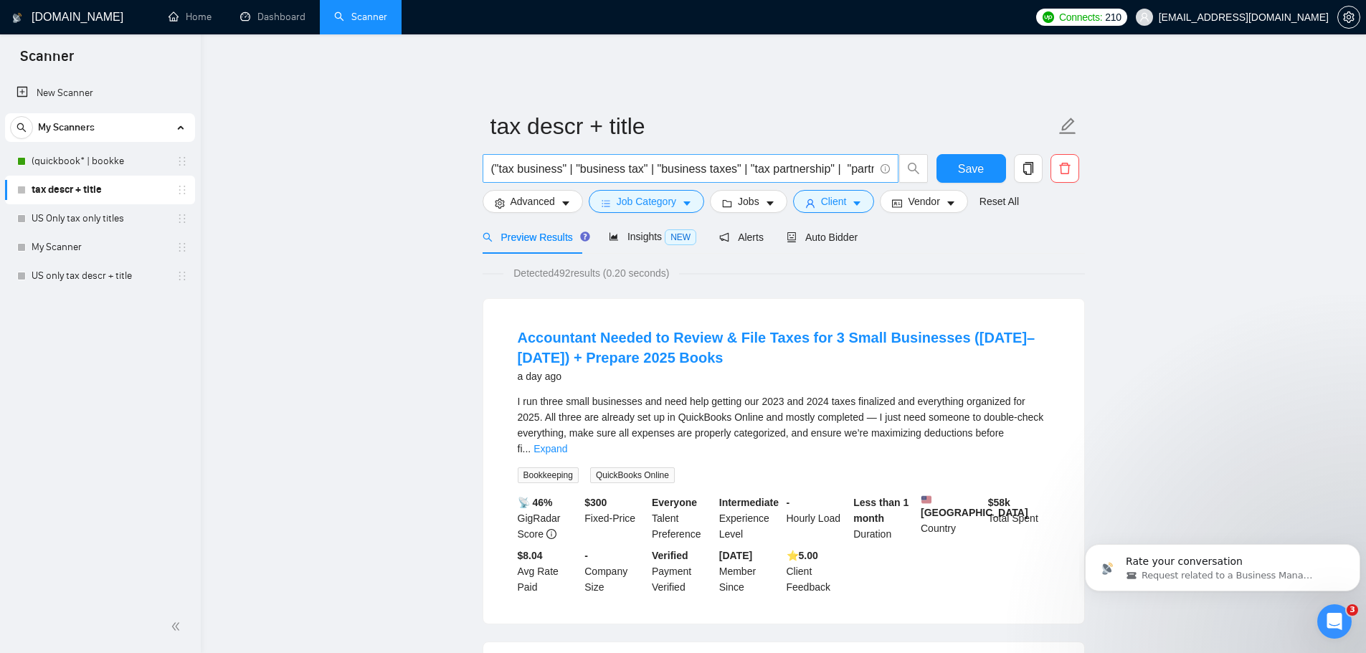
click at [822, 160] on input "("tax business" | "business tax" | "business taxes" | "tax partnership" | "part…" at bounding box center [682, 169] width 383 height 18
paste input "1040 | 1065 |1120 | 1120S"
type input "("tax business" | "business tax" | "business taxes" | "tax partnership" | "part…"
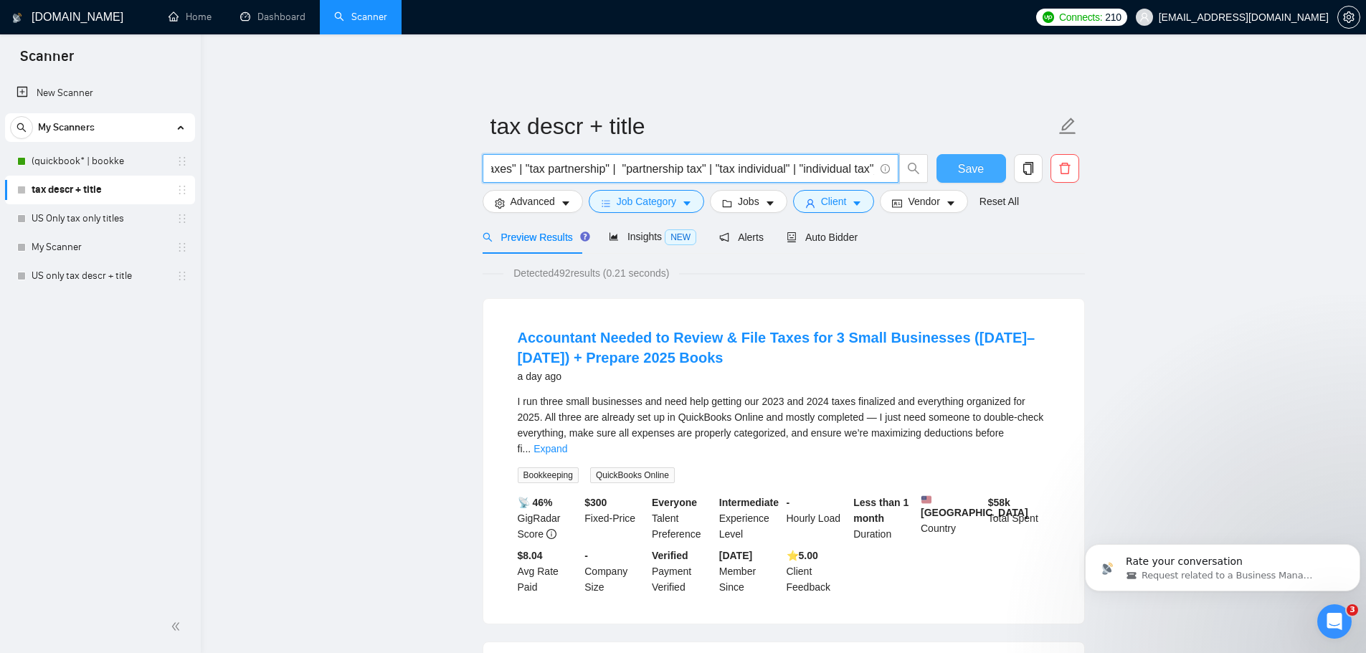
click at [969, 163] on span "Save" at bounding box center [971, 169] width 26 height 18
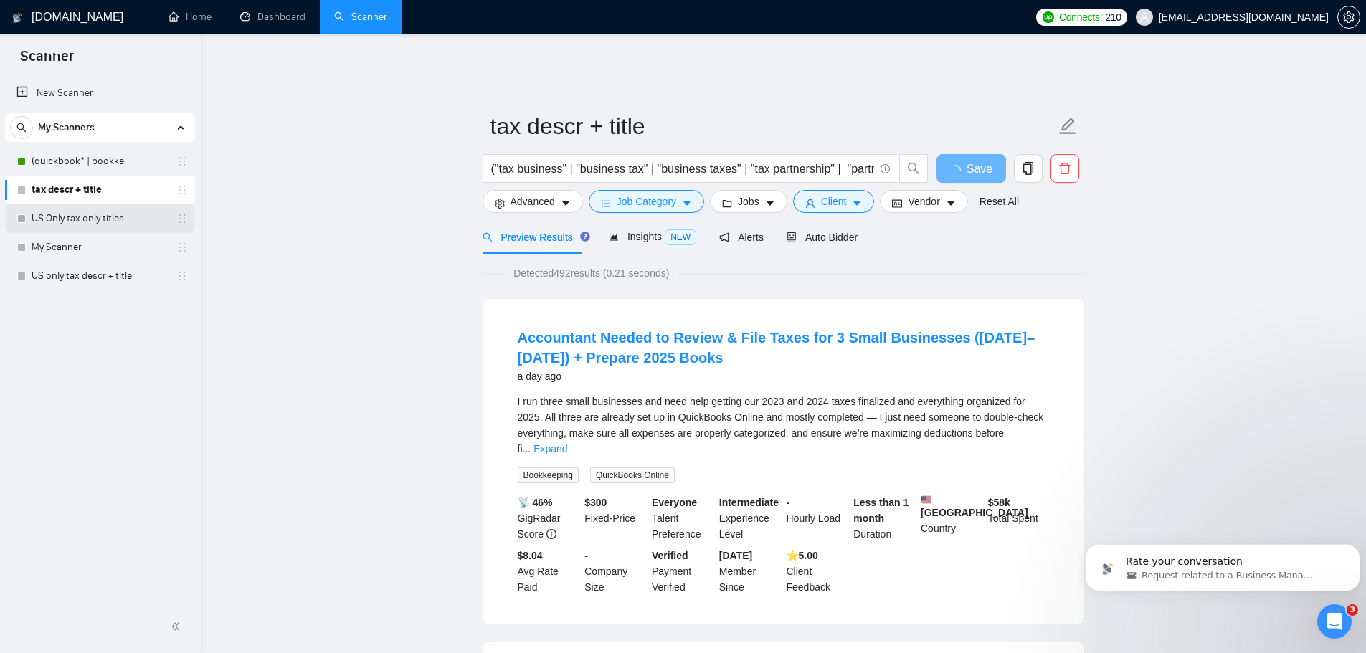
click at [113, 214] on link "US Only tax only titles" at bounding box center [100, 218] width 136 height 29
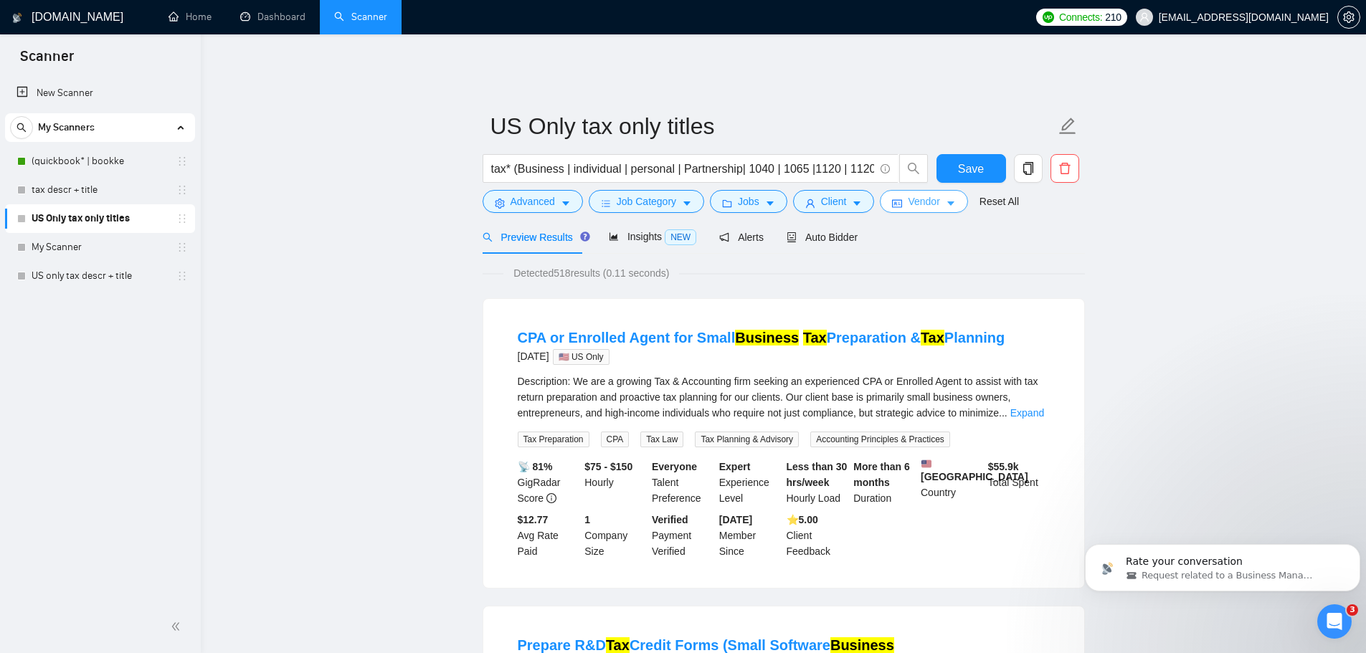
click at [936, 192] on button "Vendor" at bounding box center [923, 201] width 87 height 23
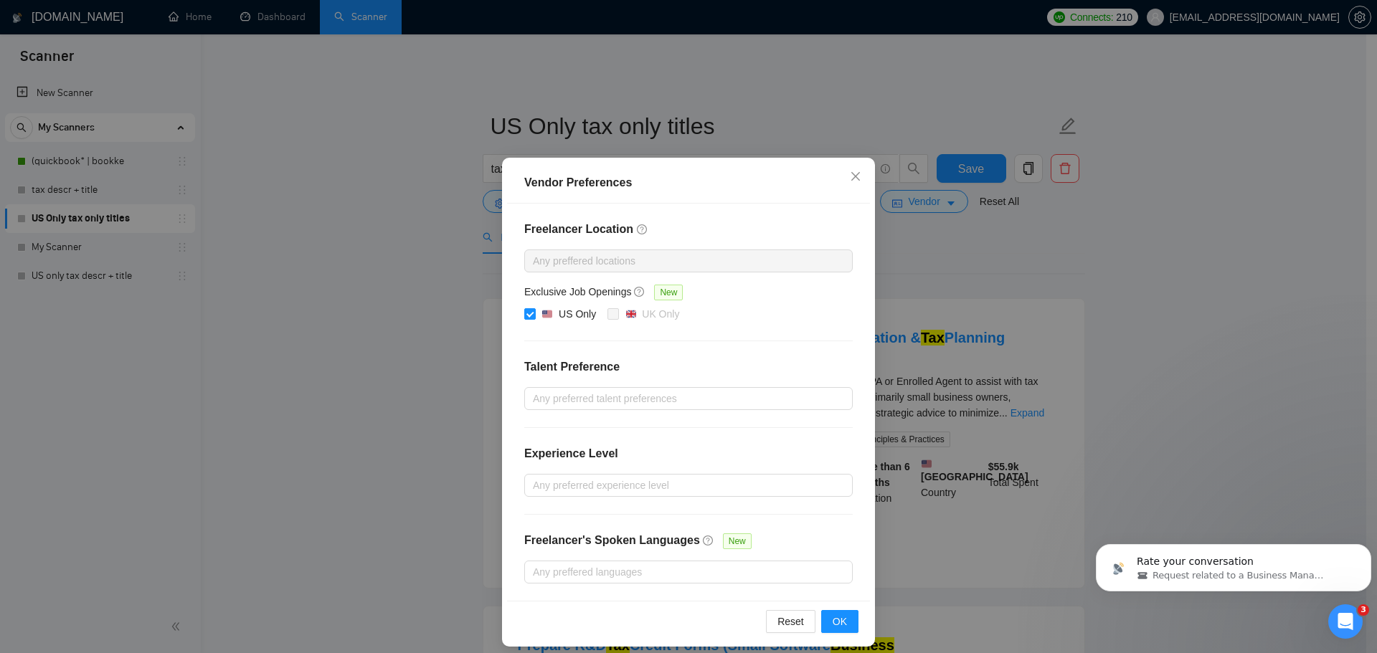
click at [1197, 267] on div "Vendor Preferences Freelancer Location Any preffered locations Exclusive Job Op…" at bounding box center [688, 326] width 1377 height 653
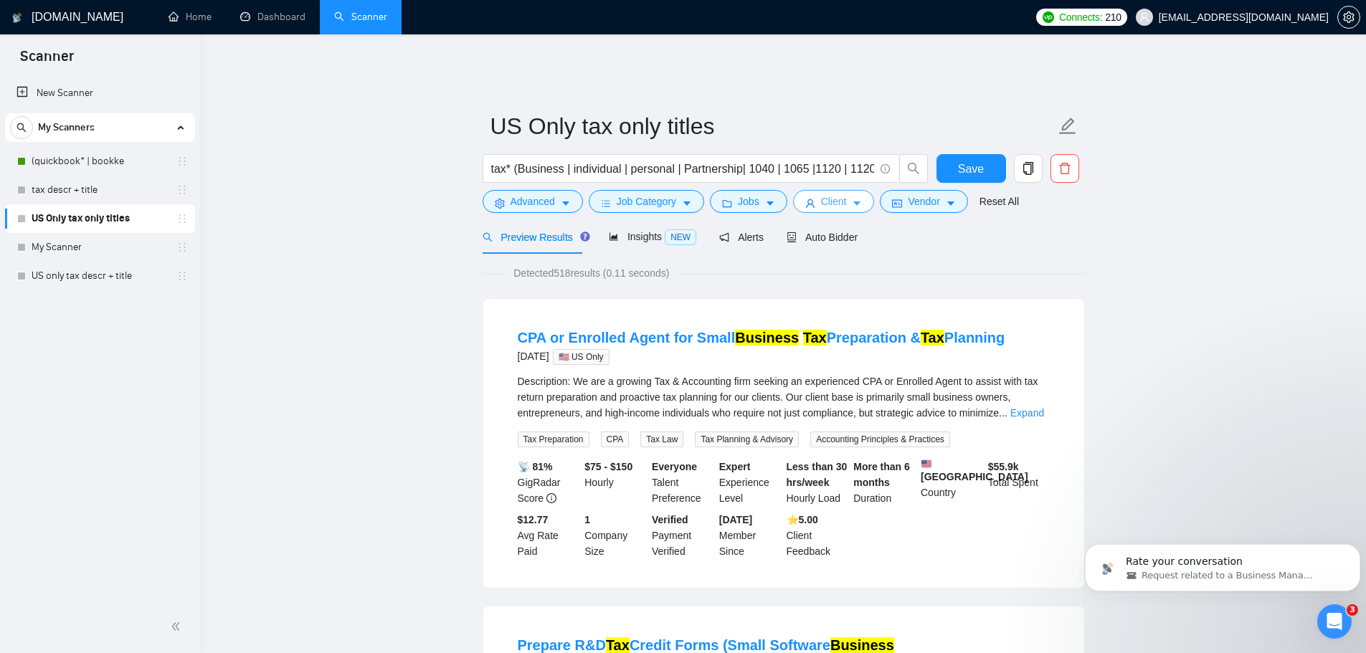
click at [815, 196] on button "Client" at bounding box center [834, 201] width 82 height 23
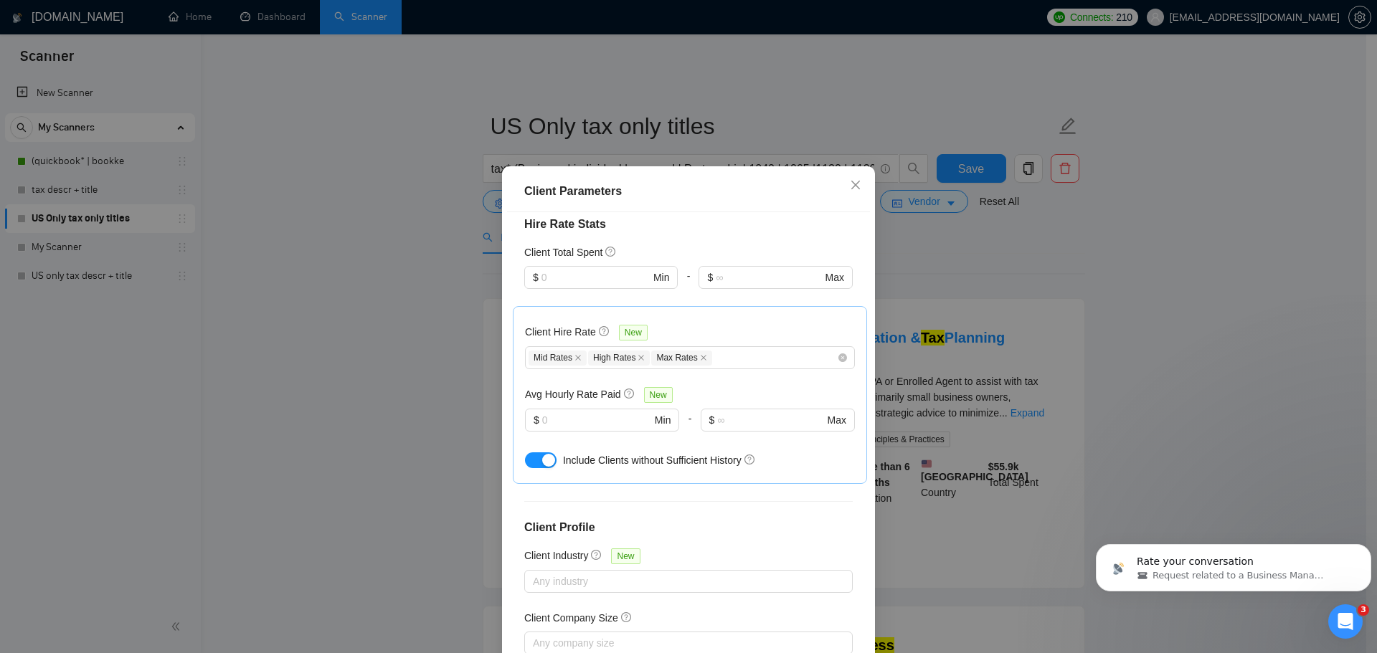
scroll to position [148, 0]
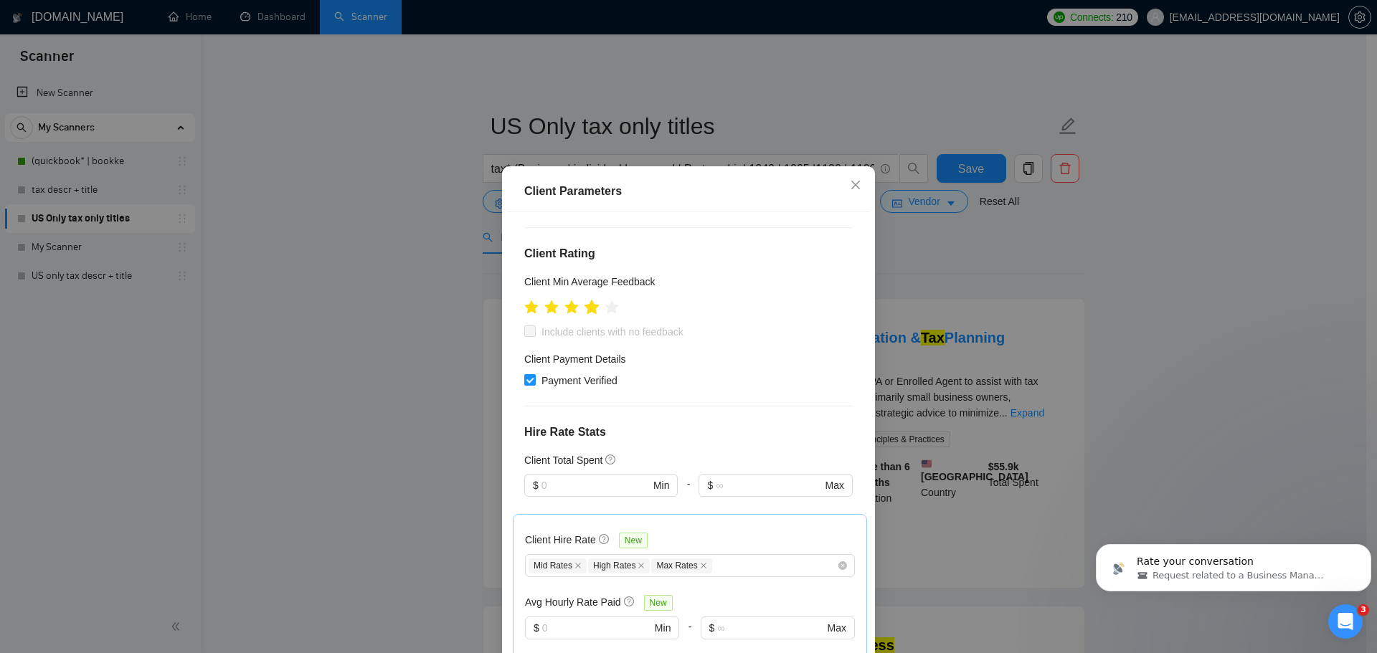
click at [587, 309] on icon "star" at bounding box center [591, 307] width 15 height 14
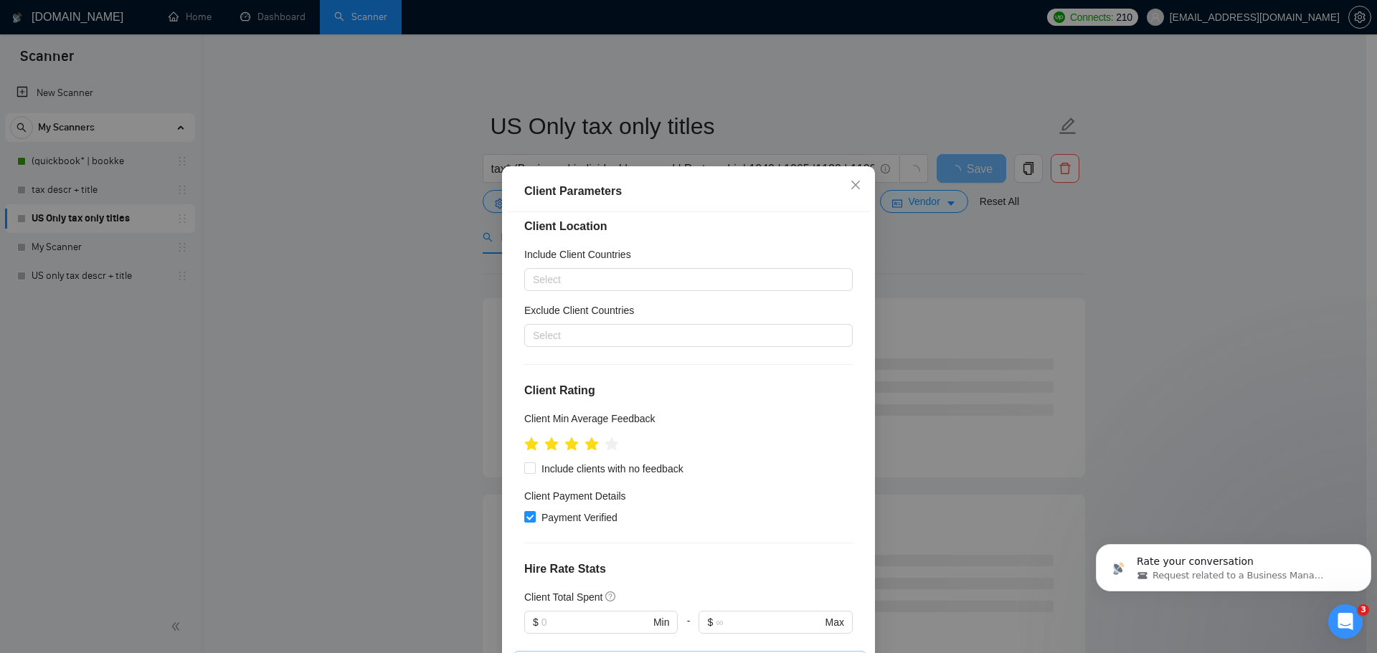
scroll to position [5, 0]
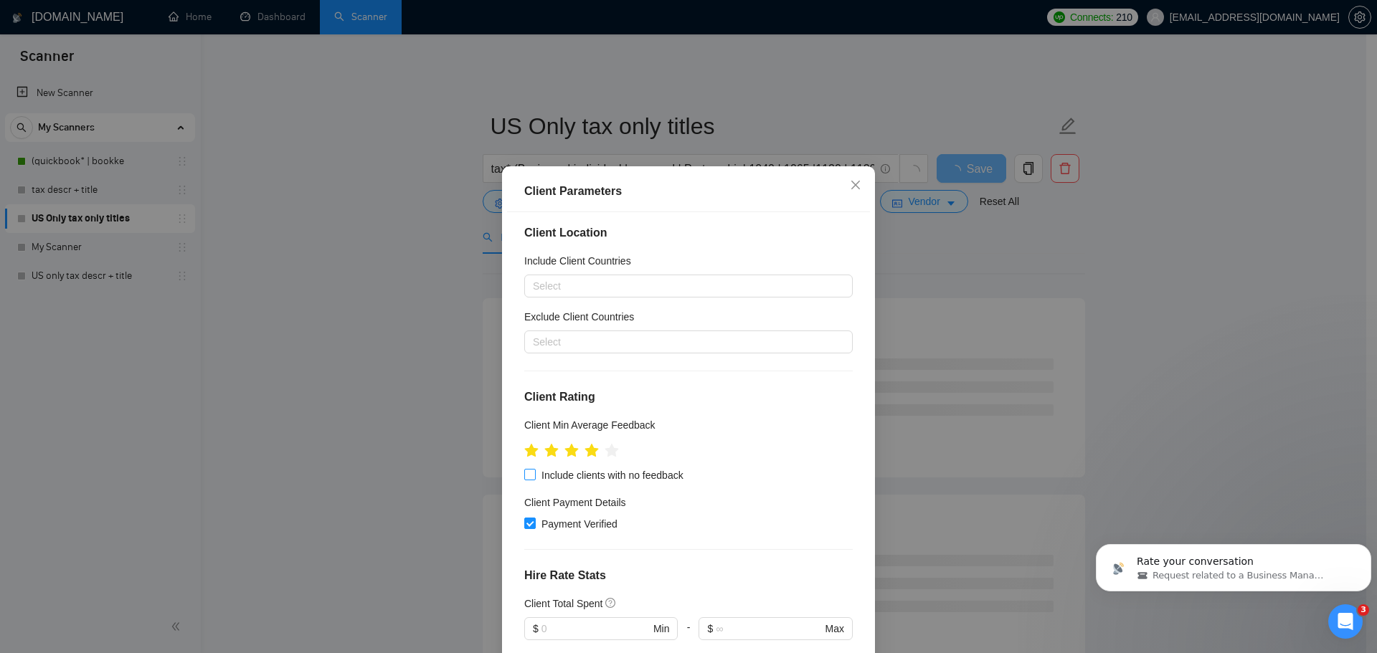
click at [525, 473] on input "Include clients with no feedback" at bounding box center [529, 474] width 10 height 10
checkbox input "true"
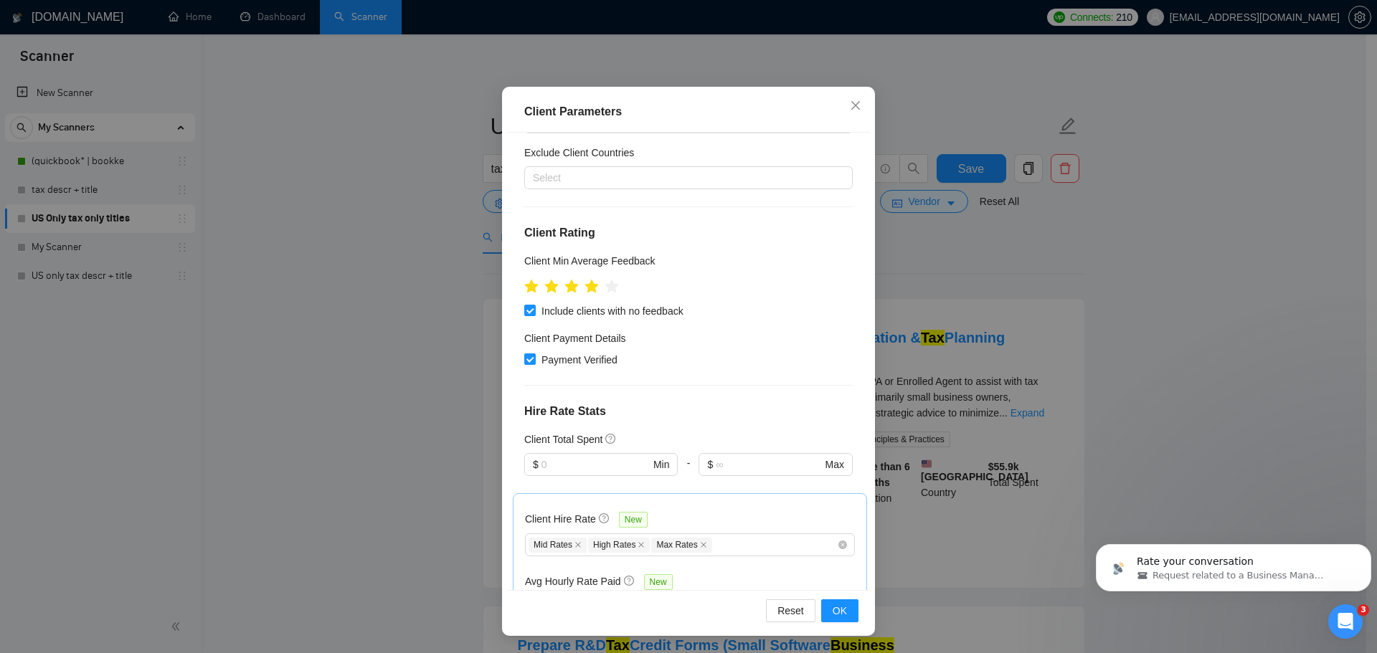
scroll to position [148, 0]
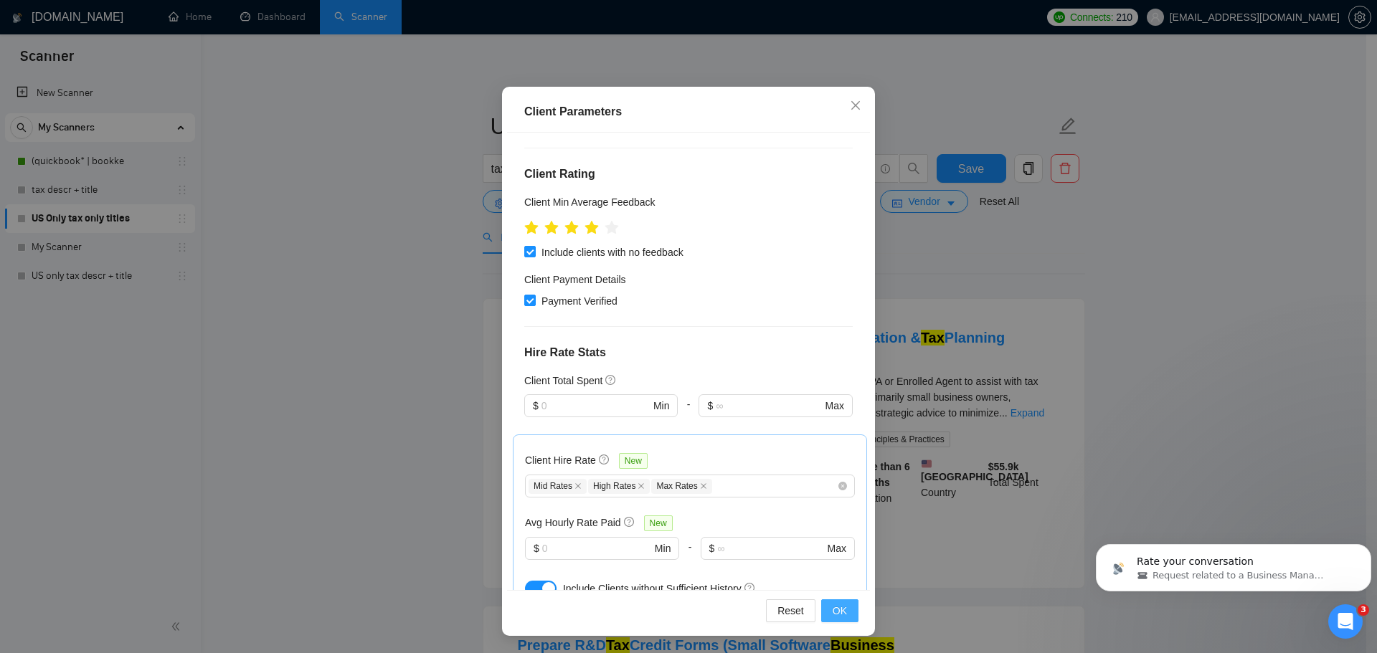
click at [844, 611] on button "OK" at bounding box center [839, 610] width 37 height 23
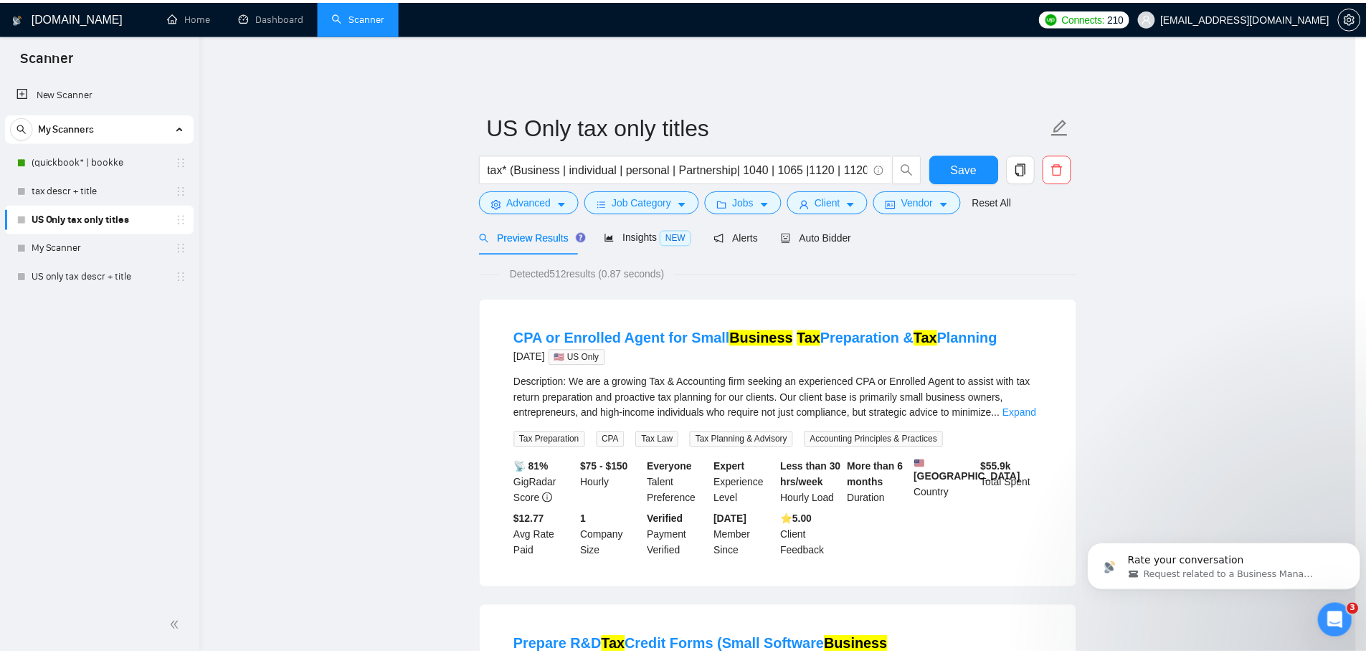
scroll to position [0, 0]
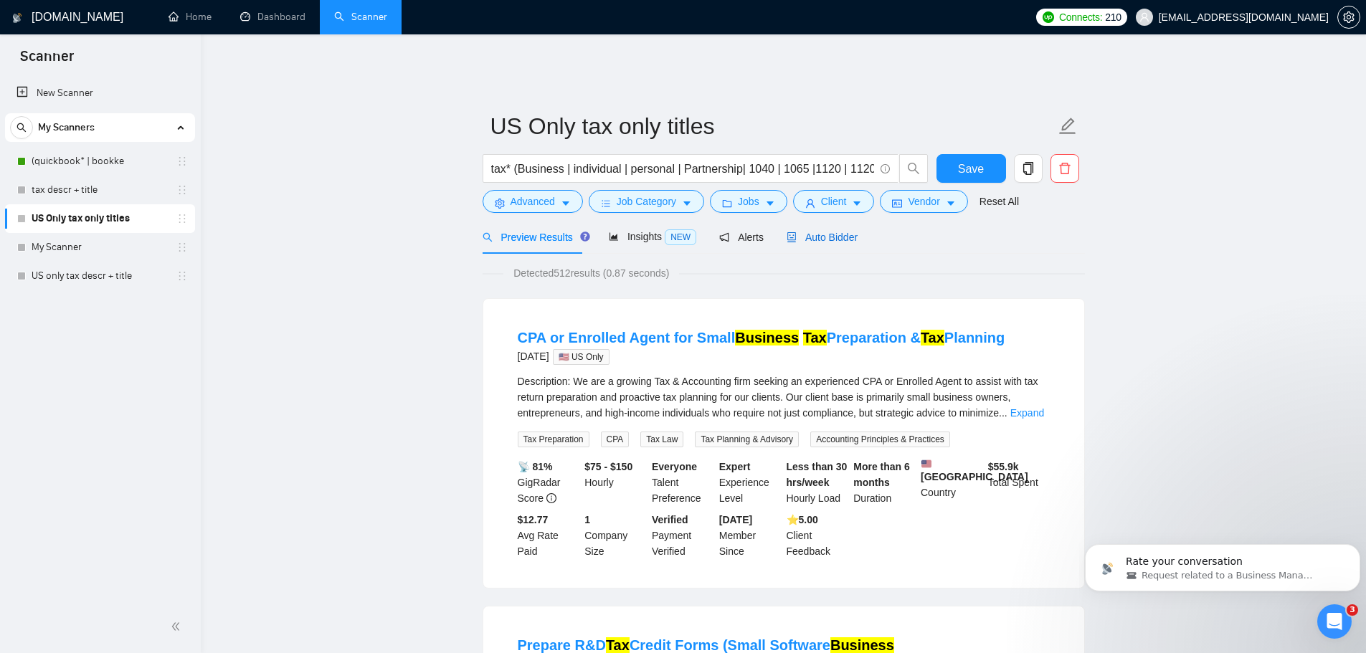
click at [799, 232] on span "Auto Bidder" at bounding box center [822, 237] width 71 height 11
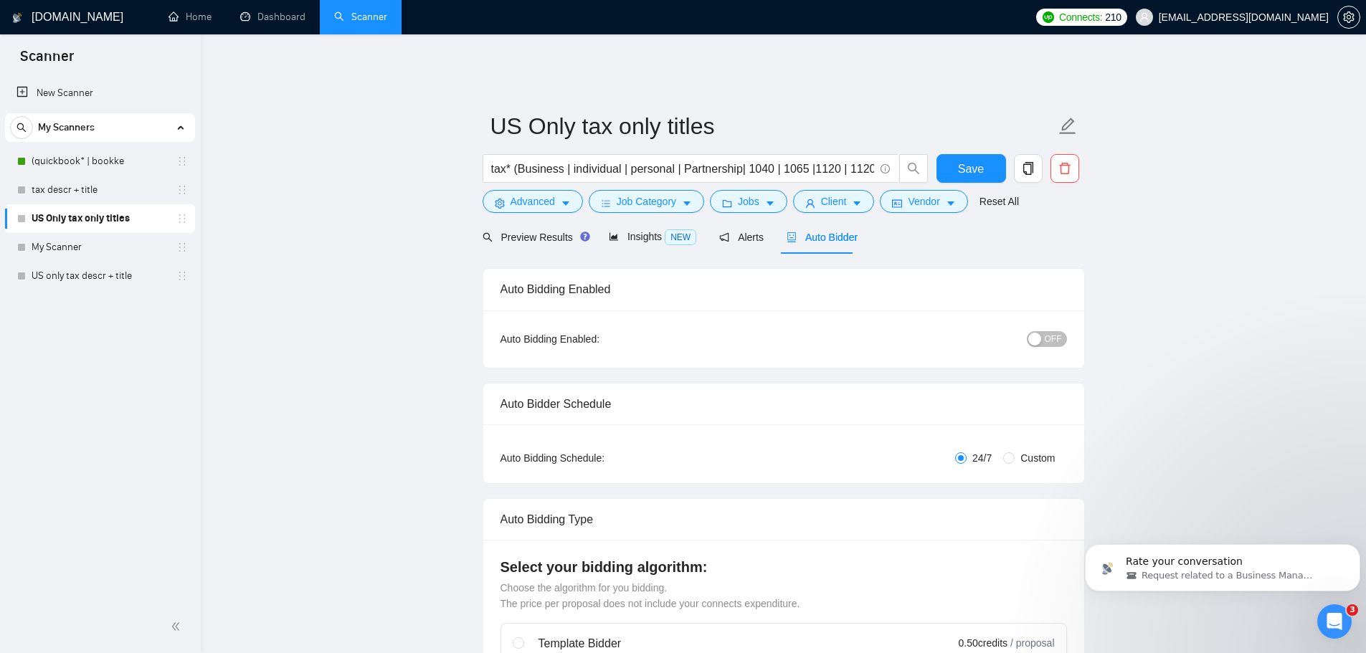
radio input "false"
radio input "true"
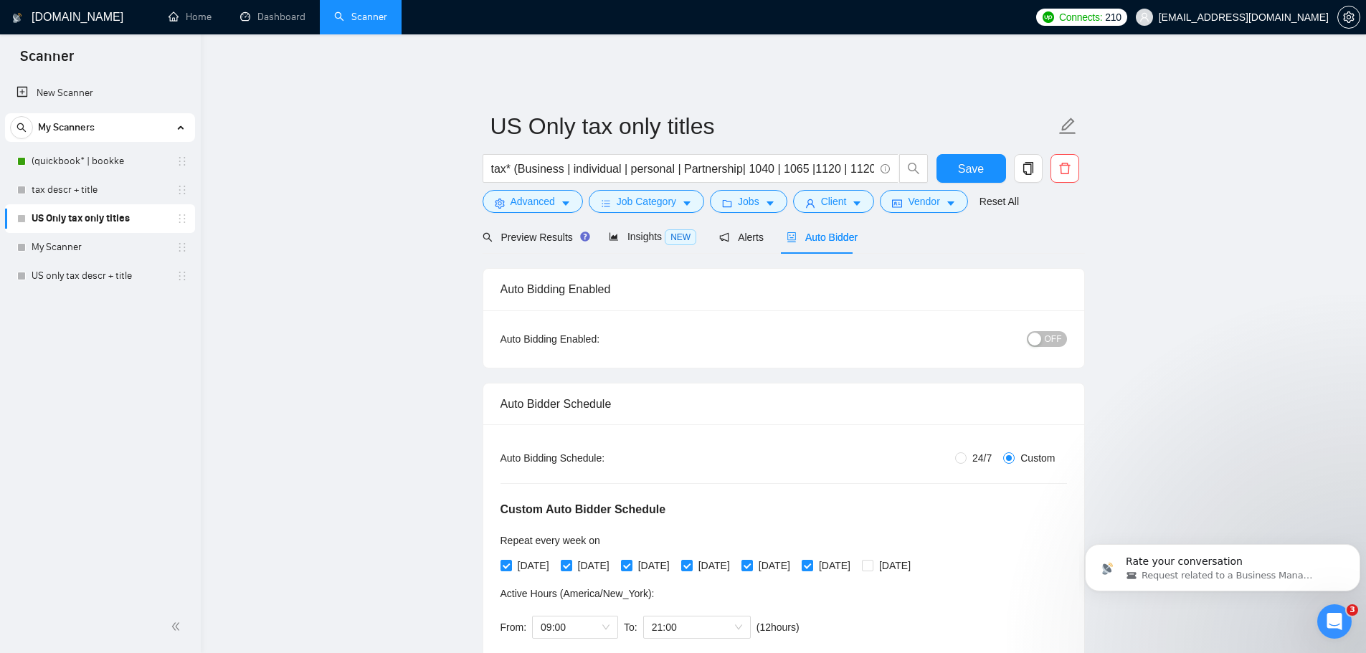
click at [1041, 333] on div "button" at bounding box center [1034, 339] width 13 height 13
click at [47, 194] on link "tax descr + title" at bounding box center [100, 190] width 136 height 29
click at [969, 160] on span "Save" at bounding box center [971, 169] width 26 height 18
click at [971, 161] on span "Save" at bounding box center [971, 169] width 26 height 18
click at [738, 232] on span "Alerts" at bounding box center [741, 237] width 44 height 11
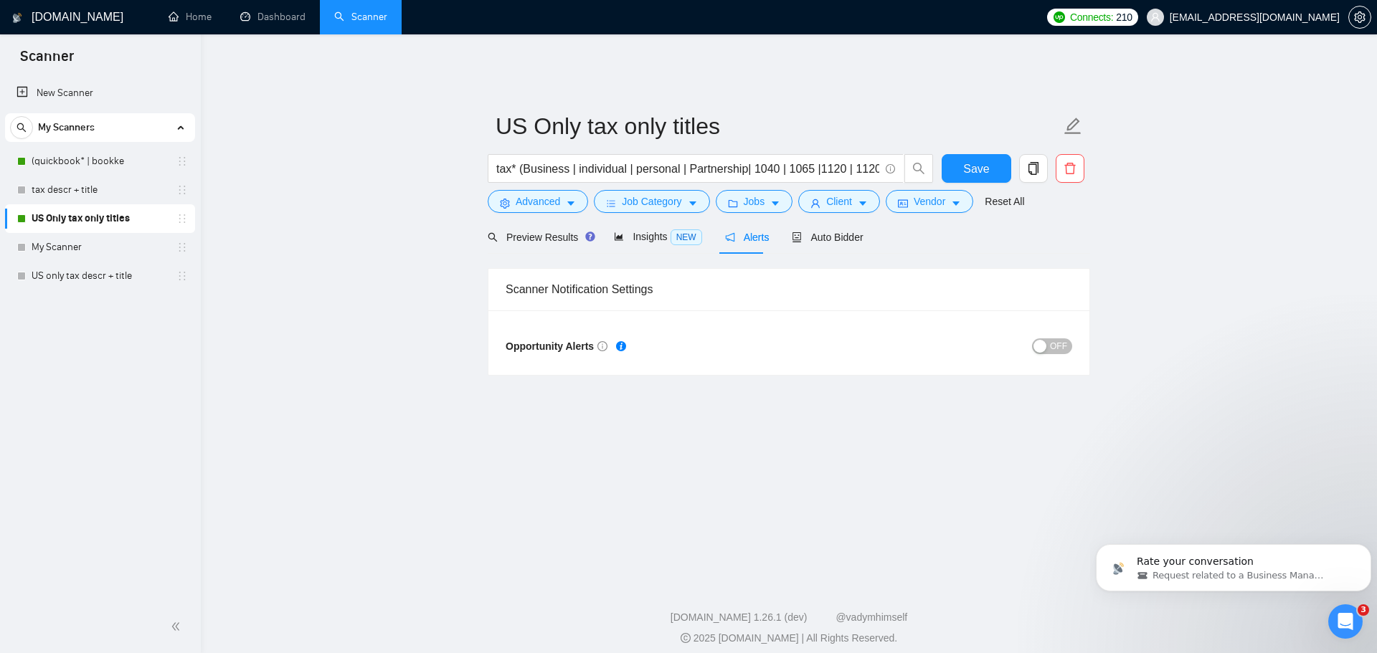
click at [1063, 338] on span "OFF" at bounding box center [1058, 346] width 17 height 16
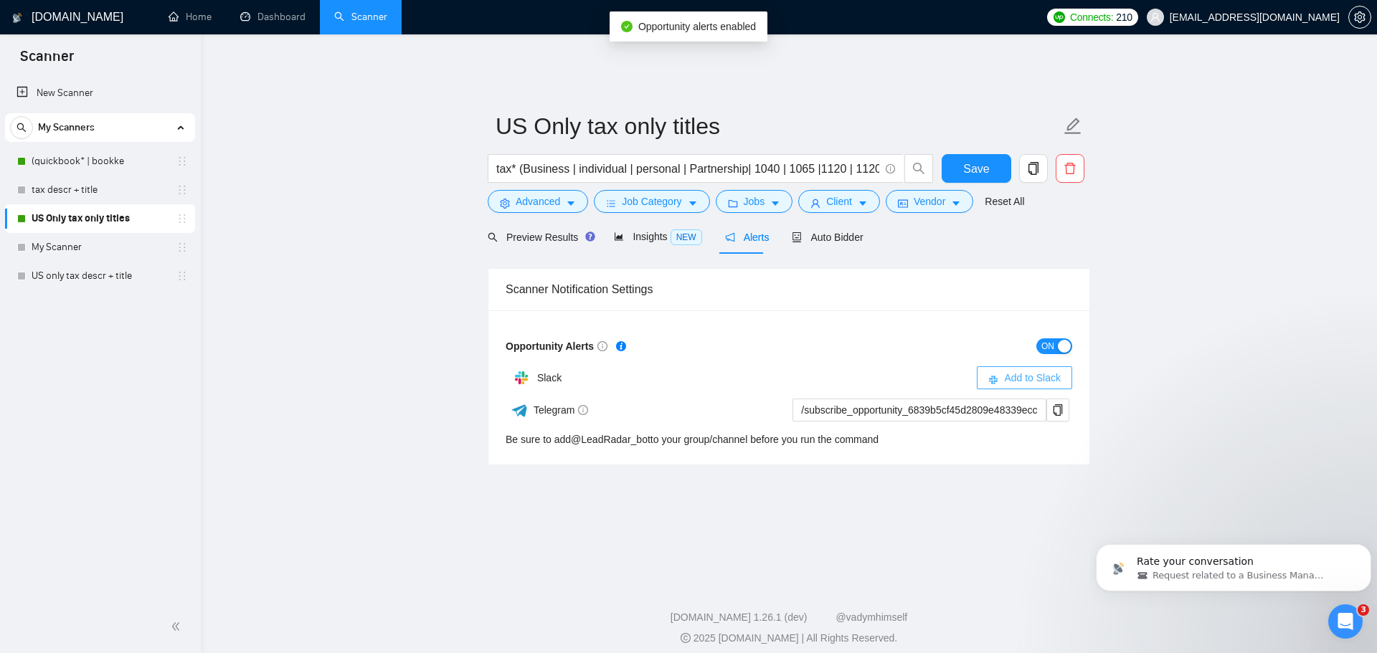
click at [1024, 371] on span "Add to Slack" at bounding box center [1032, 378] width 57 height 16
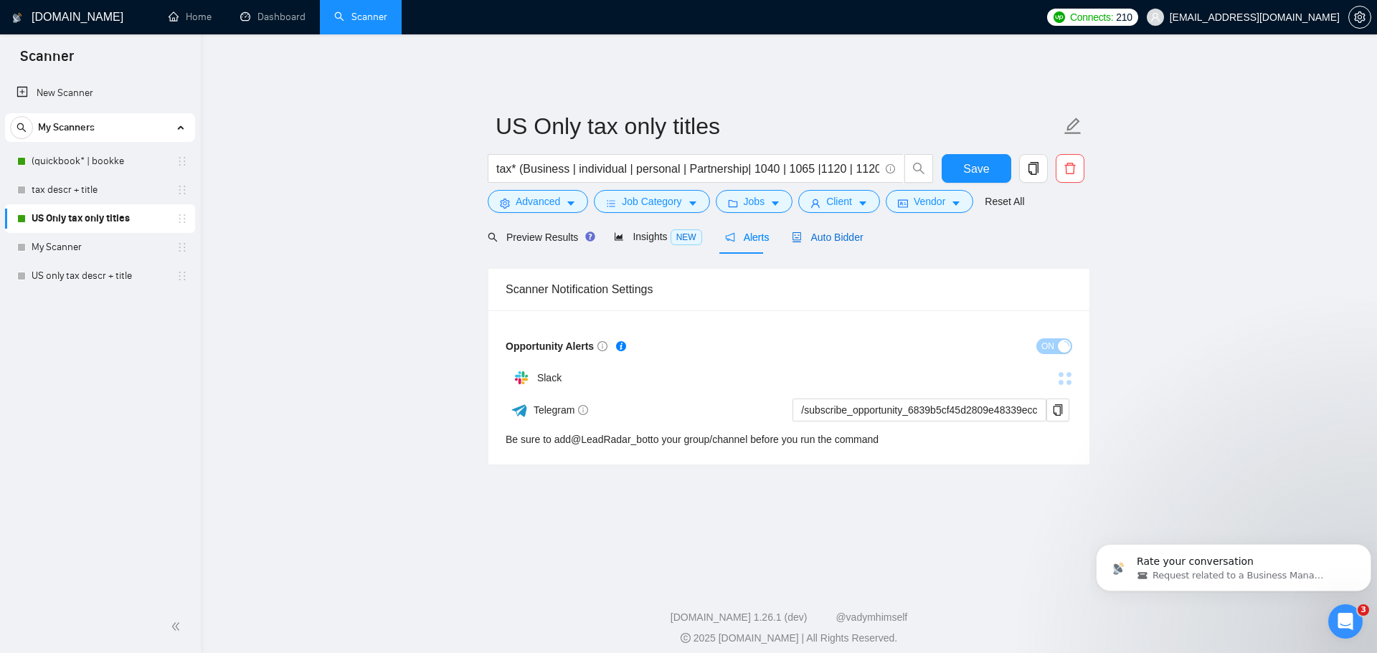
click at [815, 232] on span "Auto Bidder" at bounding box center [827, 237] width 71 height 11
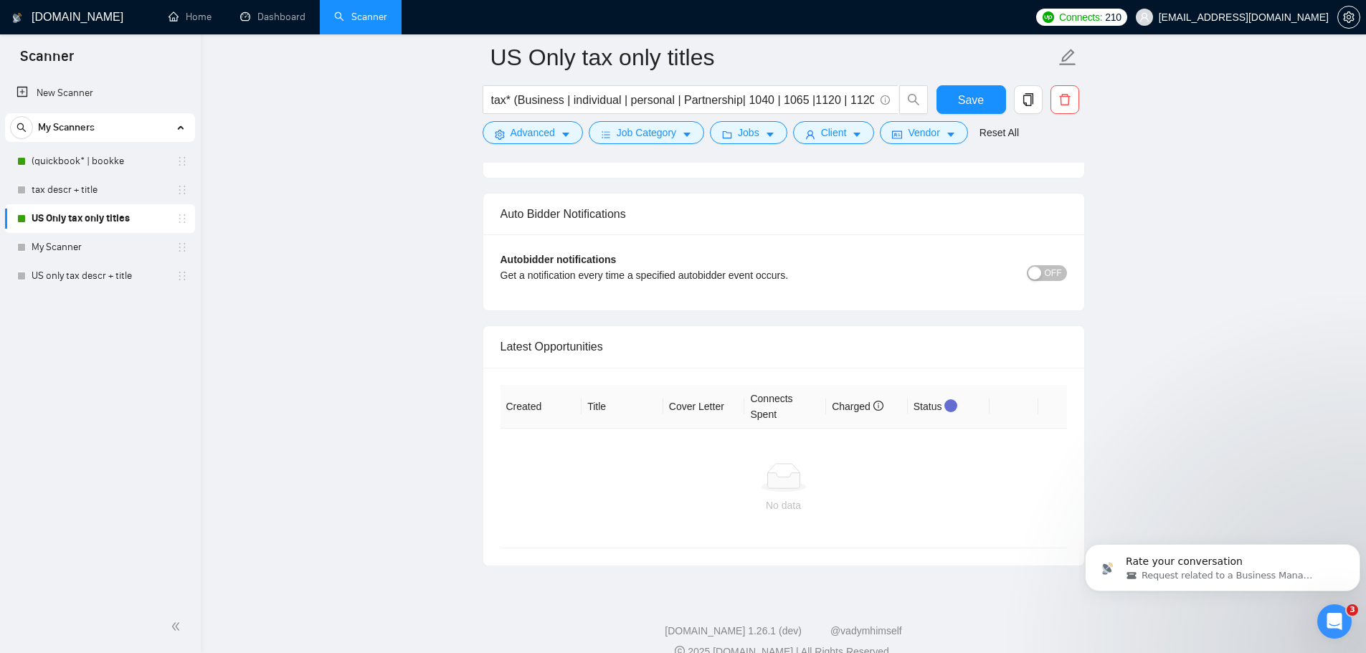
scroll to position [3549, 0]
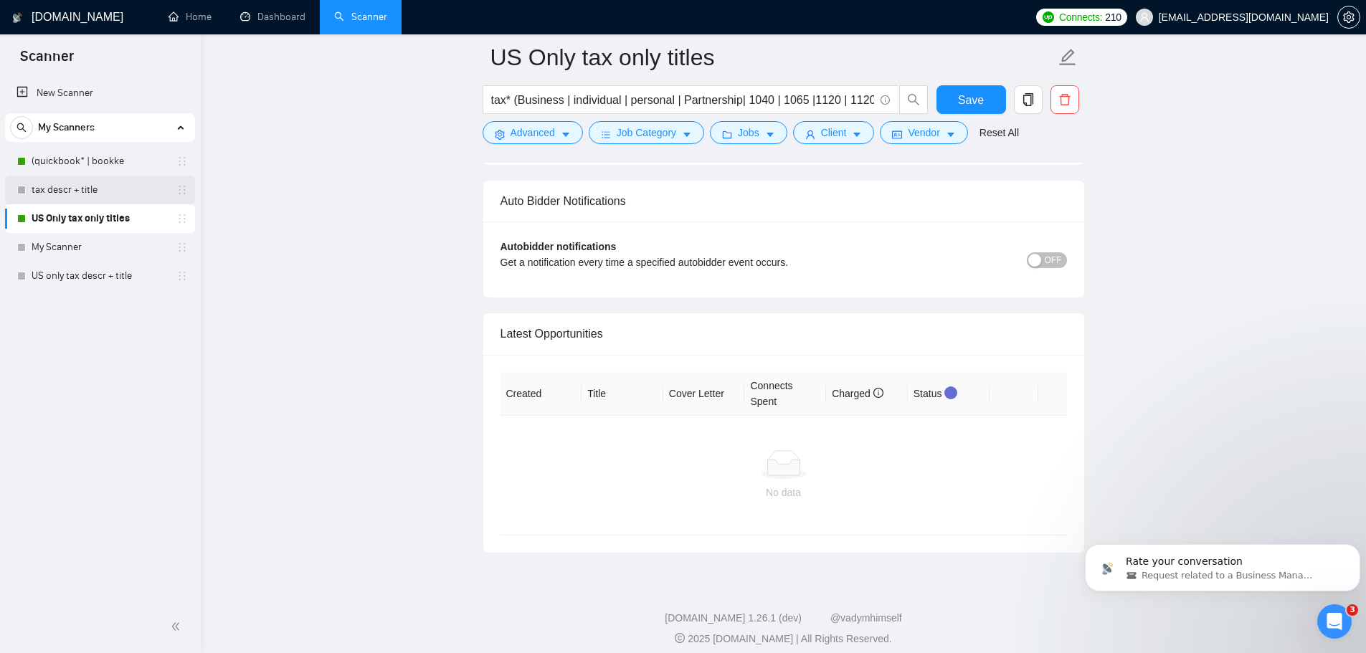
drag, startPoint x: 47, startPoint y: 185, endPoint x: 58, endPoint y: 190, distance: 12.5
click at [47, 185] on link "tax descr + title" at bounding box center [100, 190] width 136 height 29
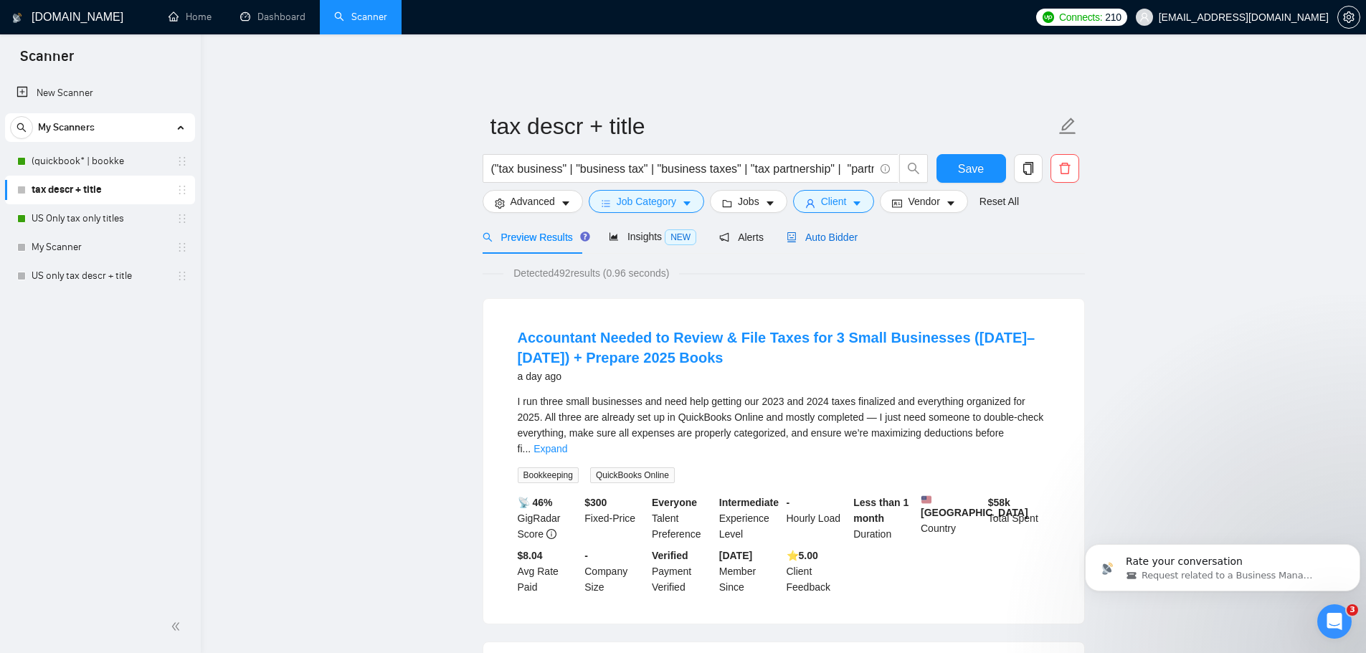
click at [801, 232] on span "Auto Bidder" at bounding box center [822, 237] width 71 height 11
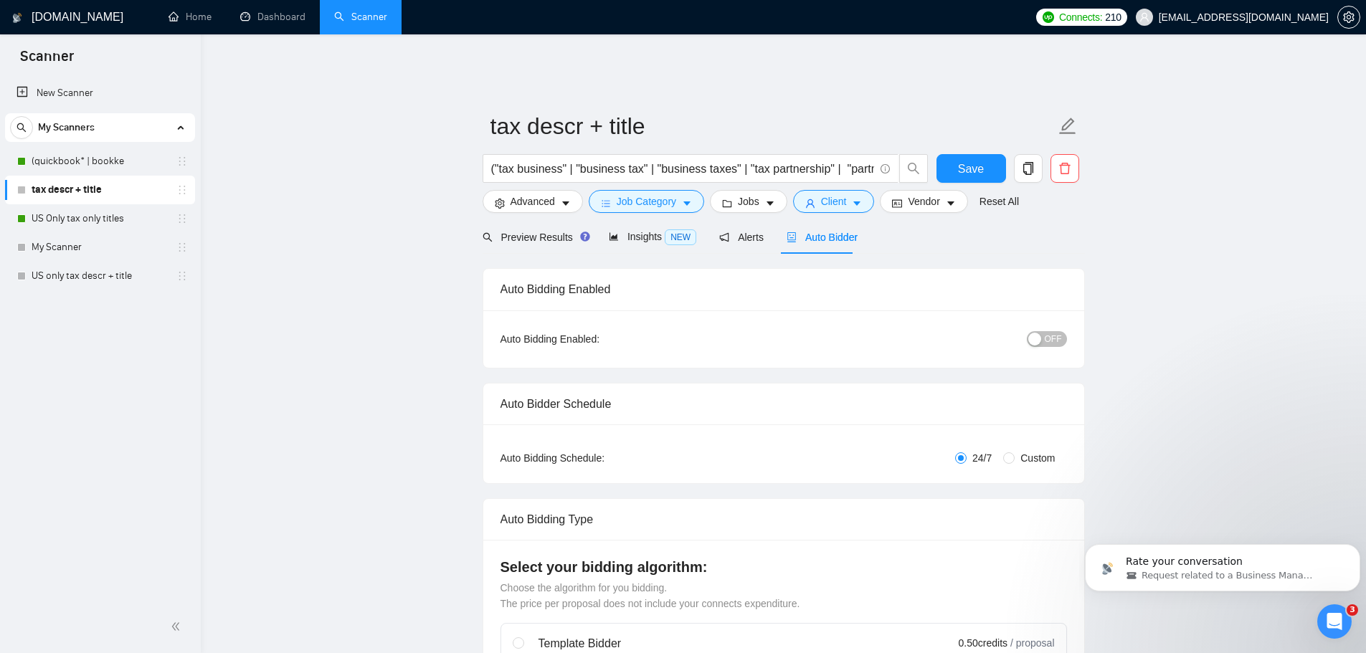
radio input "false"
radio input "true"
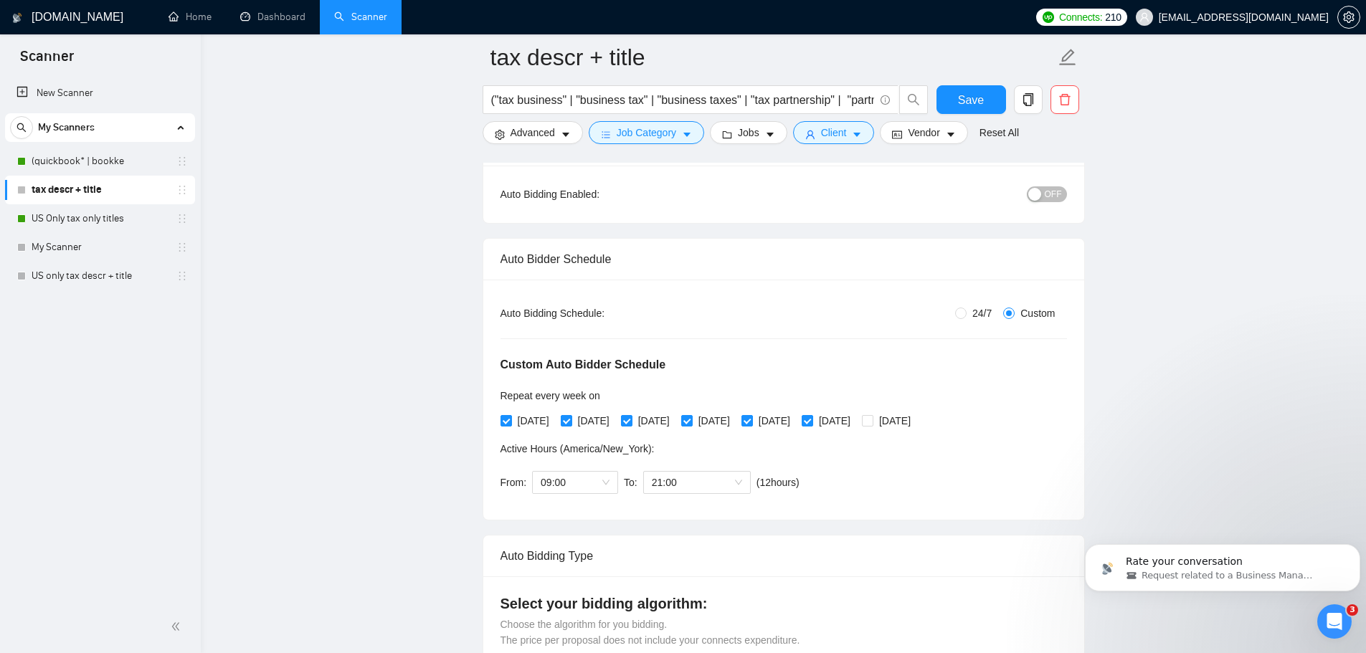
scroll to position [143, 0]
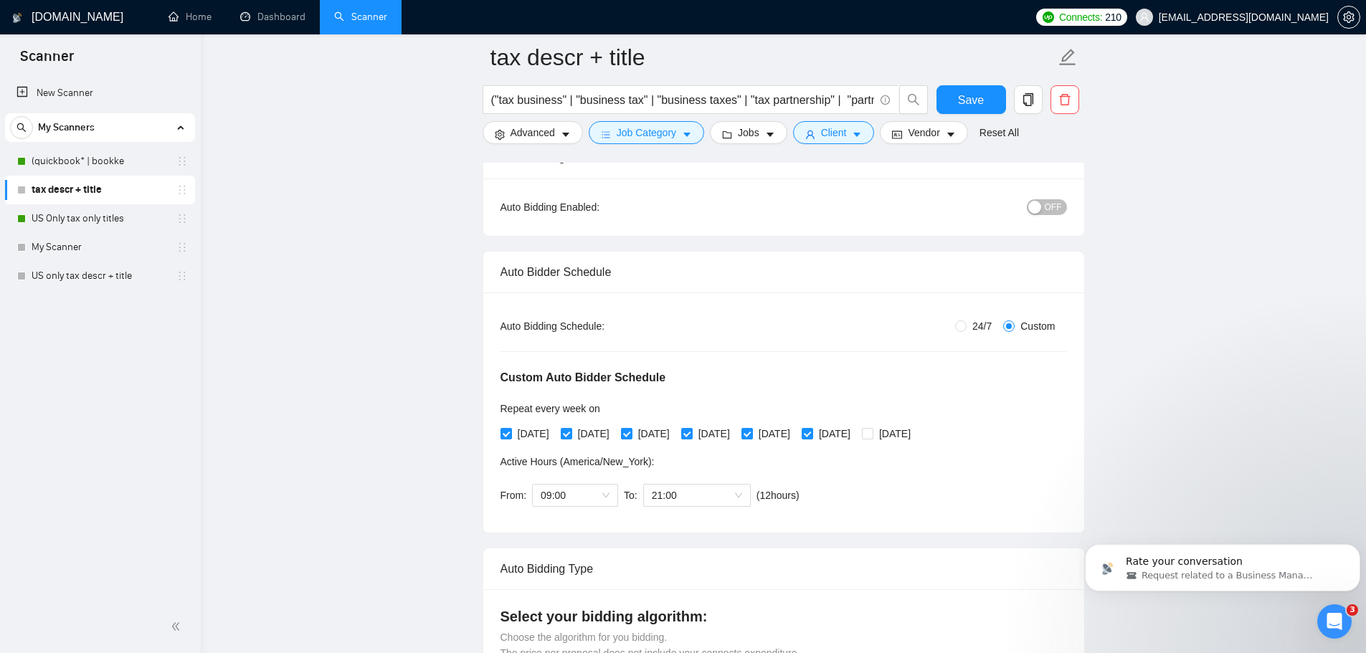
click at [1054, 202] on span "OFF" at bounding box center [1053, 207] width 17 height 16
click at [979, 102] on span "Save" at bounding box center [971, 100] width 26 height 18
click at [269, 17] on link "Dashboard" at bounding box center [272, 17] width 65 height 12
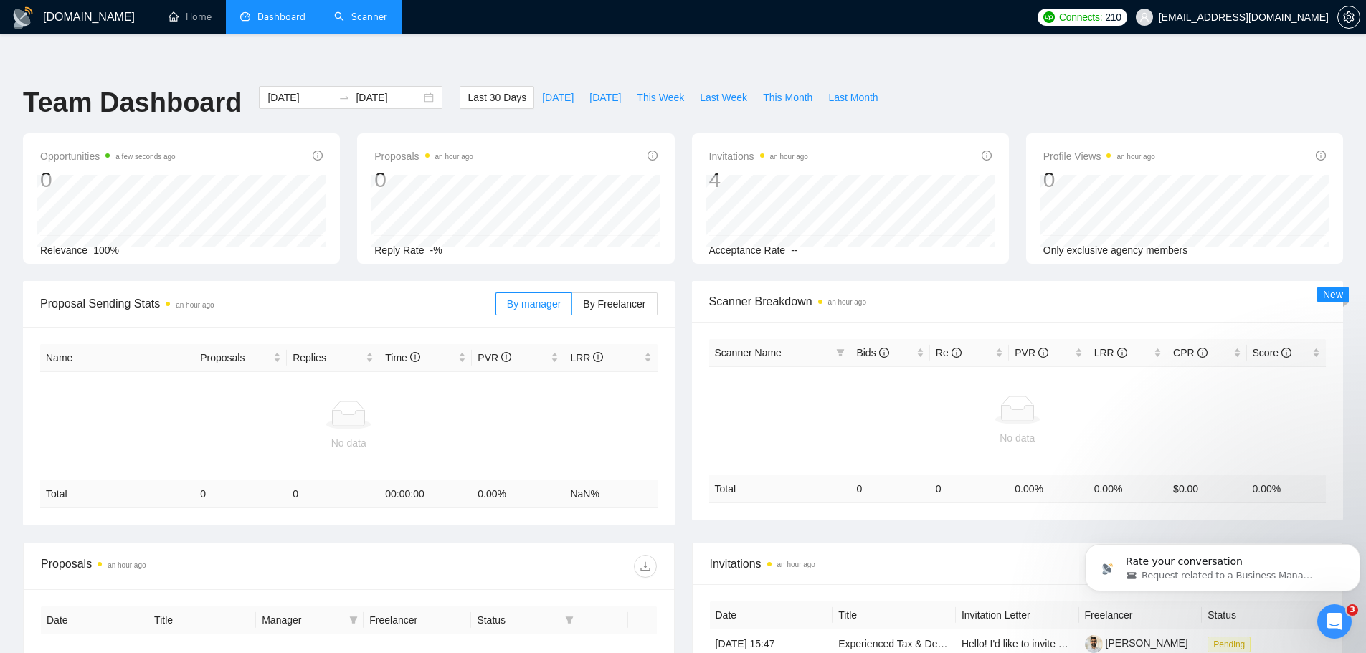
click at [357, 20] on link "Scanner" at bounding box center [360, 17] width 53 height 12
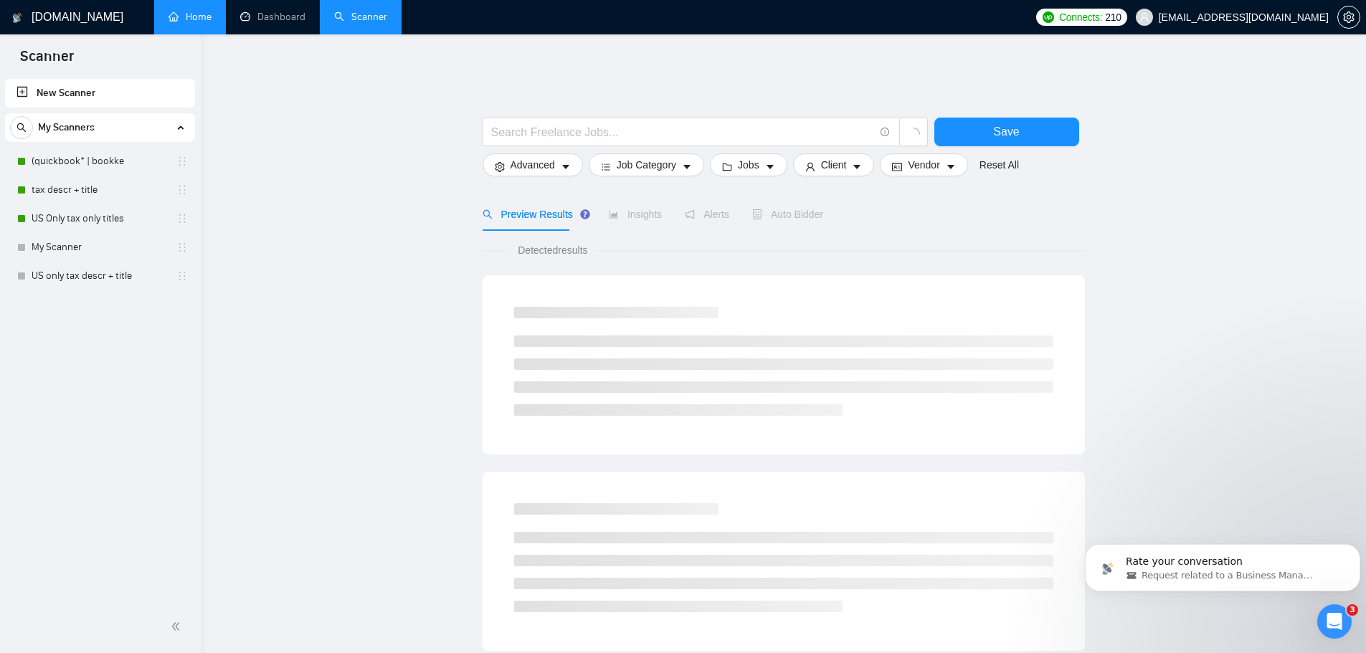
click at [190, 22] on link "Home" at bounding box center [189, 17] width 43 height 12
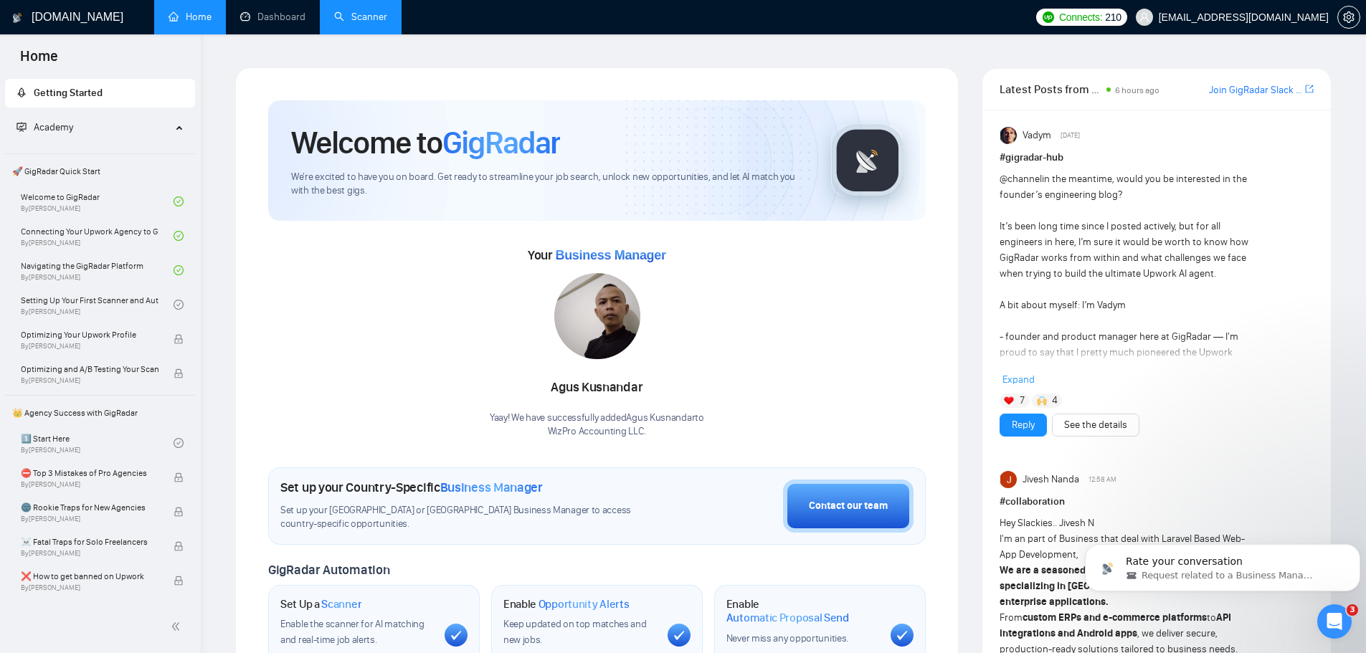
click at [56, 21] on h1 "[DOMAIN_NAME]" at bounding box center [78, 17] width 92 height 34
click at [42, 40] on div "Home" at bounding box center [100, 55] width 201 height 42
click at [257, 23] on link "Dashboard" at bounding box center [272, 17] width 65 height 12
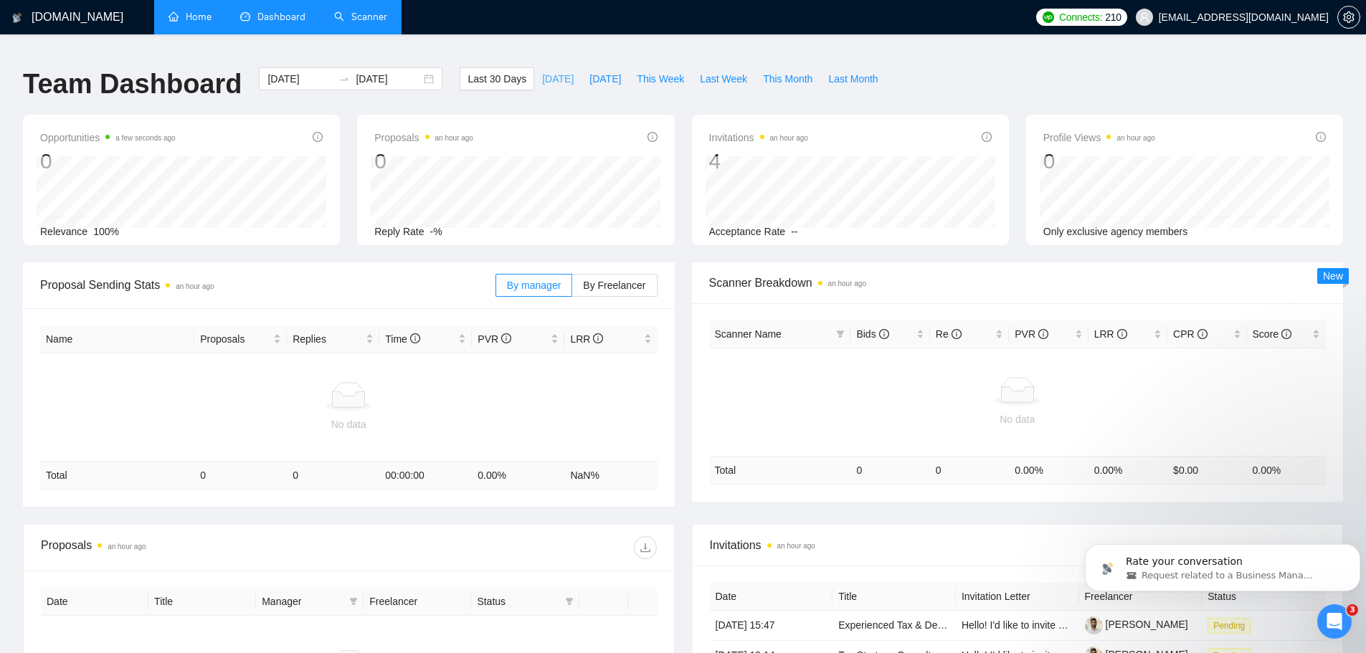
click at [549, 71] on span "[DATE]" at bounding box center [558, 79] width 32 height 16
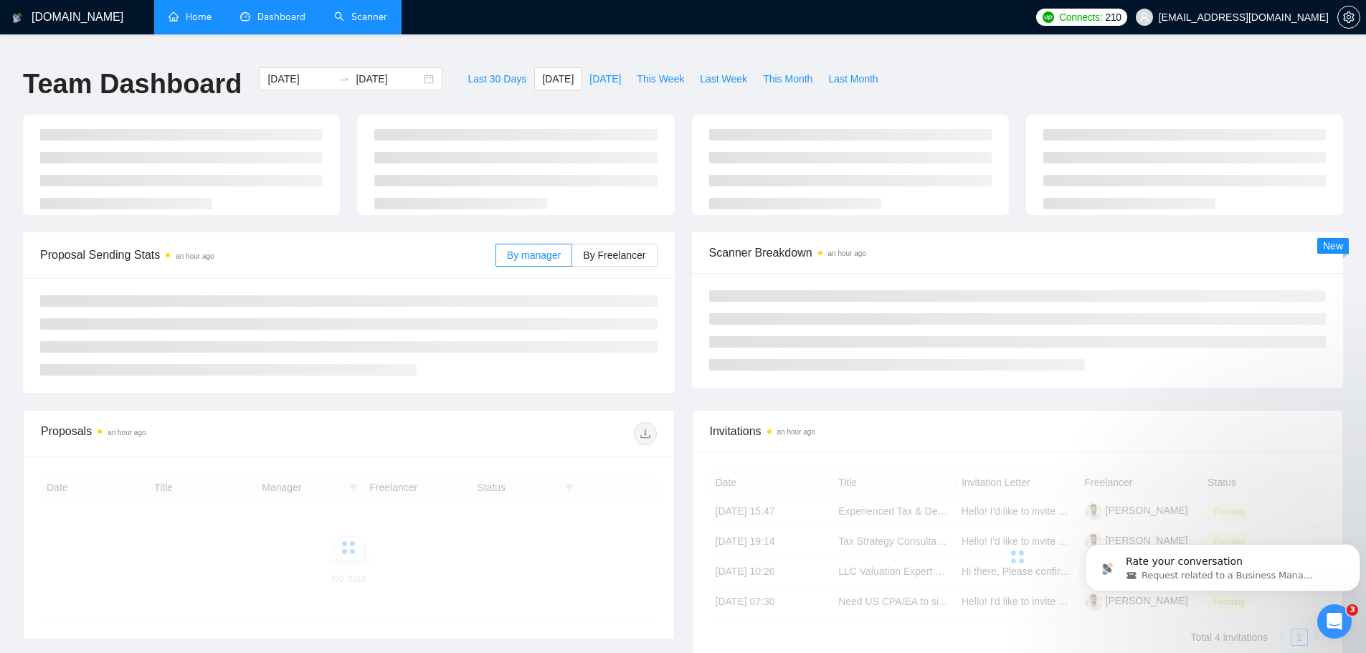
type input "[DATE]"
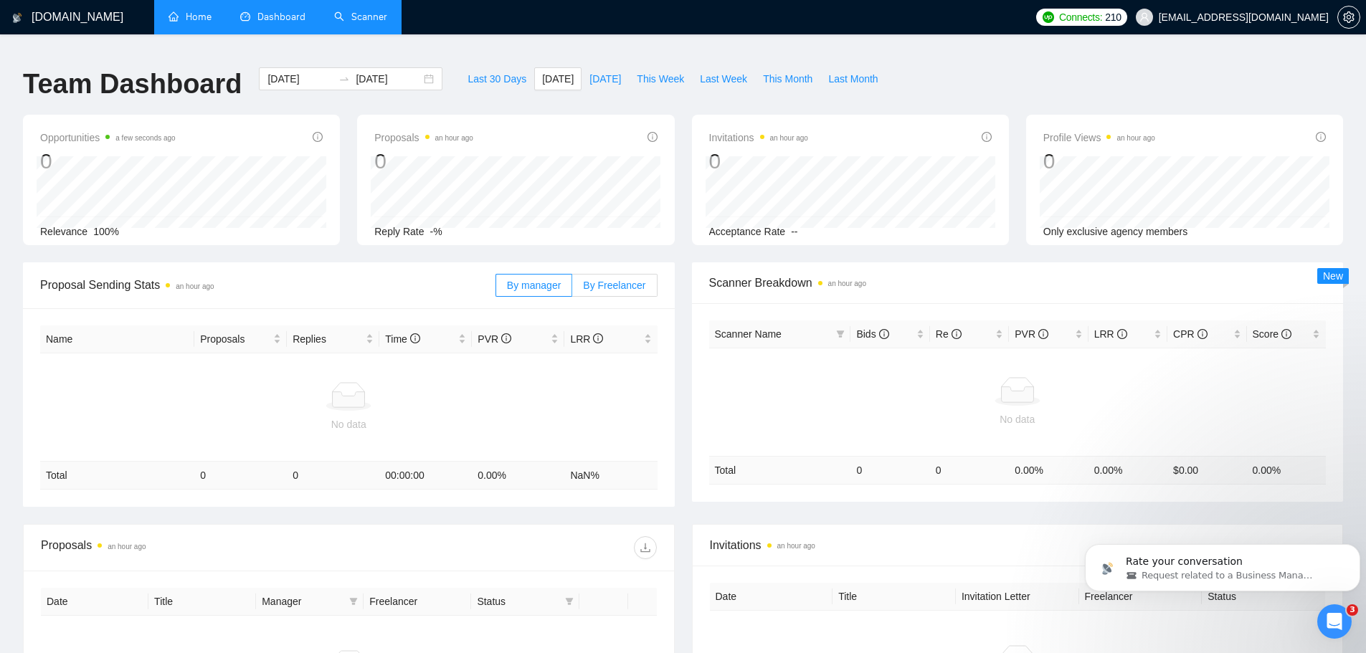
click at [592, 280] on span "By Freelancer" at bounding box center [614, 285] width 62 height 11
click at [572, 289] on input "By Freelancer" at bounding box center [572, 289] width 0 height 0
click at [545, 280] on span "By manager" at bounding box center [534, 285] width 54 height 11
click at [496, 289] on input "By manager" at bounding box center [496, 289] width 0 height 0
click at [359, 19] on link "Scanner" at bounding box center [360, 17] width 53 height 12
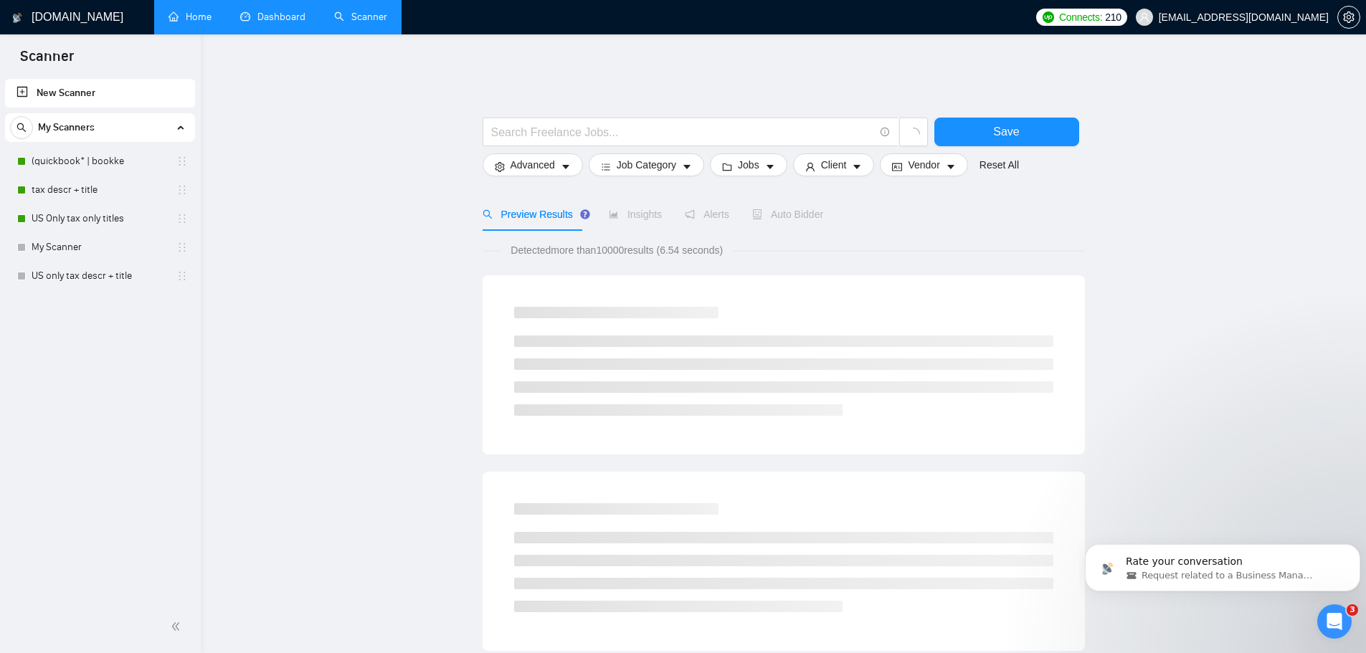
click at [1102, 19] on span "Connects:" at bounding box center [1080, 17] width 43 height 16
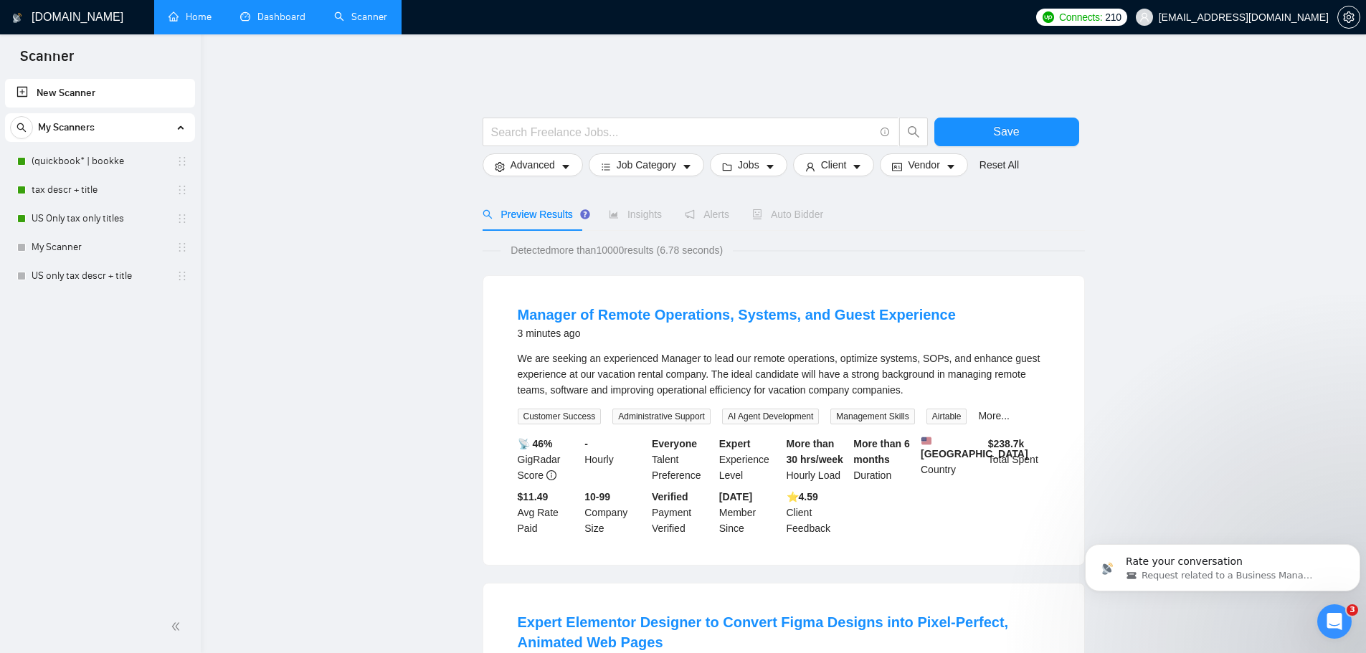
click at [260, 11] on link "Dashboard" at bounding box center [272, 17] width 65 height 12
